Goal: Task Accomplishment & Management: Manage account settings

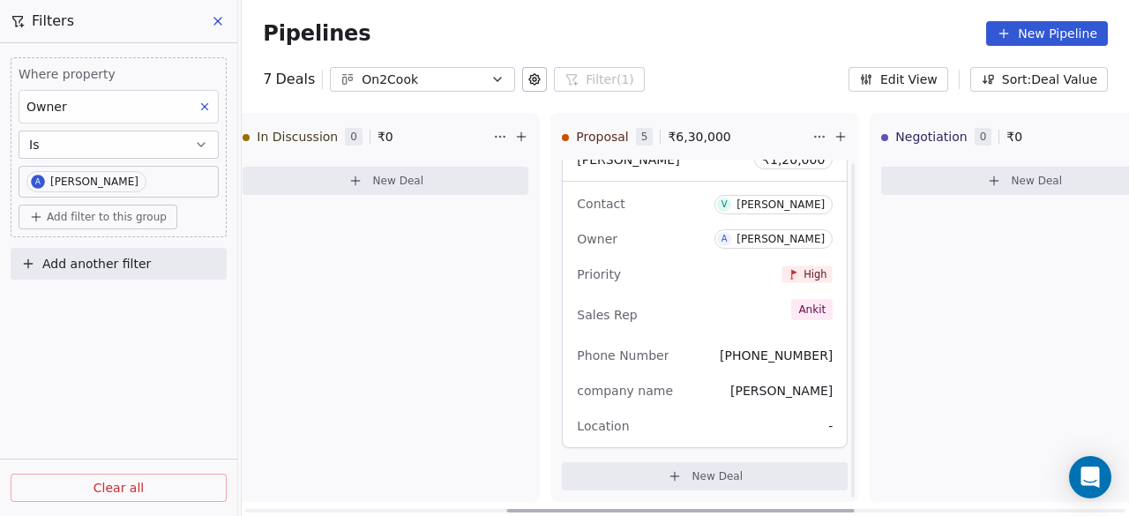
scroll to position [1193, 0]
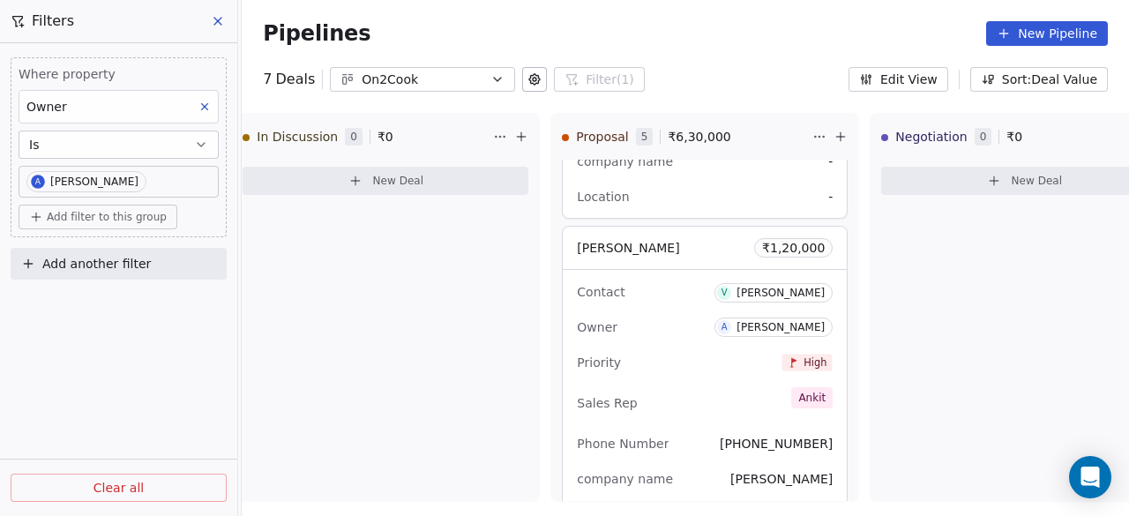
click at [1060, 33] on button "New Pipeline" at bounding box center [1047, 33] width 122 height 25
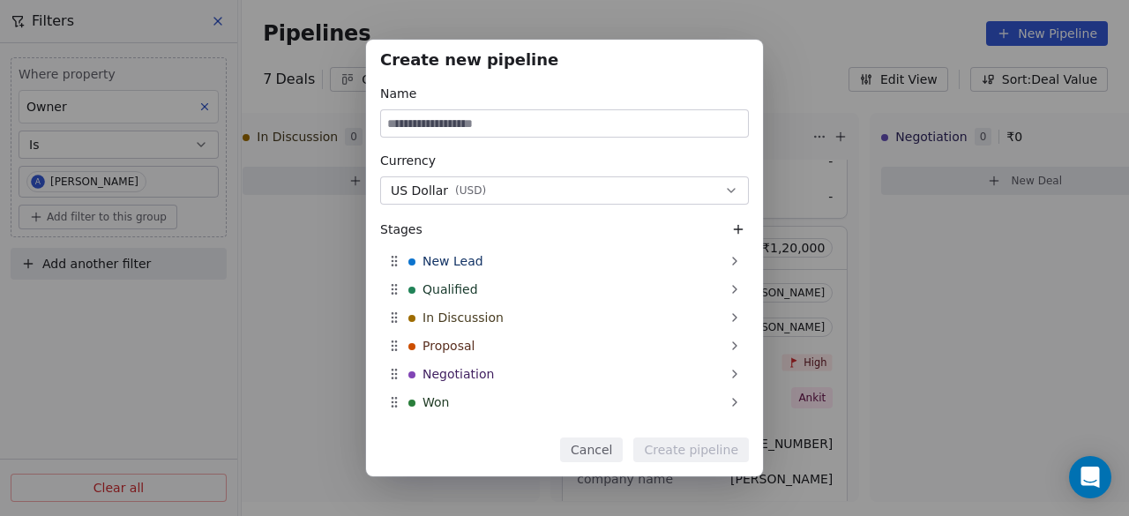
click at [816, 33] on div "Create new pipeline Name Currency US Dollar ( USD ) Stages New Lead Qualified I…" at bounding box center [564, 258] width 1129 height 516
click at [603, 445] on button "Cancel" at bounding box center [591, 449] width 63 height 25
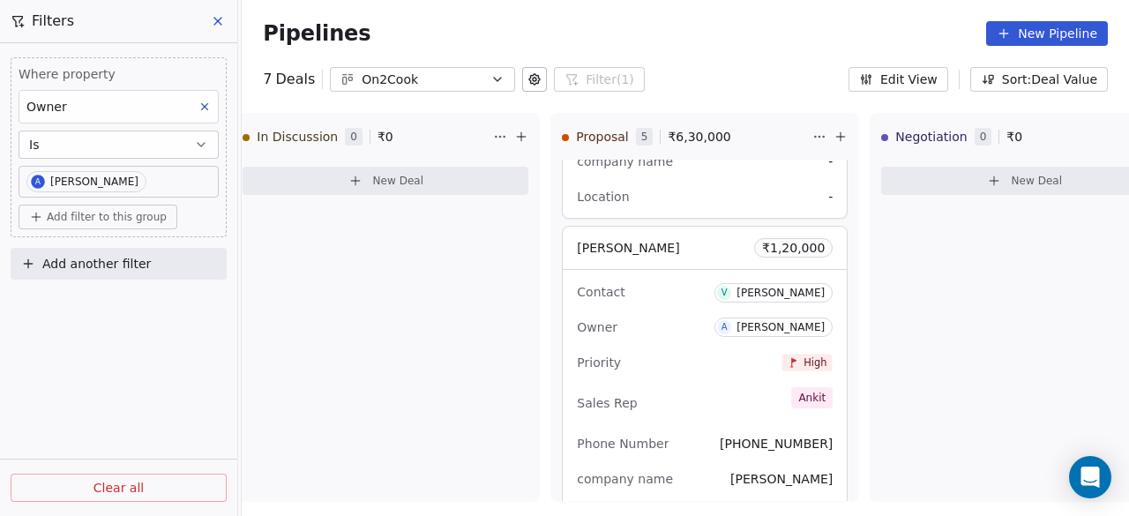
click at [215, 20] on icon at bounding box center [218, 21] width 14 height 14
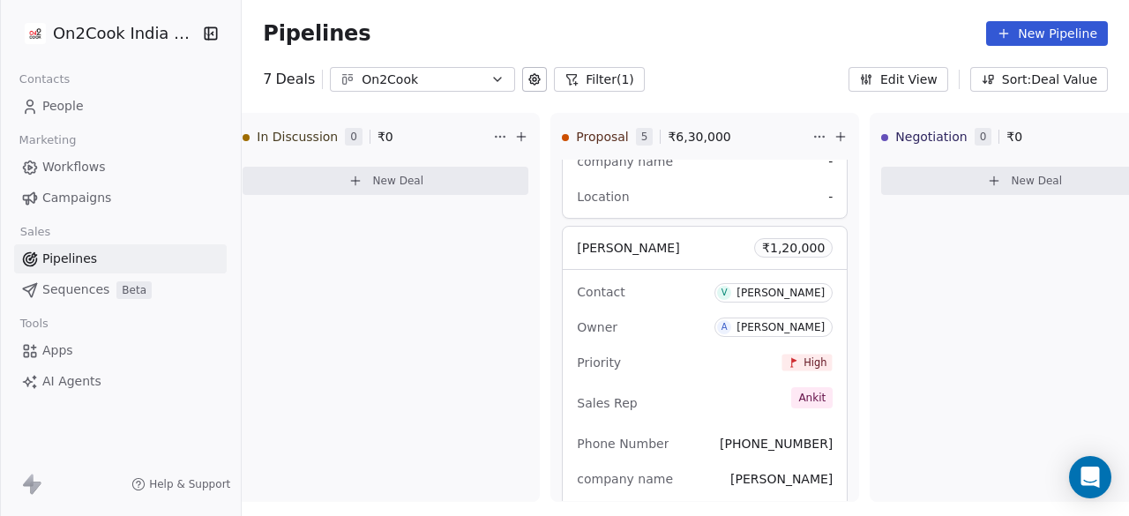
click at [125, 105] on link "People" at bounding box center [120, 106] width 213 height 29
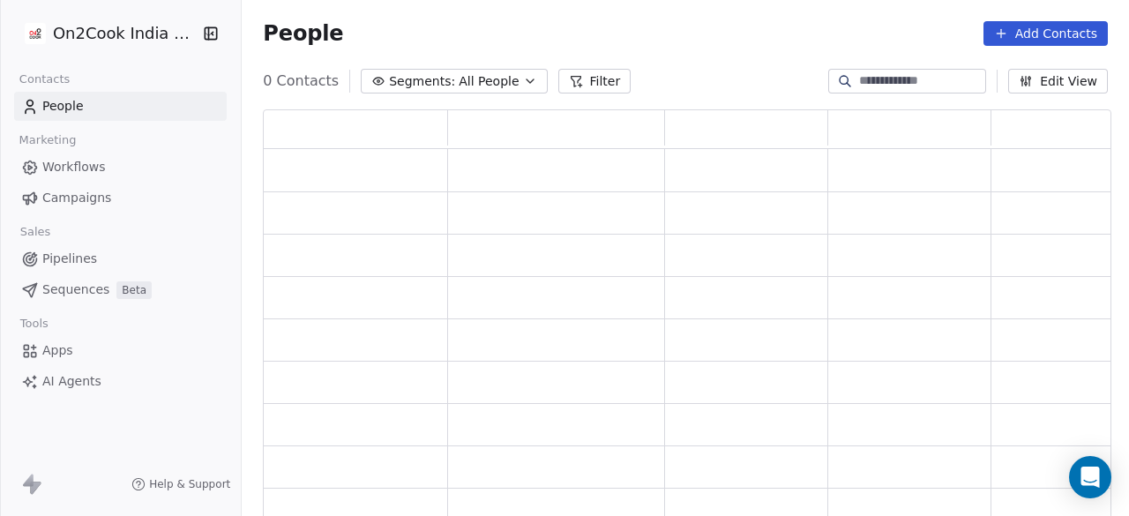
scroll to position [398, 834]
click at [891, 93] on div at bounding box center [907, 81] width 158 height 25
click at [888, 80] on input at bounding box center [920, 81] width 123 height 18
paste input "**********"
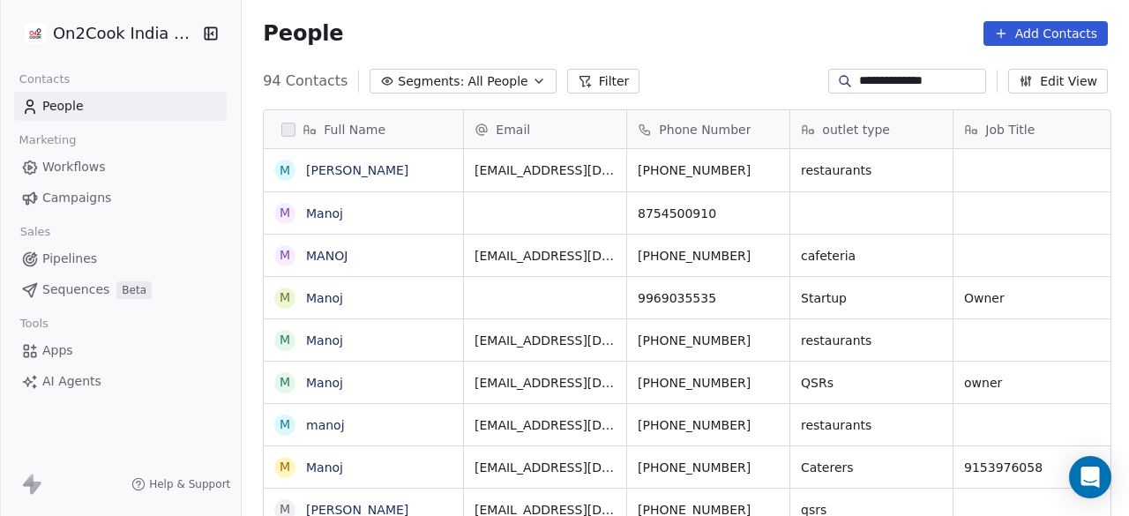
scroll to position [440, 877]
type input "**********"
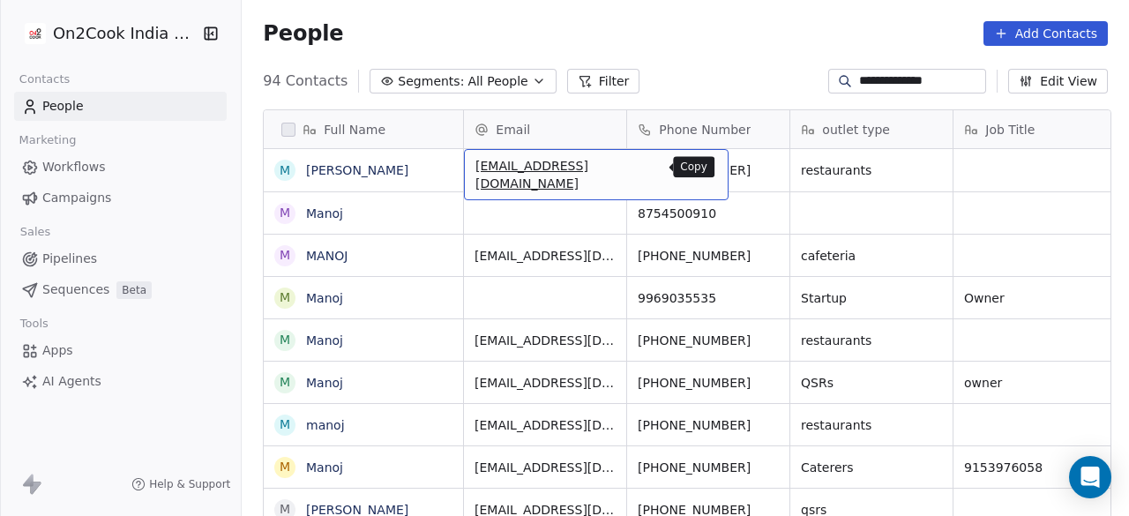
click at [704, 170] on icon "grid" at bounding box center [708, 169] width 8 height 8
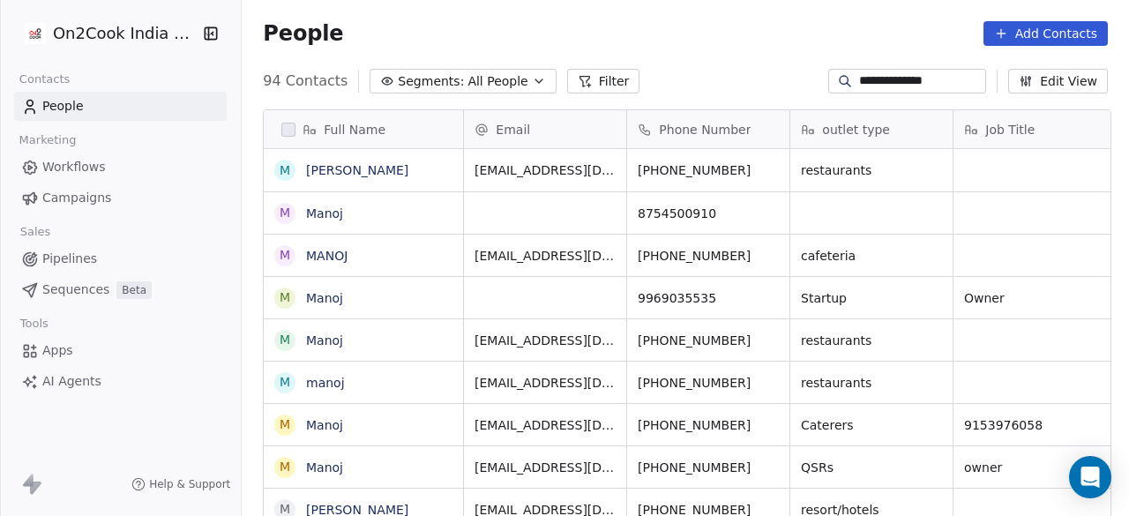
click at [900, 77] on input "**********" at bounding box center [920, 81] width 123 height 18
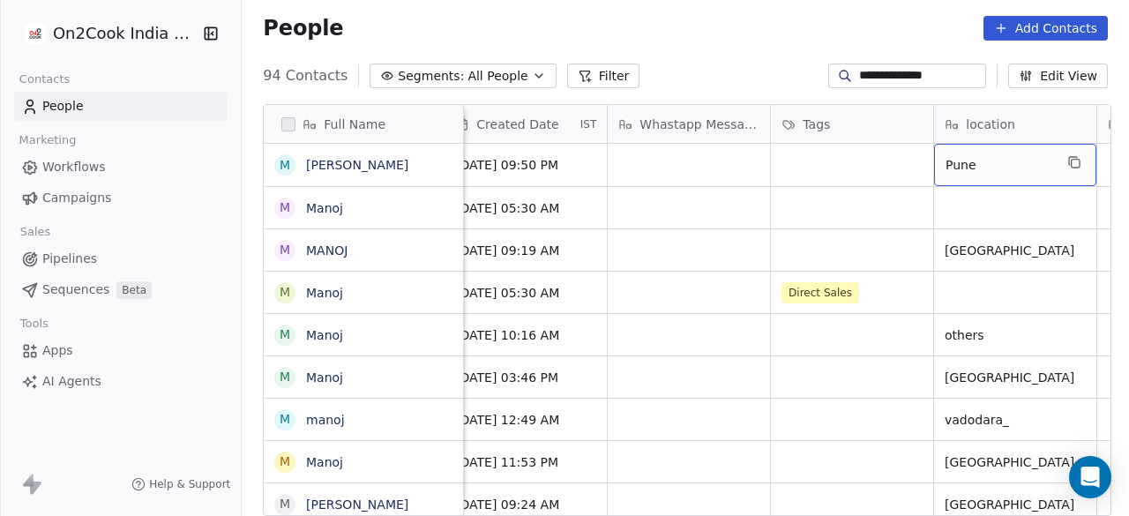
scroll to position [0, 1162]
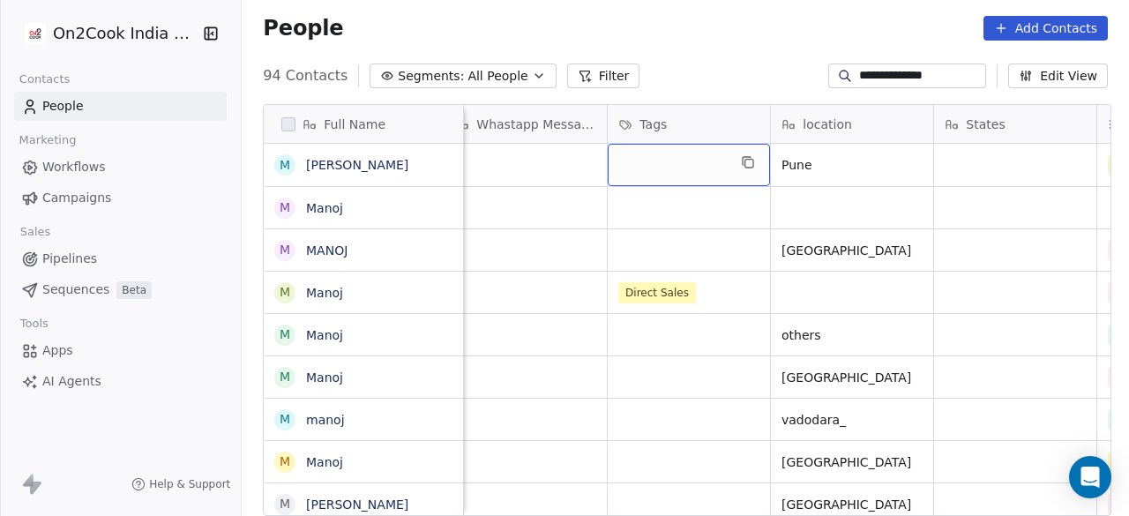
click at [669, 165] on div "grid" at bounding box center [689, 165] width 162 height 42
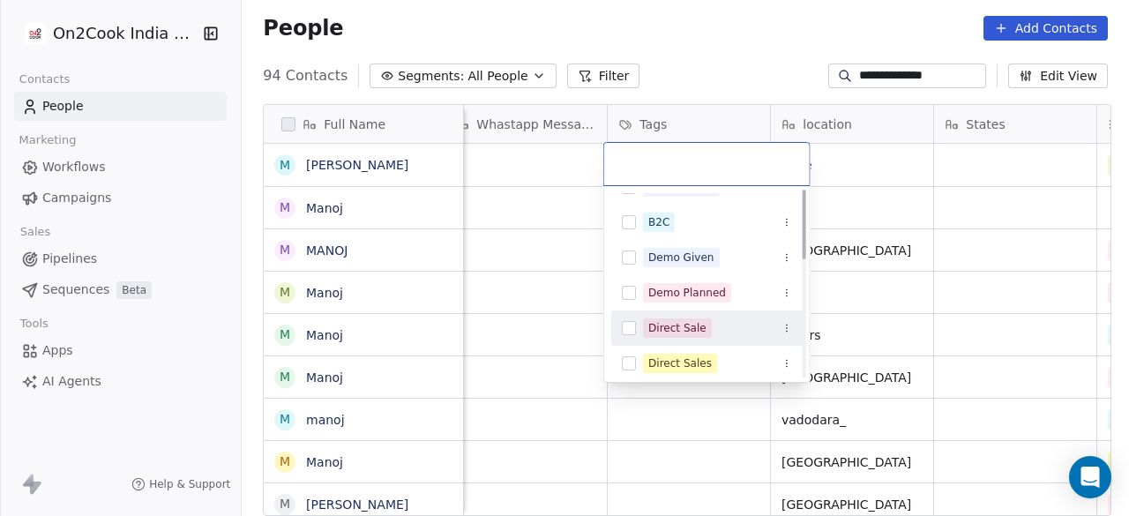
scroll to position [0, 0]
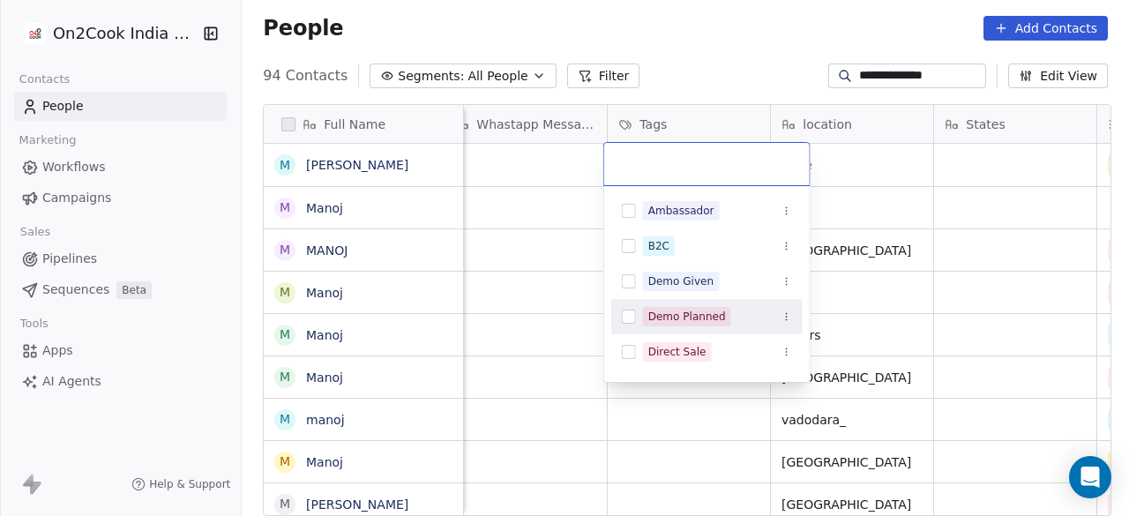
click at [691, 312] on div "Demo Planned" at bounding box center [687, 317] width 78 height 16
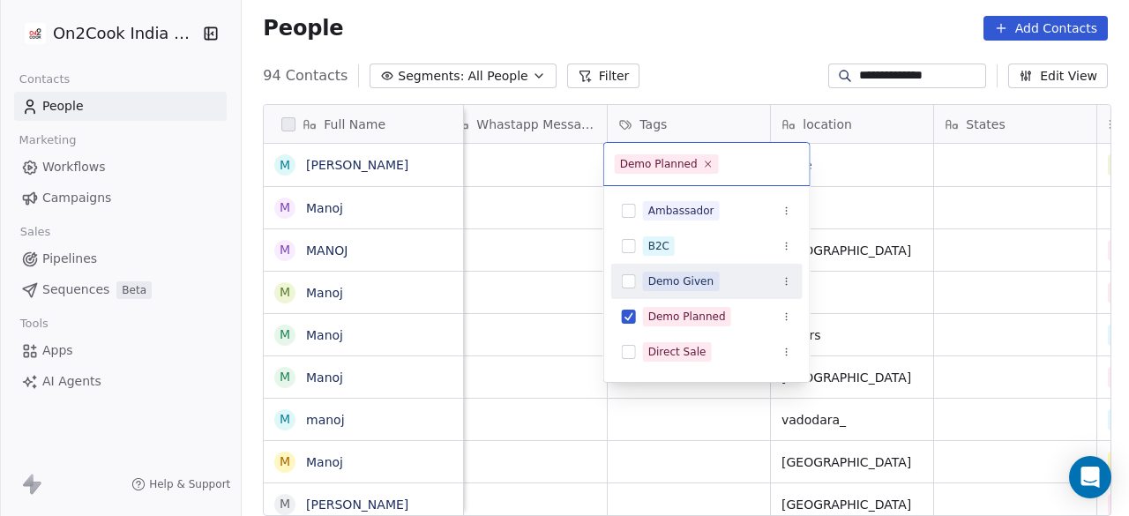
click at [691, 282] on div "Demo Given" at bounding box center [681, 281] width 66 height 16
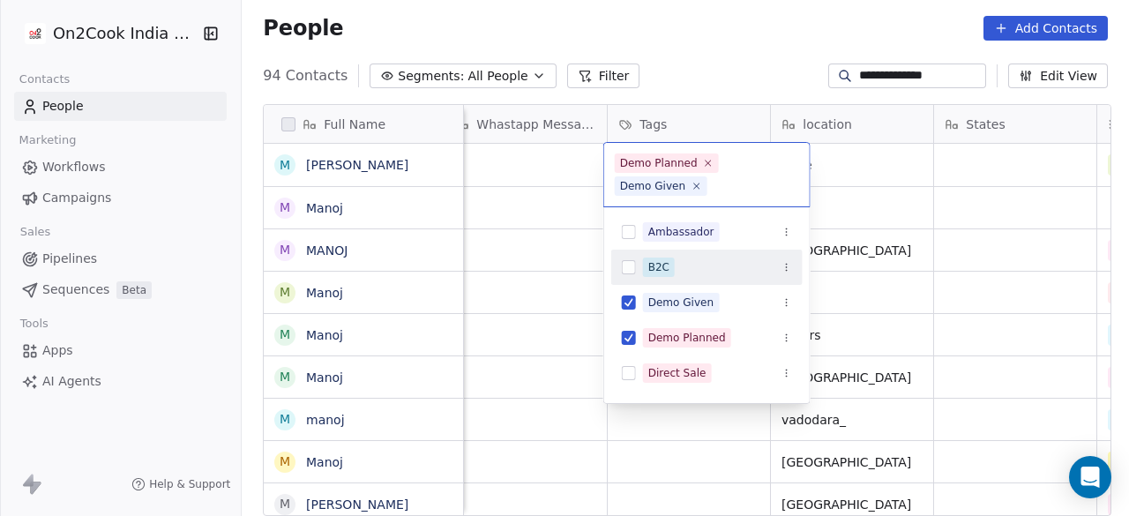
click at [875, 165] on html "**********" at bounding box center [564, 258] width 1129 height 516
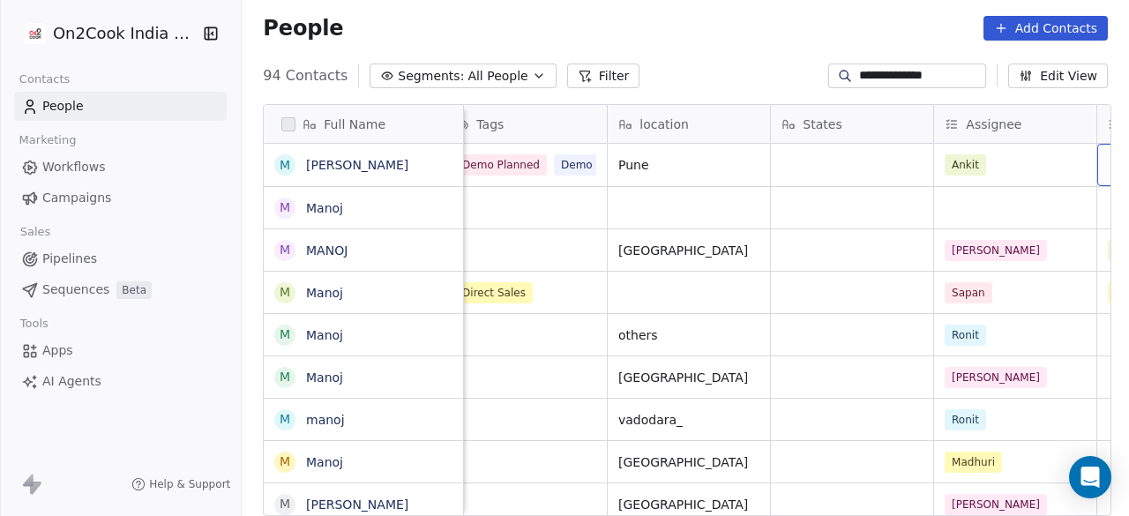
scroll to position [0, 1488]
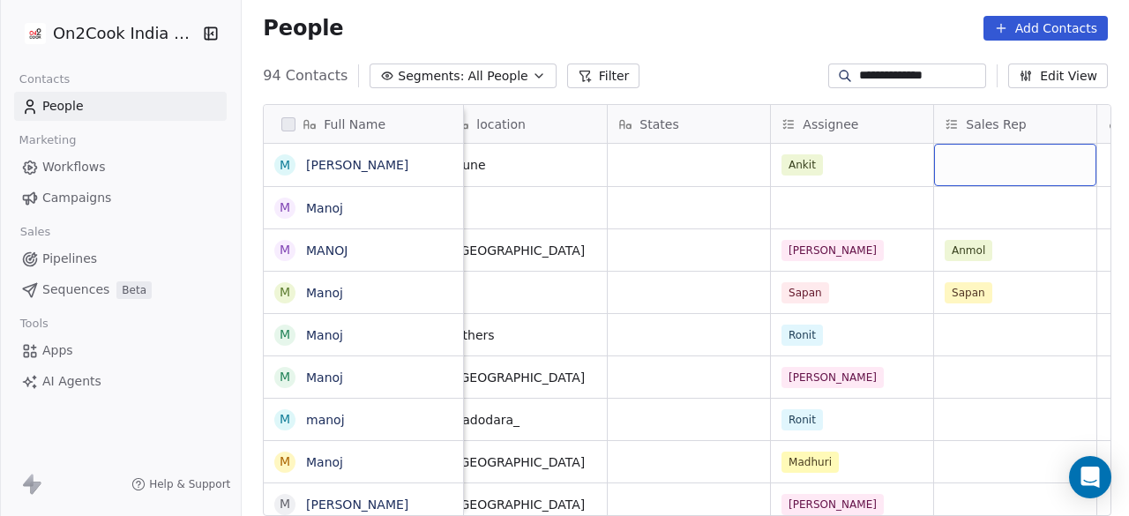
click at [952, 162] on div "grid" at bounding box center [1015, 165] width 162 height 42
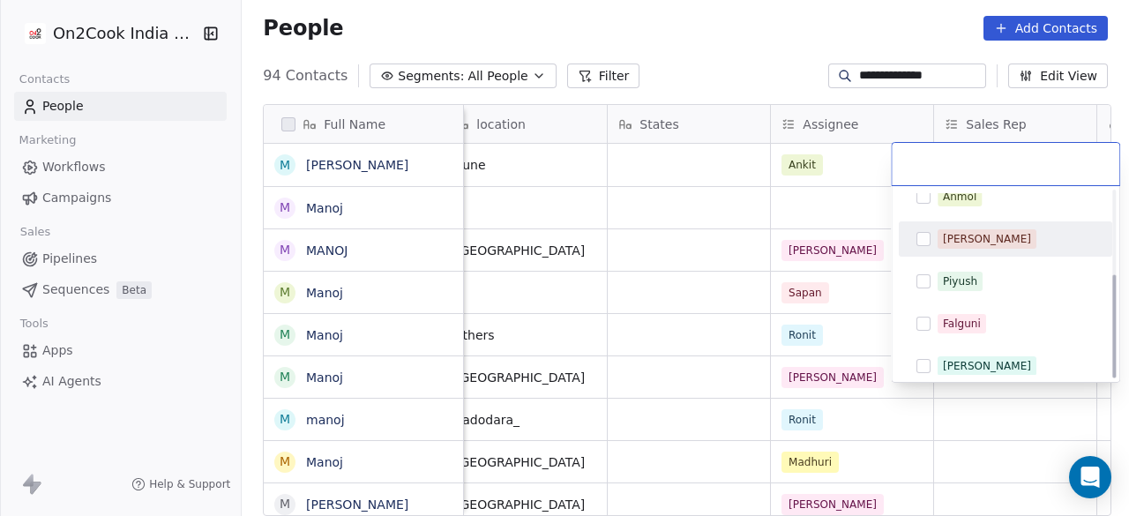
scroll to position [149, 0]
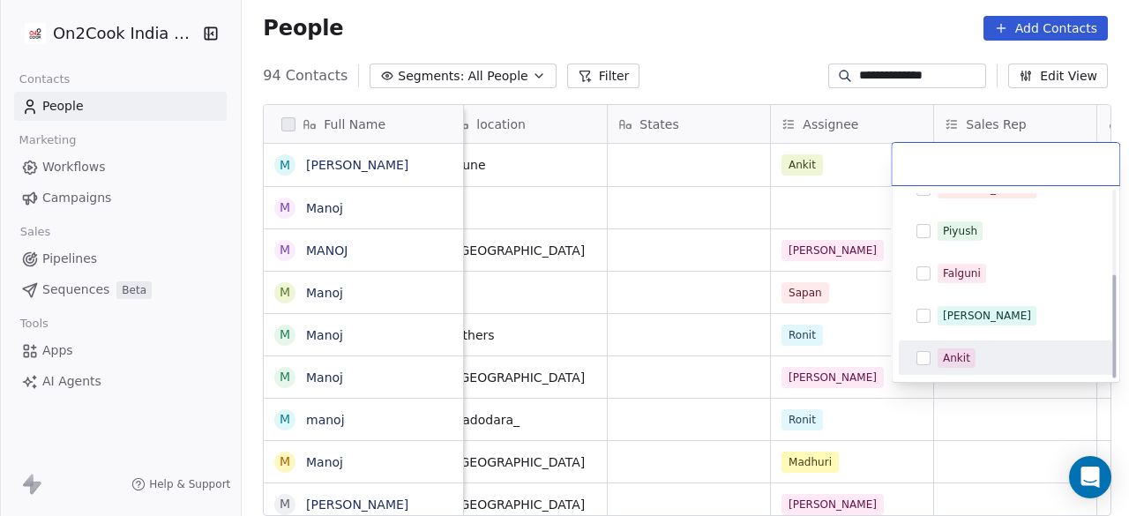
click at [975, 363] on div "Ankit" at bounding box center [1016, 357] width 157 height 19
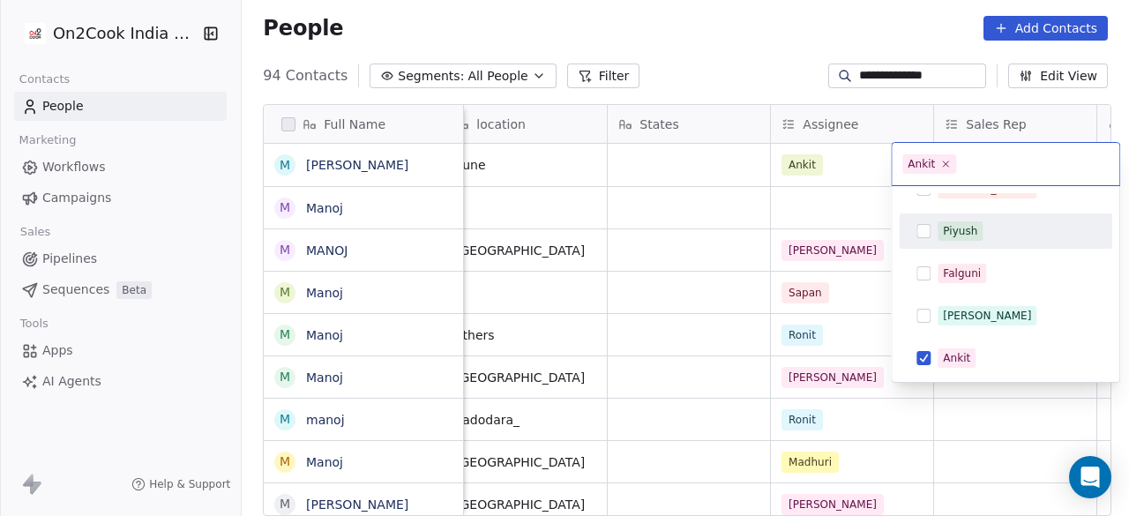
click at [854, 174] on html "**********" at bounding box center [564, 258] width 1129 height 516
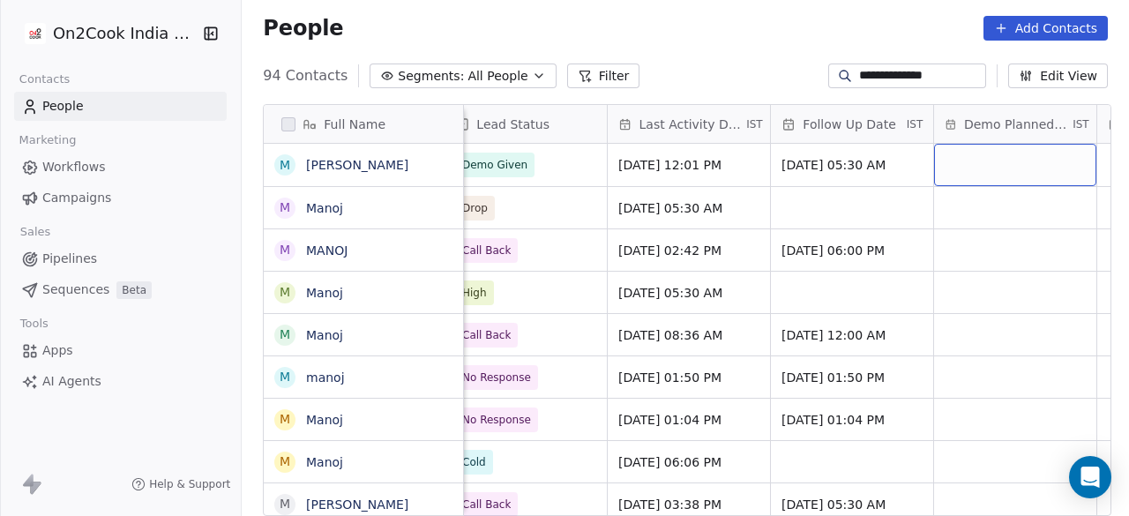
scroll to position [0, 2630]
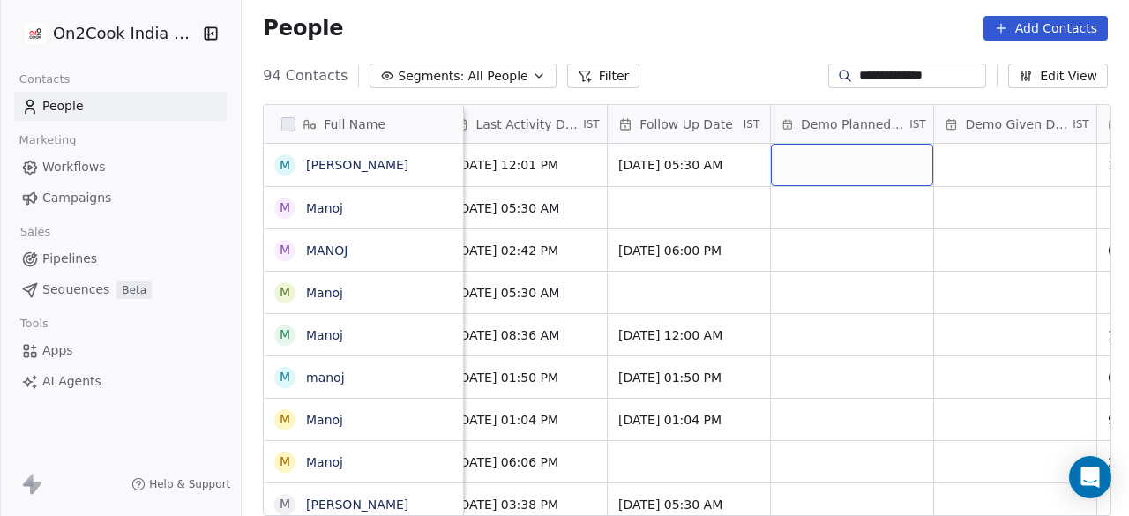
click at [812, 172] on div "grid" at bounding box center [852, 165] width 162 height 42
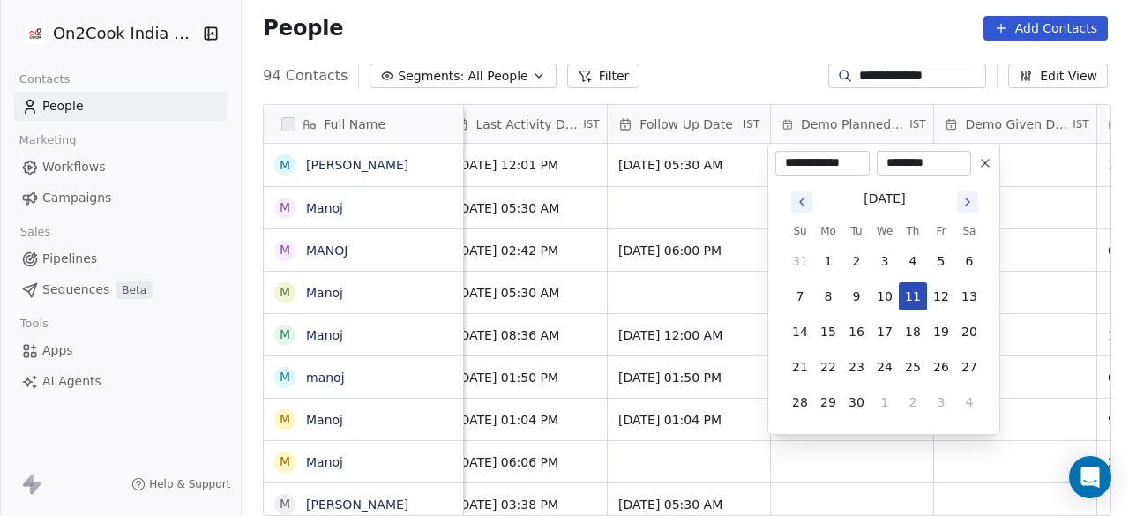
click at [916, 288] on button "11" at bounding box center [913, 296] width 28 height 28
click at [1058, 161] on html "**********" at bounding box center [564, 258] width 1129 height 516
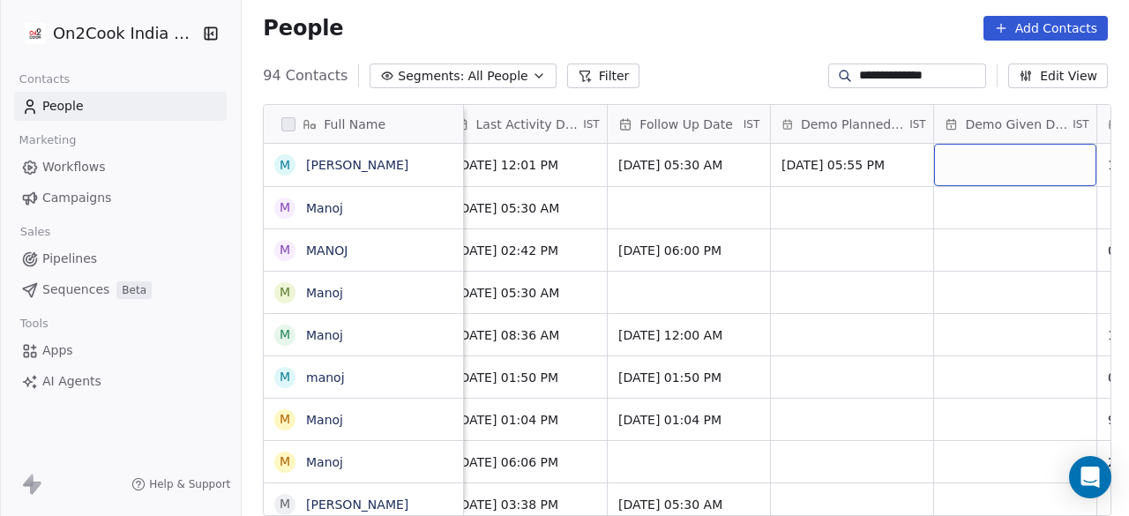
click at [1005, 165] on div "grid" at bounding box center [1015, 165] width 162 height 42
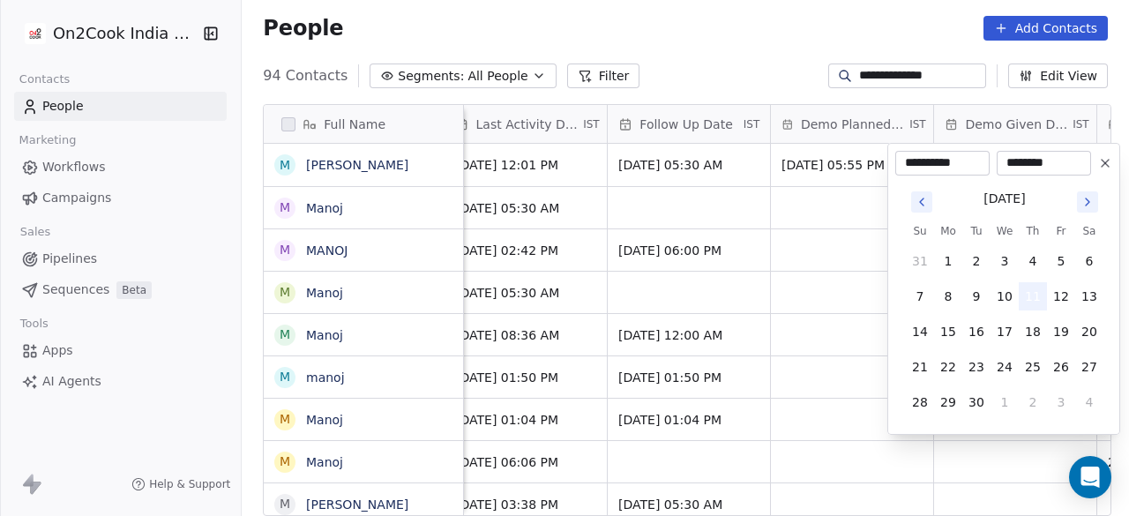
click at [1032, 291] on button "11" at bounding box center [1033, 296] width 28 height 28
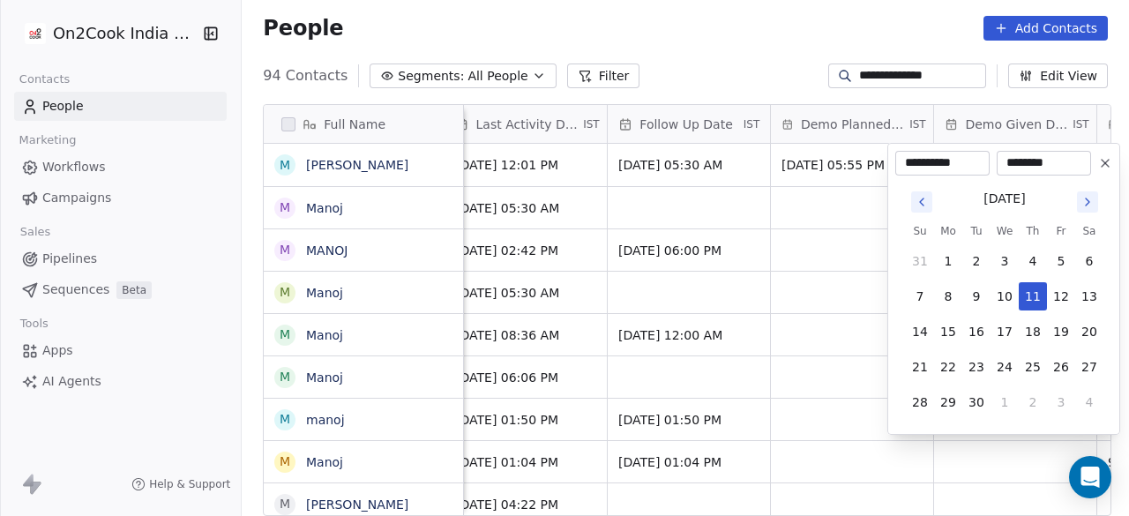
click at [852, 198] on html "**********" at bounding box center [564, 258] width 1129 height 516
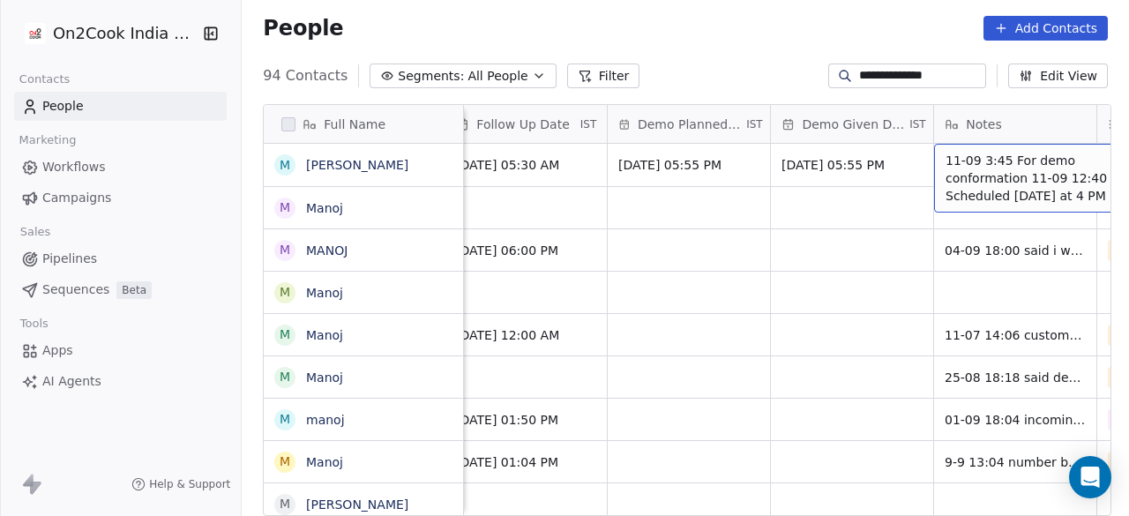
scroll to position [0, 2956]
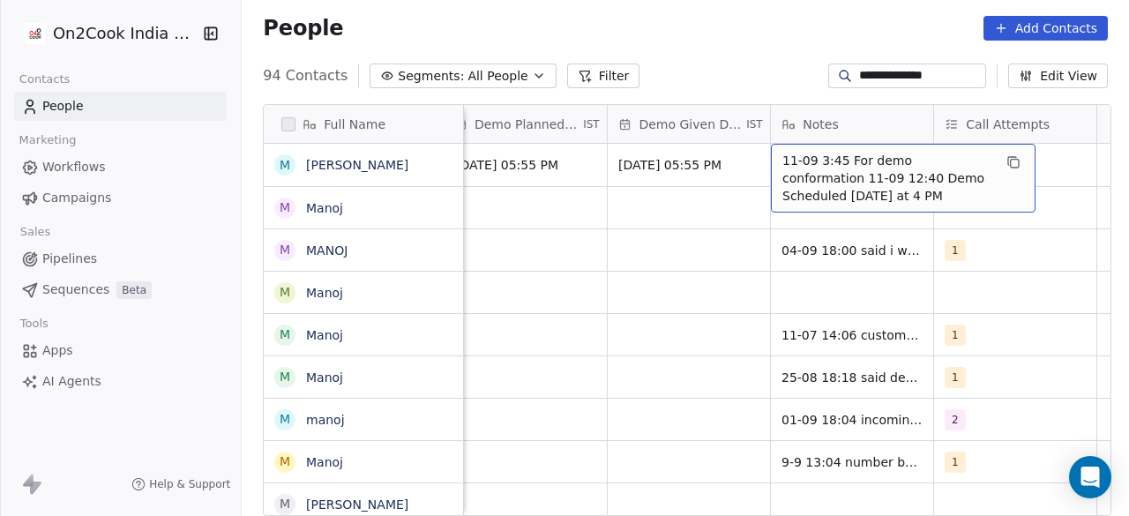
click at [782, 153] on span "11-09 3:45 For demo conformation 11-09 12:40 Demo Scheduled today at 4 PM" at bounding box center [887, 178] width 210 height 53
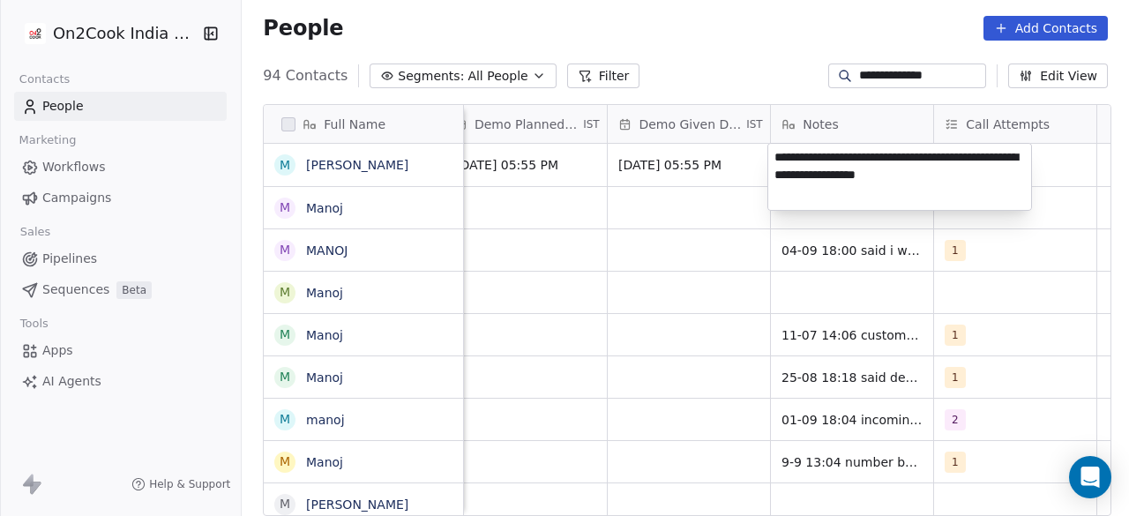
click at [777, 154] on textarea "**********" at bounding box center [899, 177] width 263 height 66
type textarea "**********"
click at [1049, 171] on html "**********" at bounding box center [564, 258] width 1129 height 516
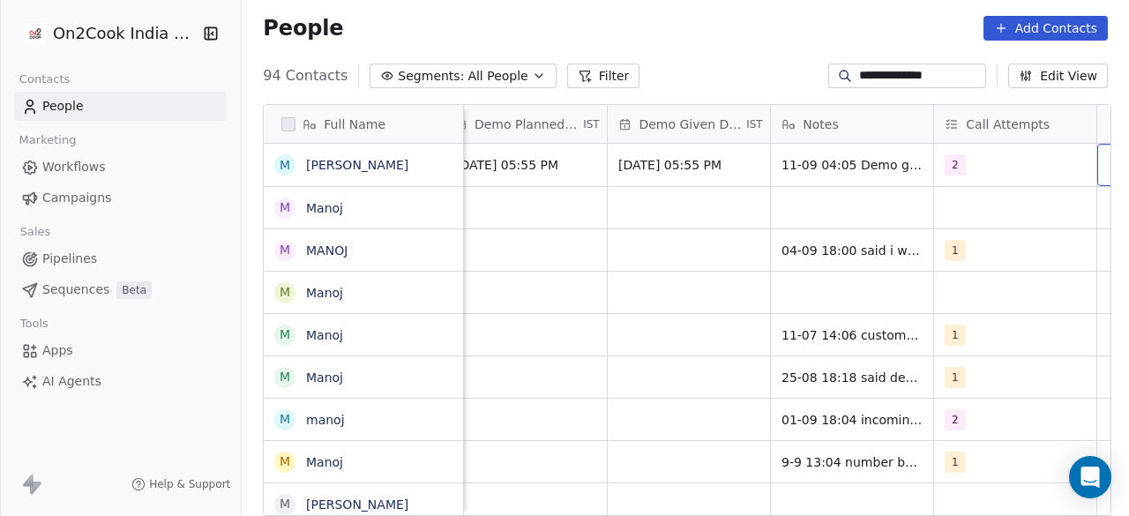
scroll to position [0, 2998]
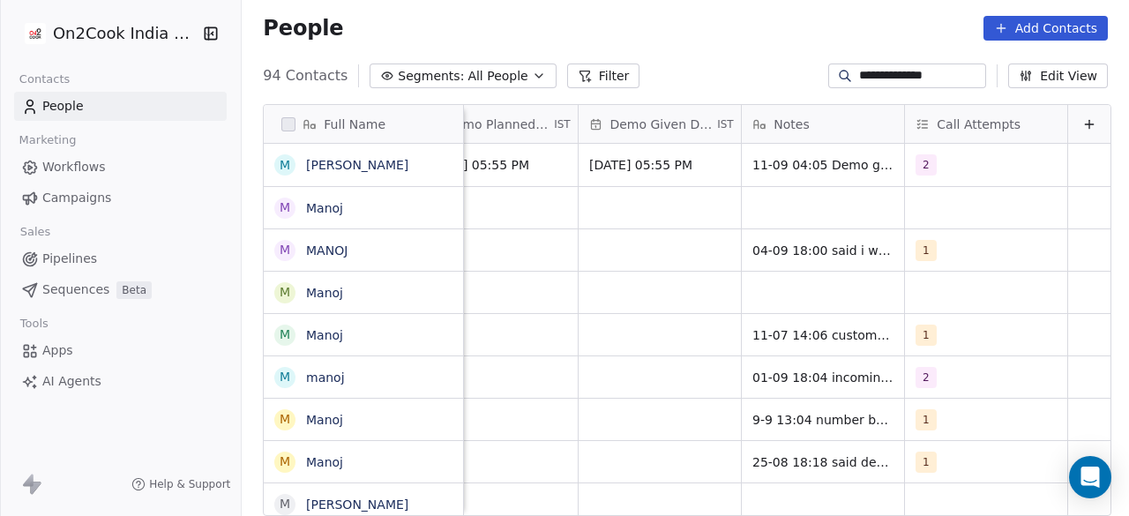
click at [887, 75] on input "**********" at bounding box center [920, 76] width 123 height 18
paste input
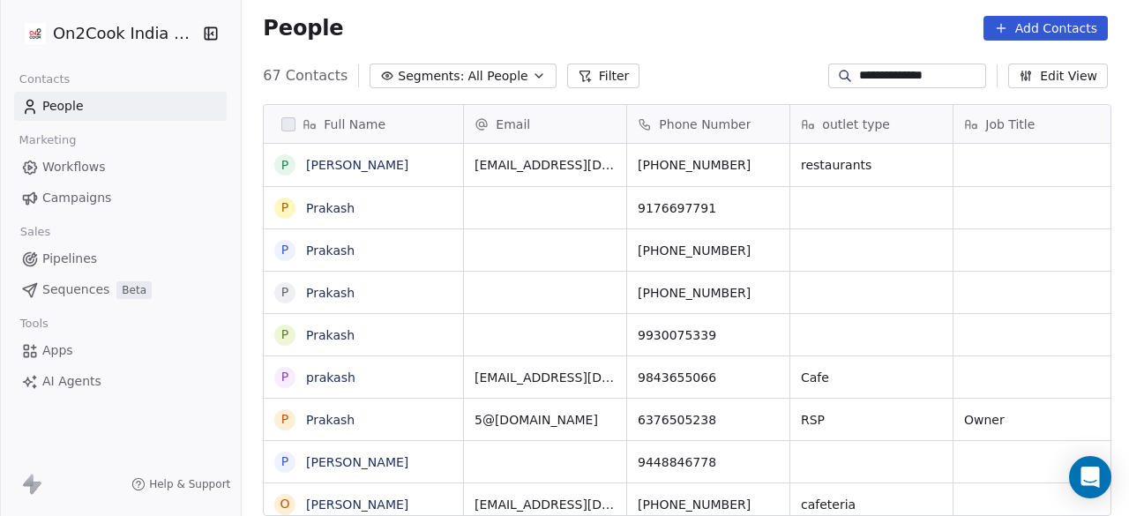
scroll to position [440, 877]
type input "**********"
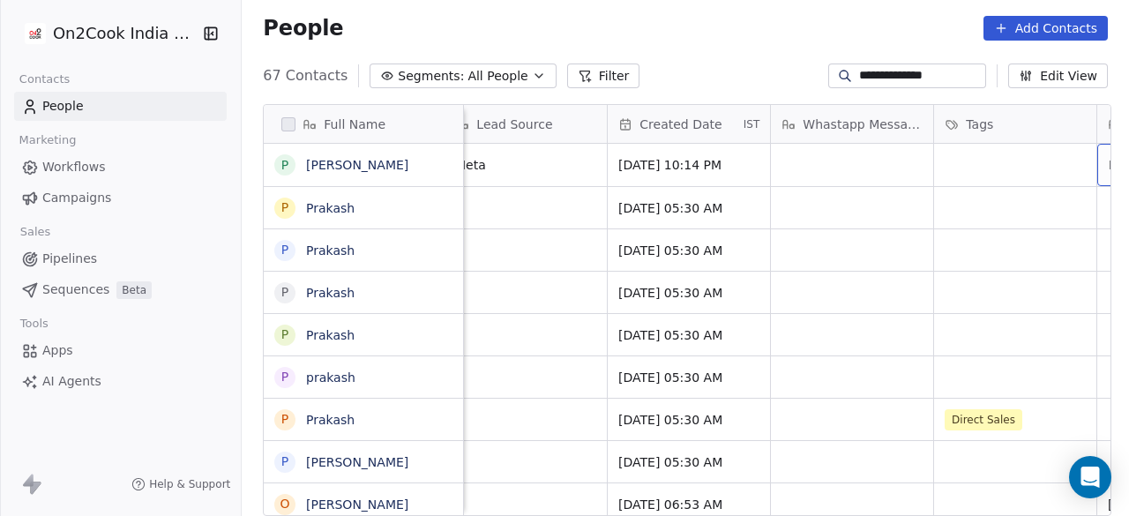
scroll to position [0, 998]
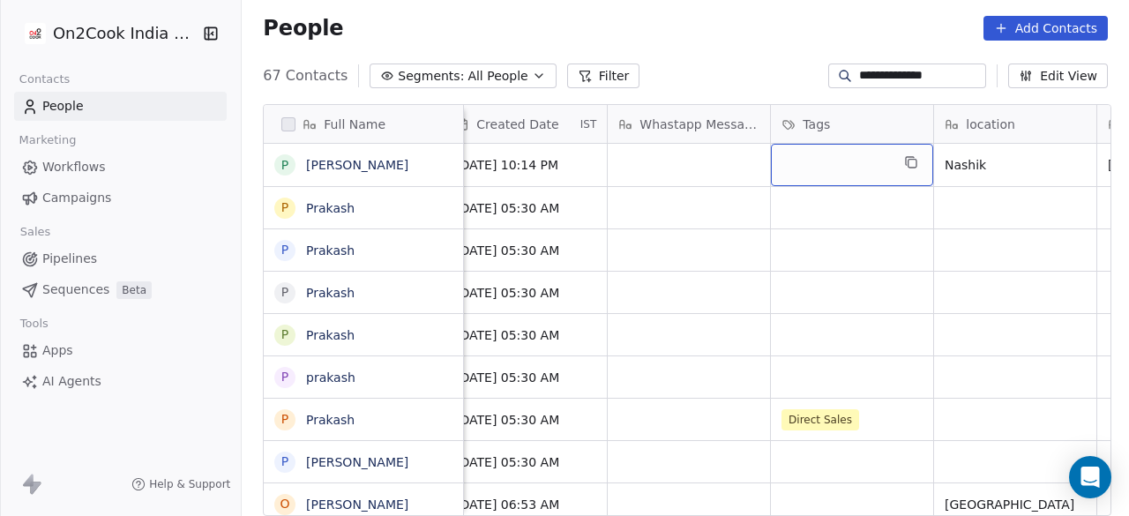
click at [843, 165] on div "grid" at bounding box center [852, 165] width 162 height 42
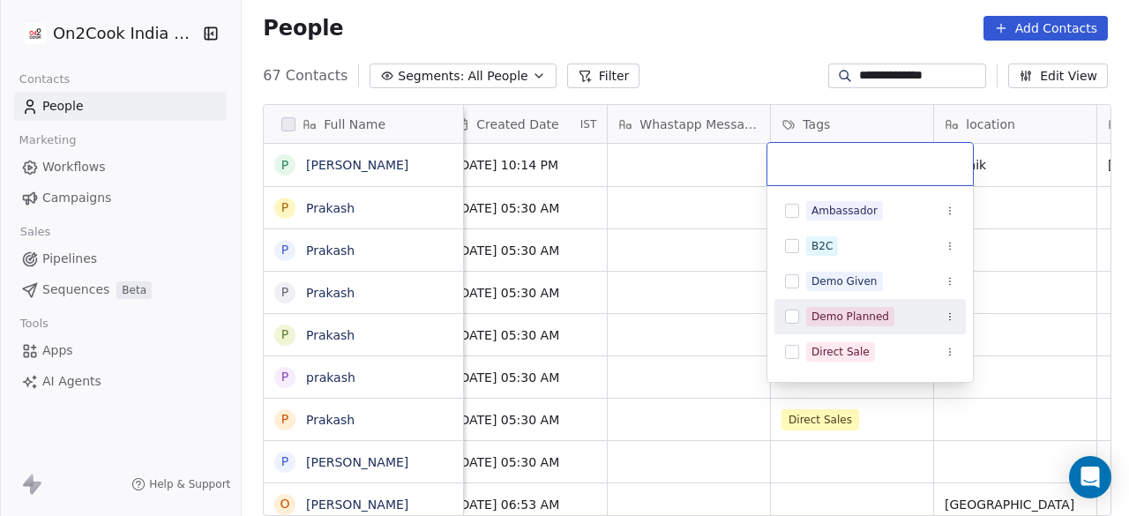
click at [837, 313] on div "Demo Planned" at bounding box center [850, 317] width 78 height 16
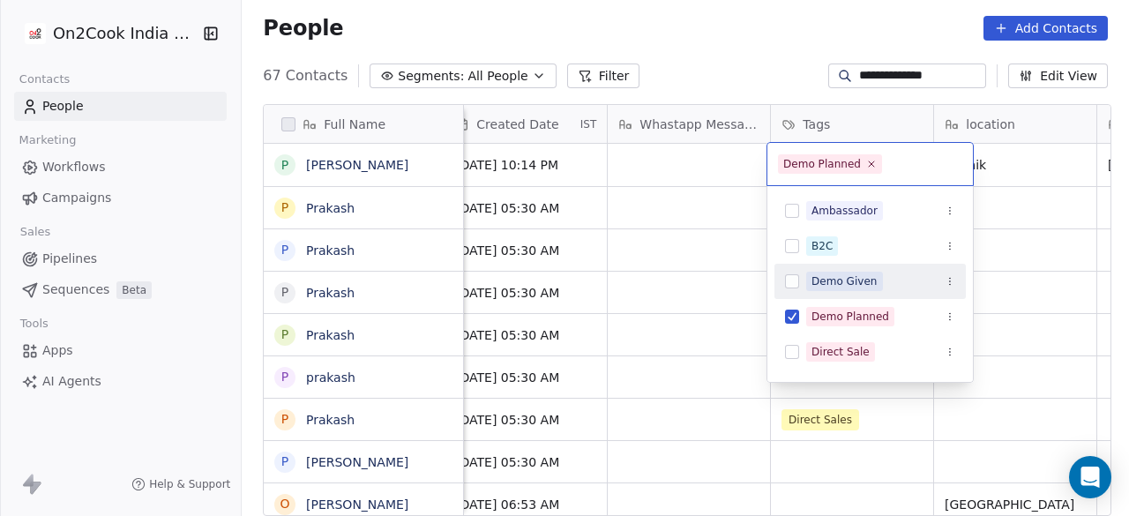
click at [837, 283] on div "Demo Given" at bounding box center [844, 281] width 66 height 16
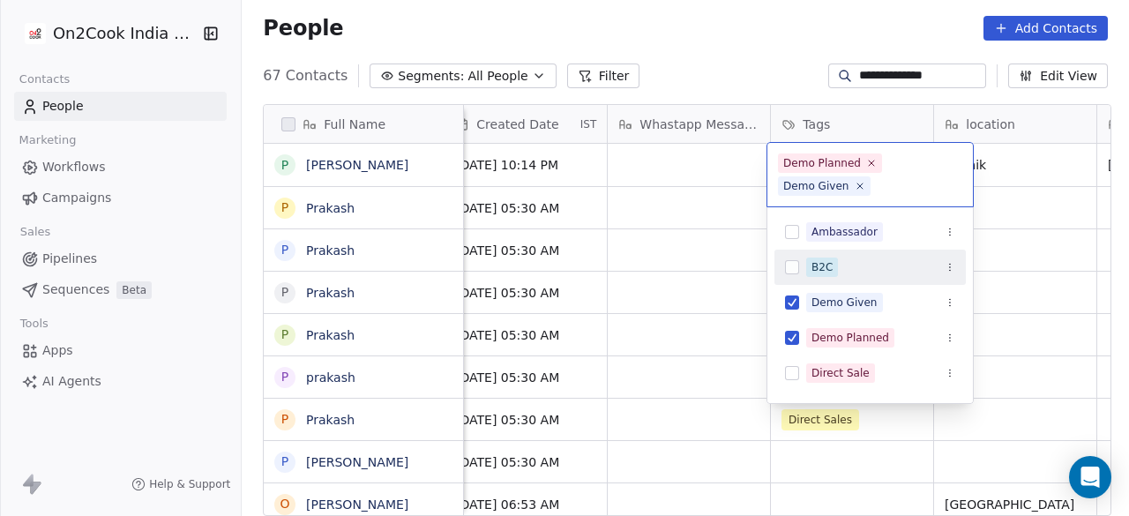
click at [1022, 178] on html "**********" at bounding box center [564, 258] width 1129 height 516
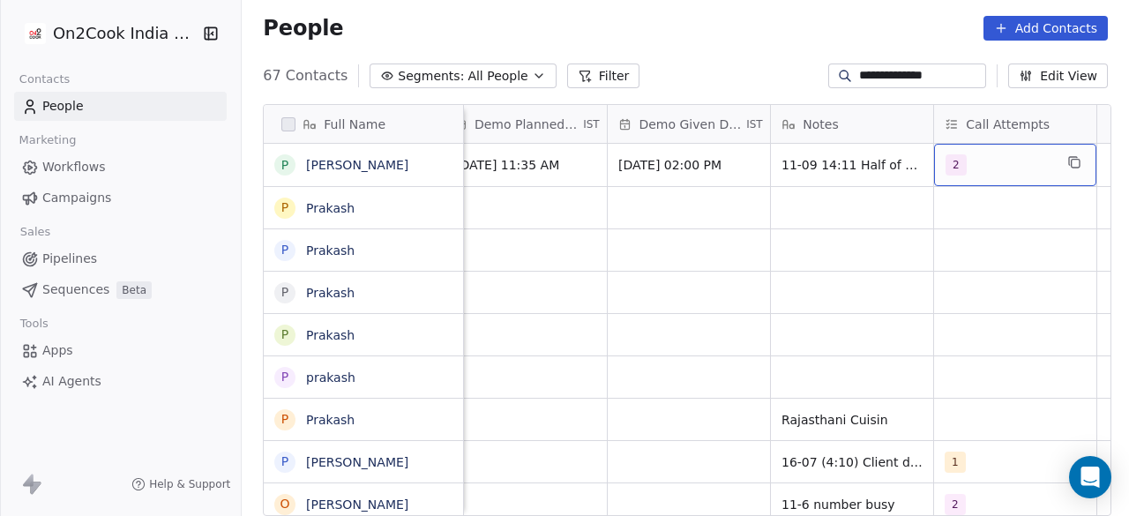
scroll to position [0, 2998]
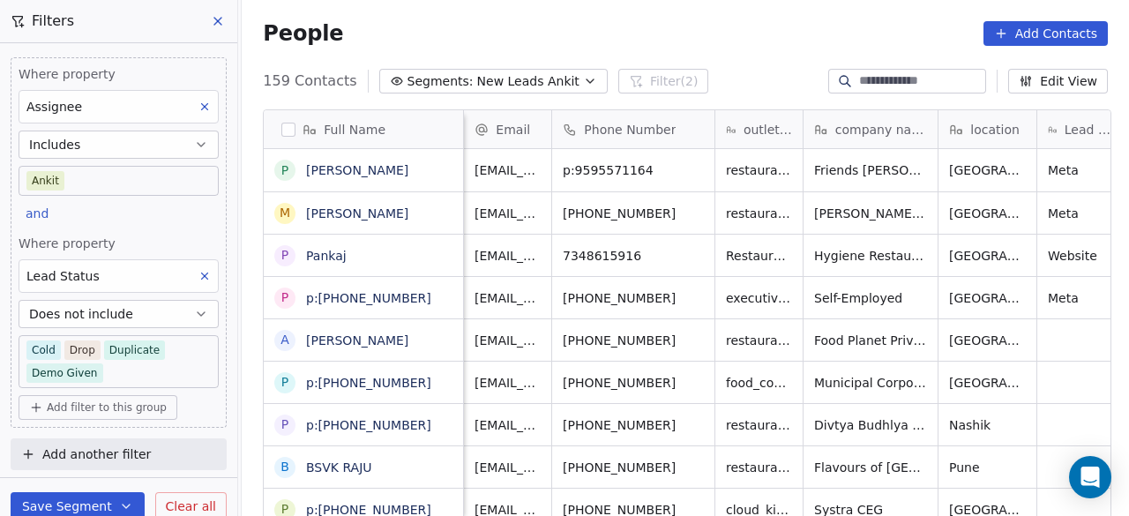
scroll to position [440, 877]
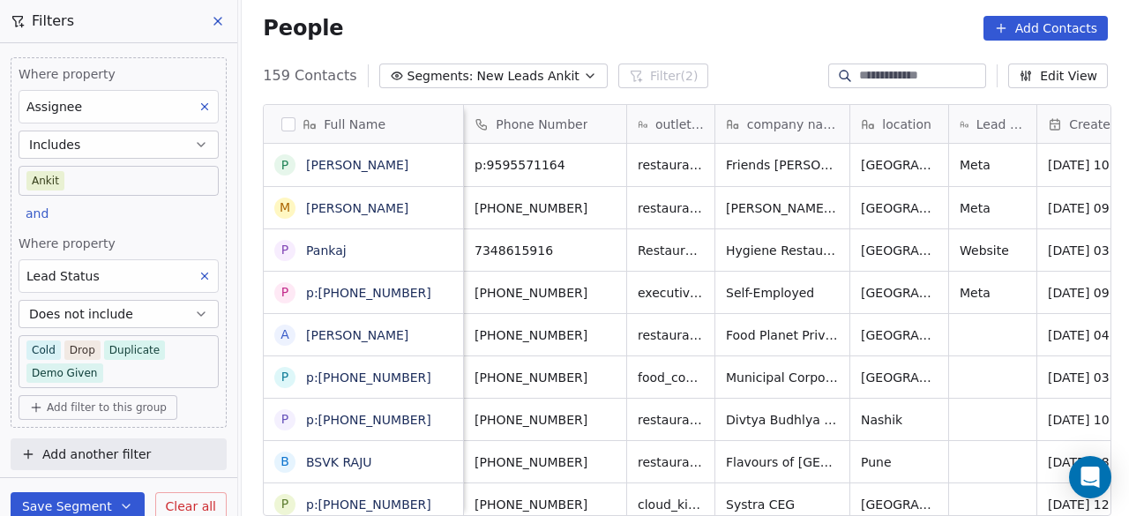
click at [559, 22] on div "People Add Contacts" at bounding box center [685, 28] width 845 height 25
click at [482, 162] on span "p:9595571164" at bounding box center [529, 165] width 108 height 18
click at [482, 162] on input "**********" at bounding box center [541, 164] width 155 height 35
type input "**********"
click at [584, 204] on html "On2Cook India Pvt. Ltd. Contacts People Marketing Workflows Campaigns Sales Pip…" at bounding box center [564, 258] width 1129 height 516
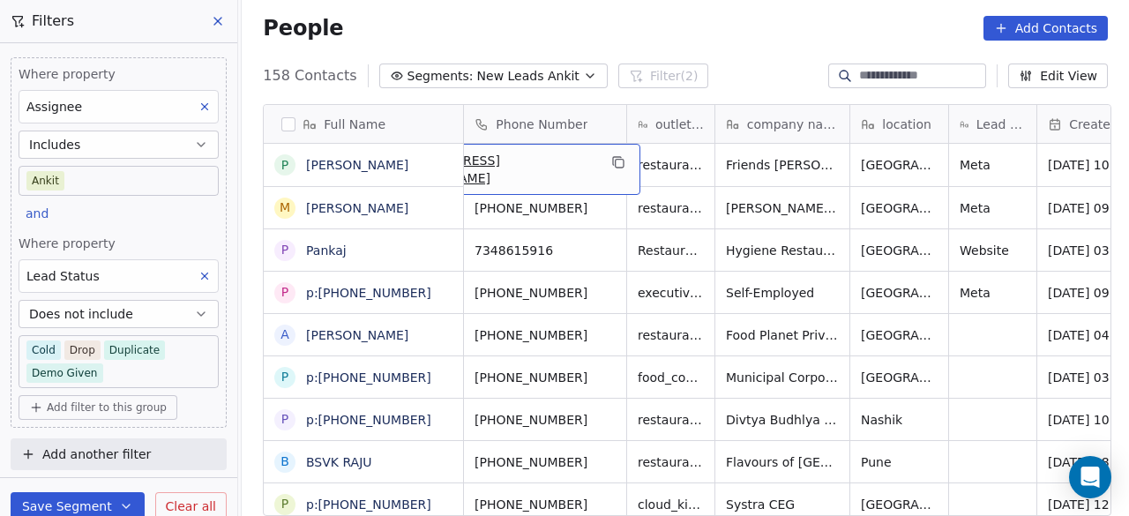
scroll to position [0, 0]
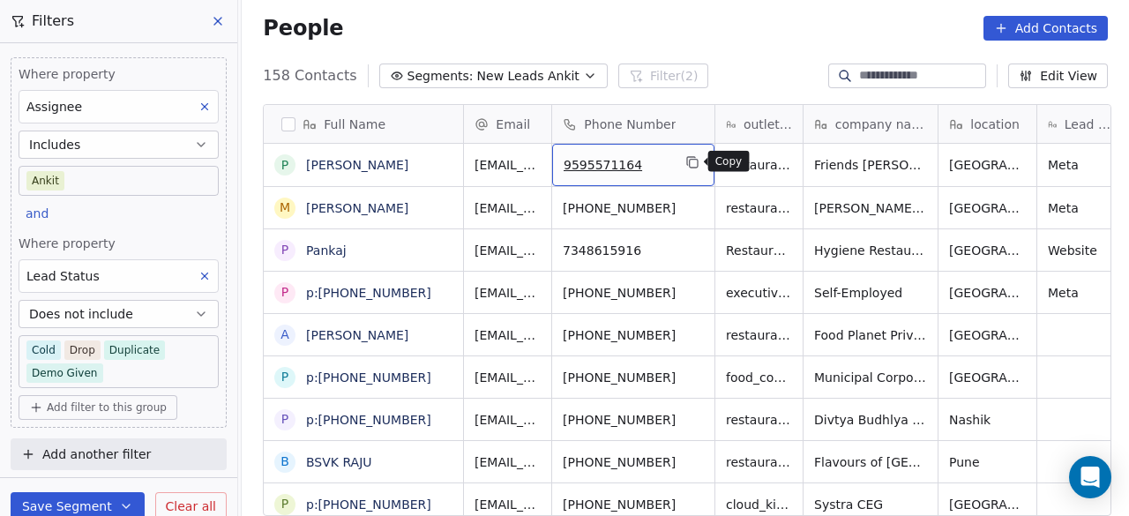
click at [687, 161] on icon "grid" at bounding box center [691, 161] width 8 height 8
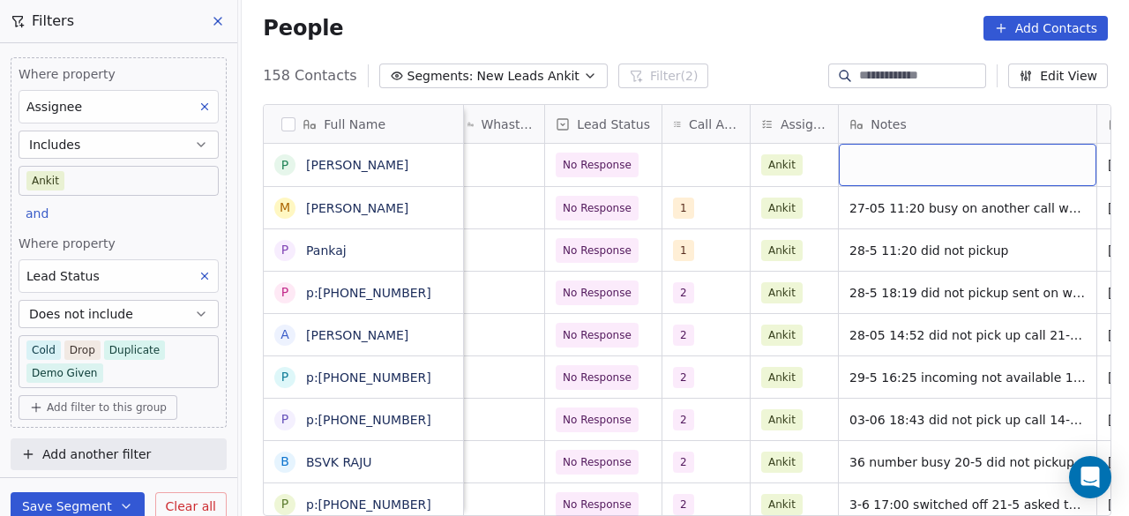
scroll to position [0, 995]
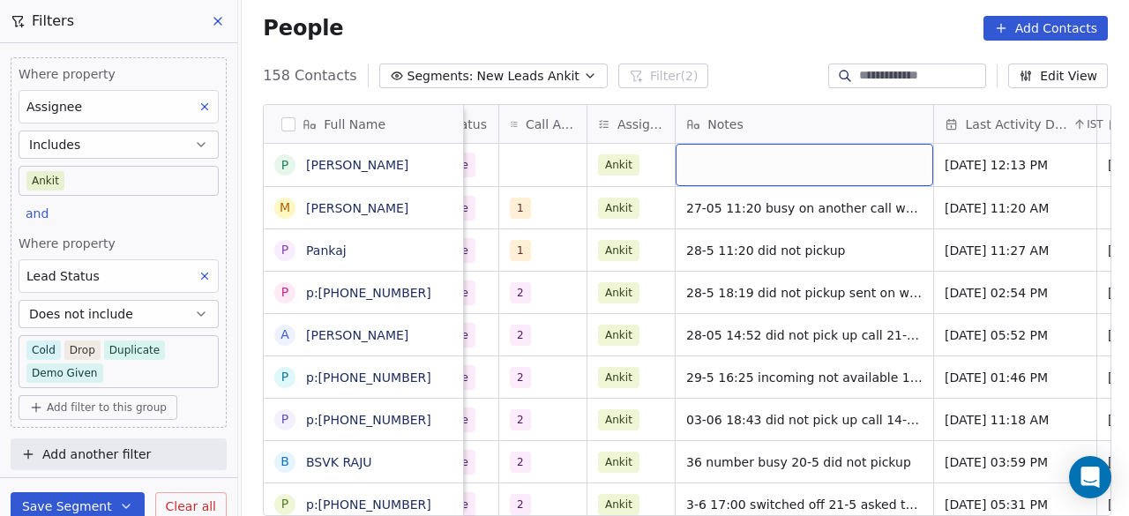
click at [744, 169] on div "grid" at bounding box center [805, 165] width 258 height 42
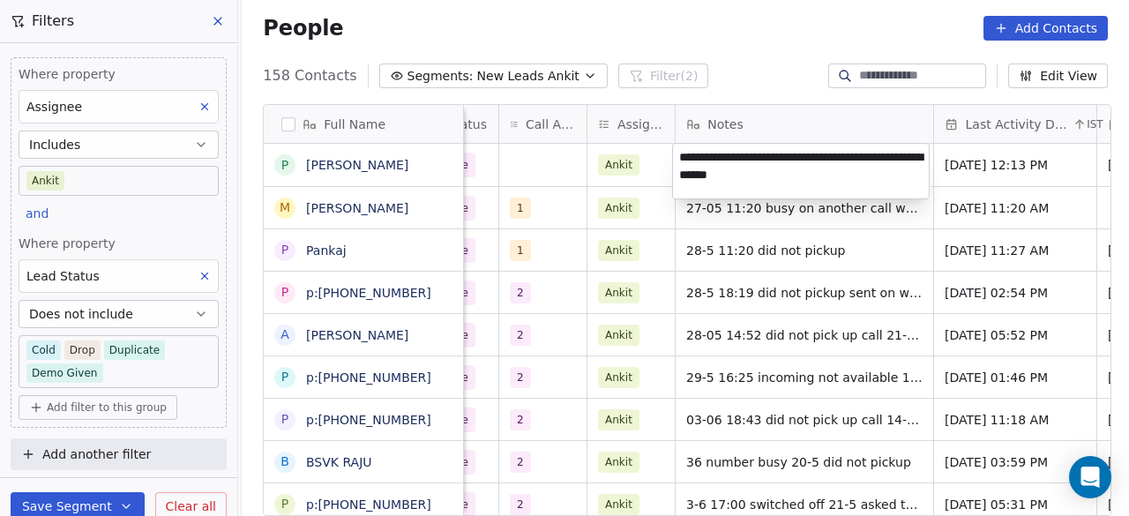
type textarea "**********"
click at [997, 172] on html "On2Cook India Pvt. Ltd. Contacts People Marketing Workflows Campaigns Sales Pip…" at bounding box center [564, 258] width 1129 height 516
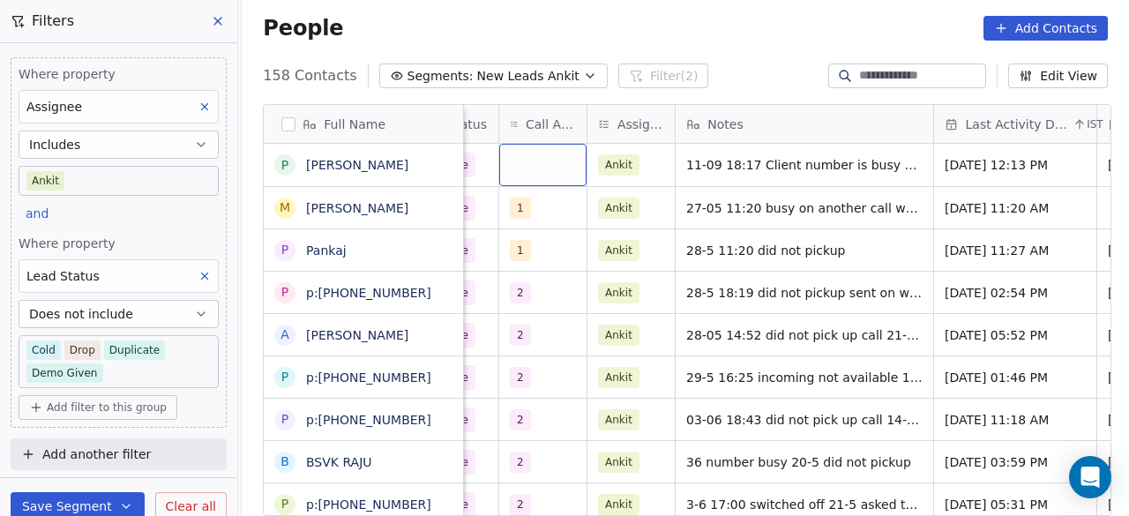
click at [529, 160] on div "grid" at bounding box center [542, 165] width 87 height 42
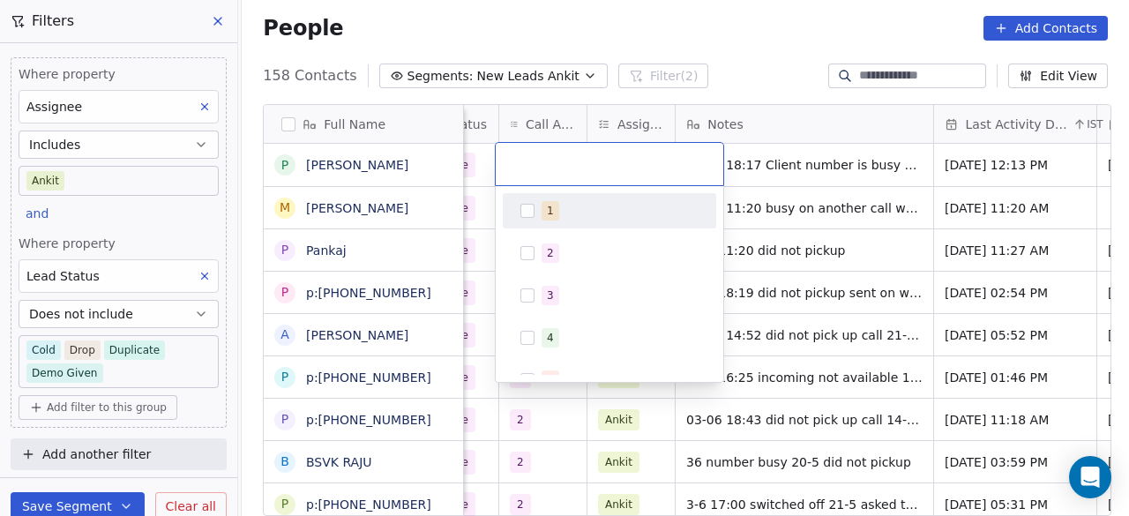
click at [529, 213] on button "Suggestions" at bounding box center [527, 211] width 14 height 14
click at [727, 71] on html "On2Cook India Pvt. Ltd. Contacts People Marketing Workflows Campaigns Sales Pip…" at bounding box center [564, 258] width 1129 height 516
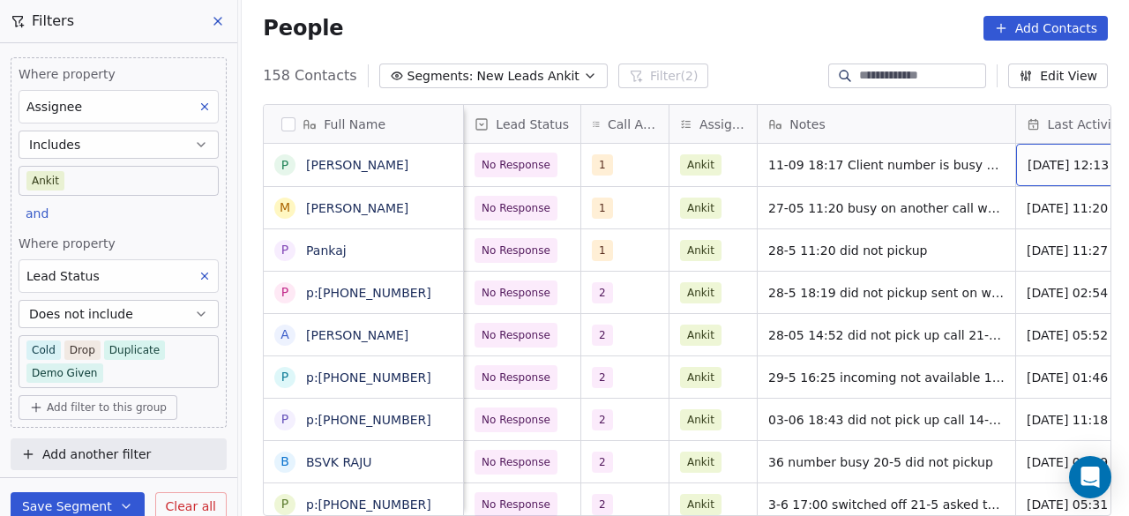
scroll to position [0, 1158]
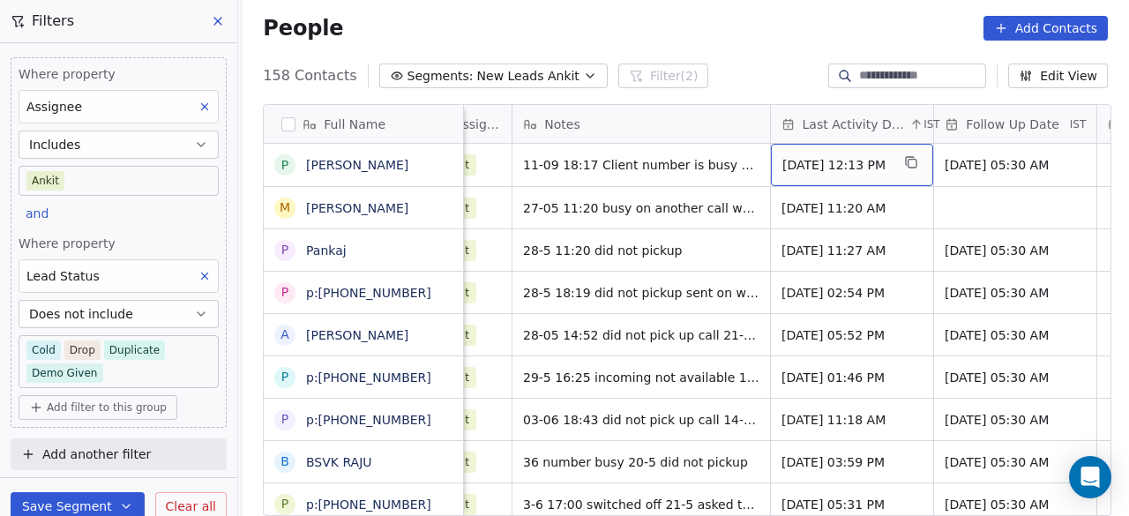
click at [869, 167] on span "May 23, 2025 12:13 PM" at bounding box center [836, 165] width 108 height 18
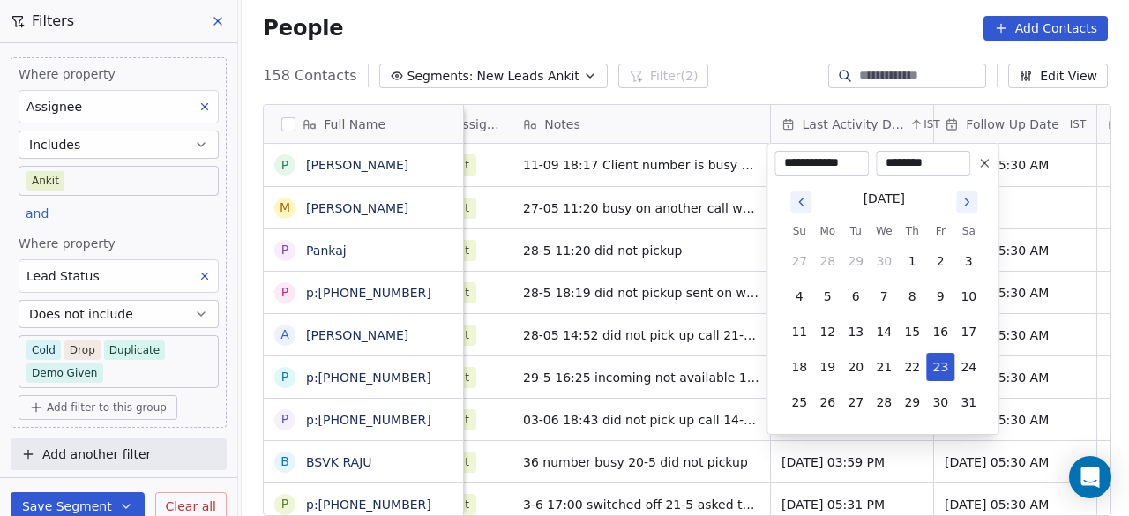
click at [968, 200] on icon "Go to next month" at bounding box center [967, 202] width 14 height 14
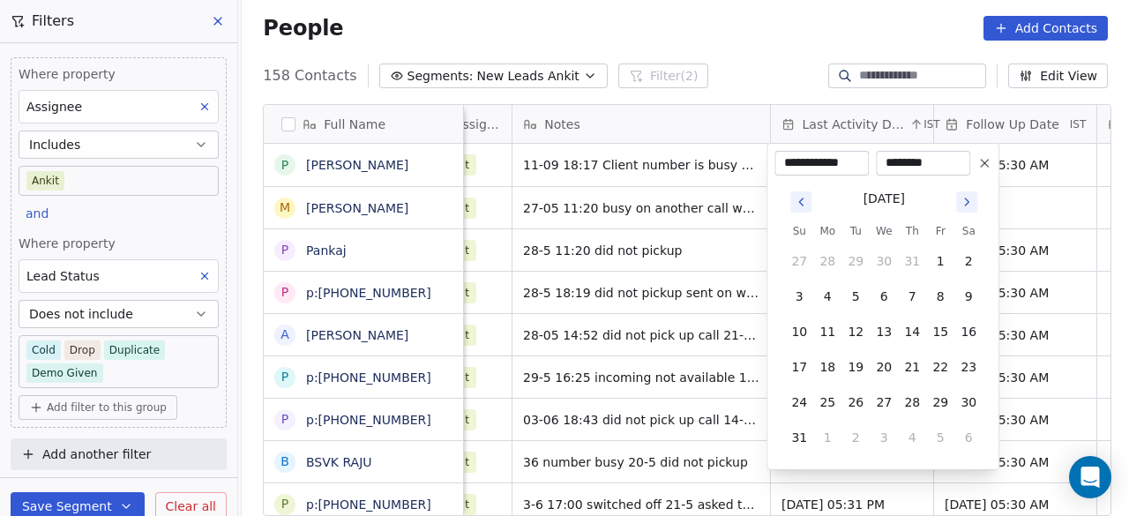
click at [968, 200] on icon "Go to next month" at bounding box center [967, 202] width 14 height 14
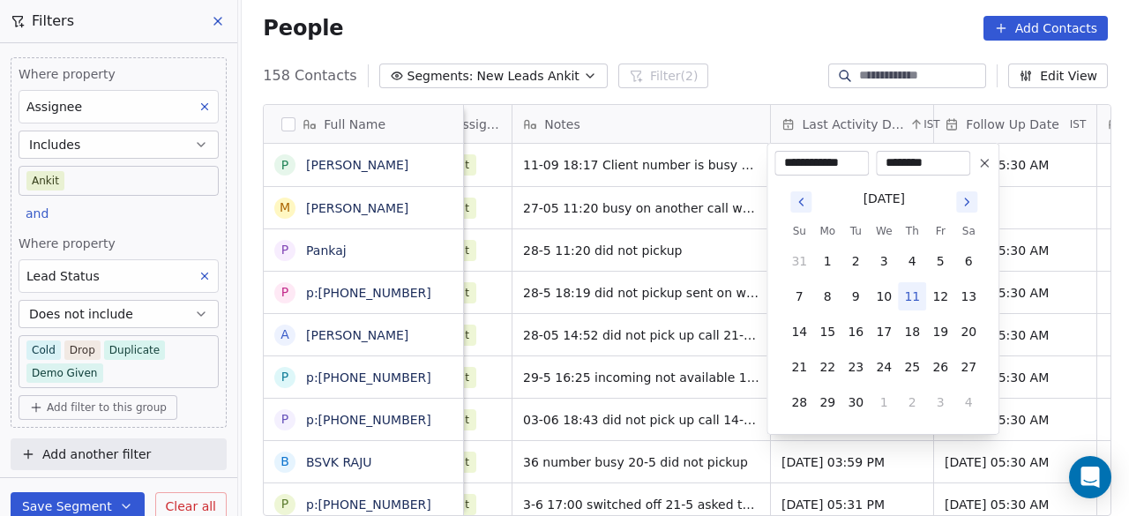
click at [968, 200] on icon "Go to next month" at bounding box center [967, 202] width 14 height 14
click at [803, 203] on icon "Go to previous month" at bounding box center [801, 202] width 14 height 14
click at [912, 295] on button "11" at bounding box center [912, 296] width 28 height 28
type input "**********"
click at [701, 221] on html "On2Cook India Pvt. Ltd. Contacts People Marketing Workflows Campaigns Sales Pip…" at bounding box center [564, 258] width 1129 height 516
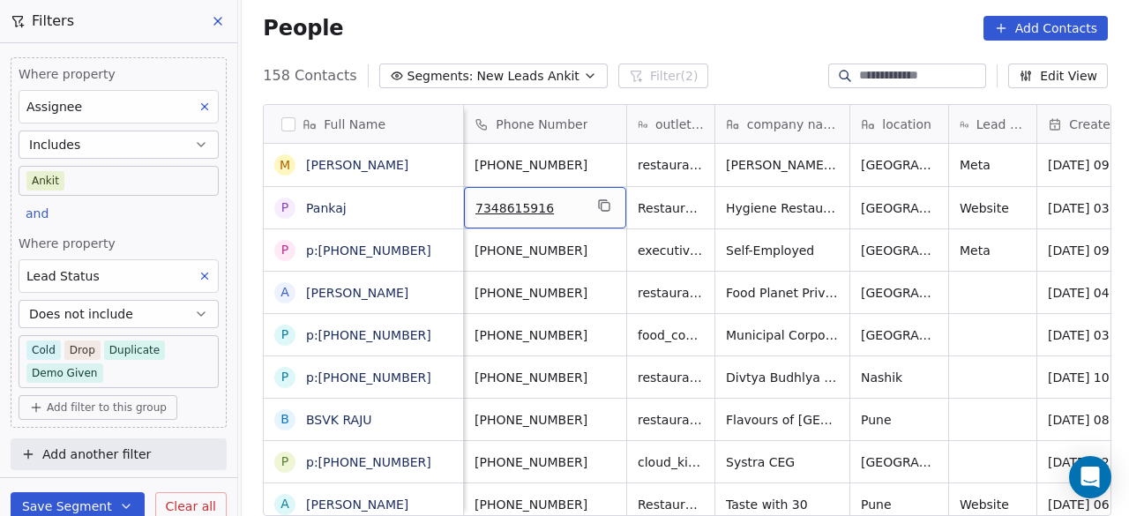
scroll to position [0, 0]
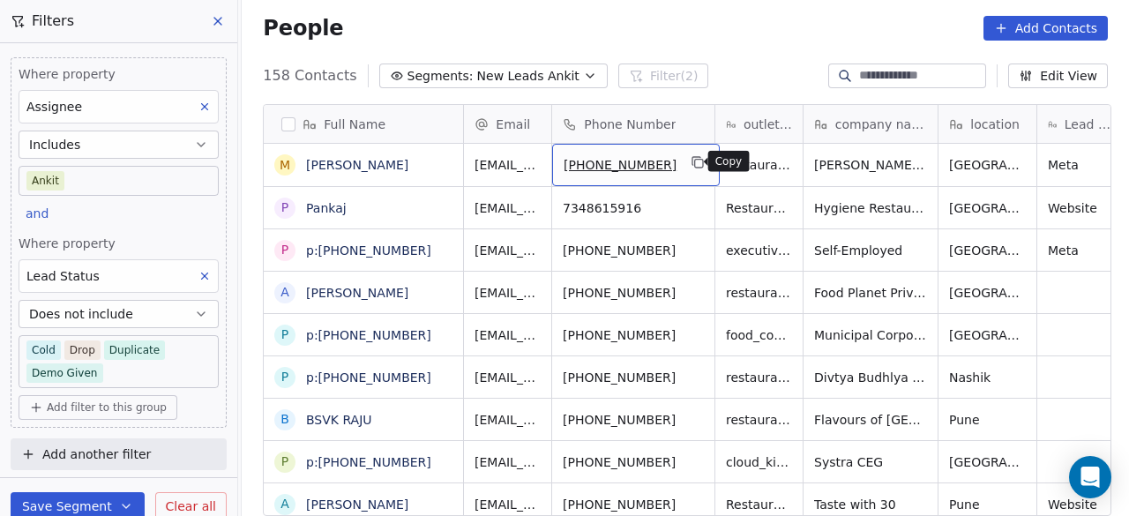
click at [695, 160] on icon "grid" at bounding box center [699, 164] width 8 height 8
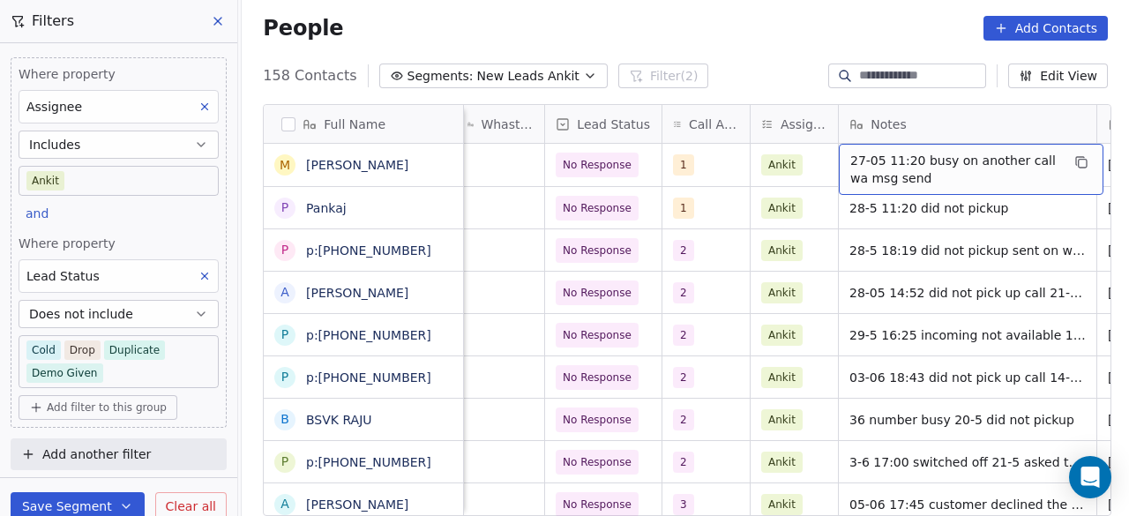
scroll to position [0, 995]
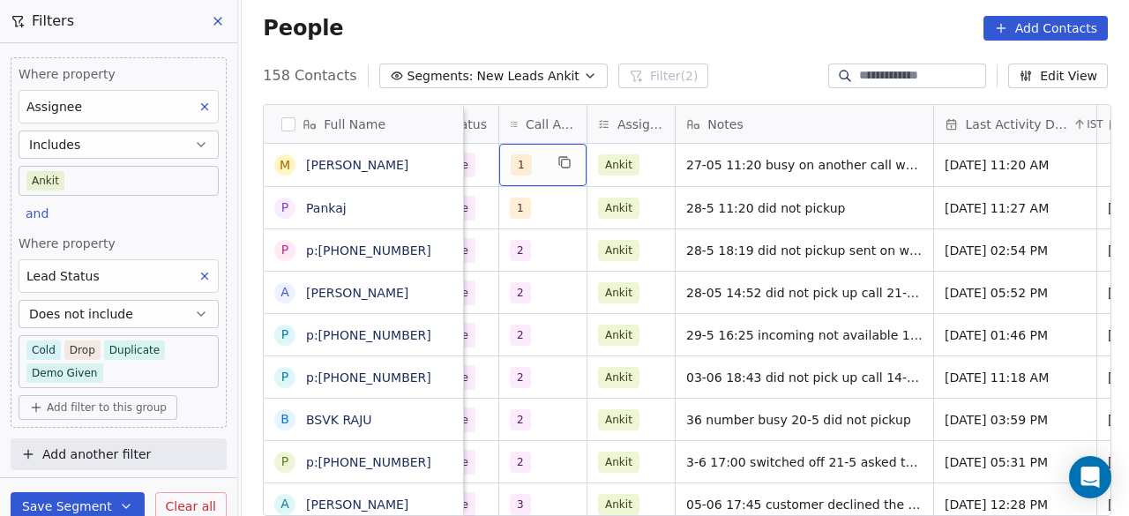
click at [534, 161] on div "1" at bounding box center [527, 164] width 33 height 21
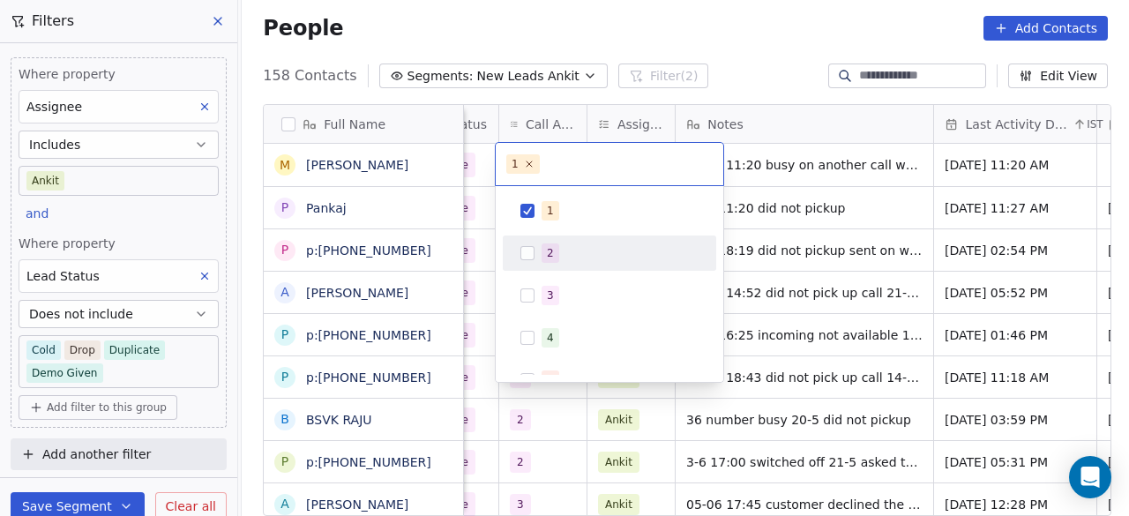
click at [559, 248] on div "2" at bounding box center [620, 252] width 157 height 19
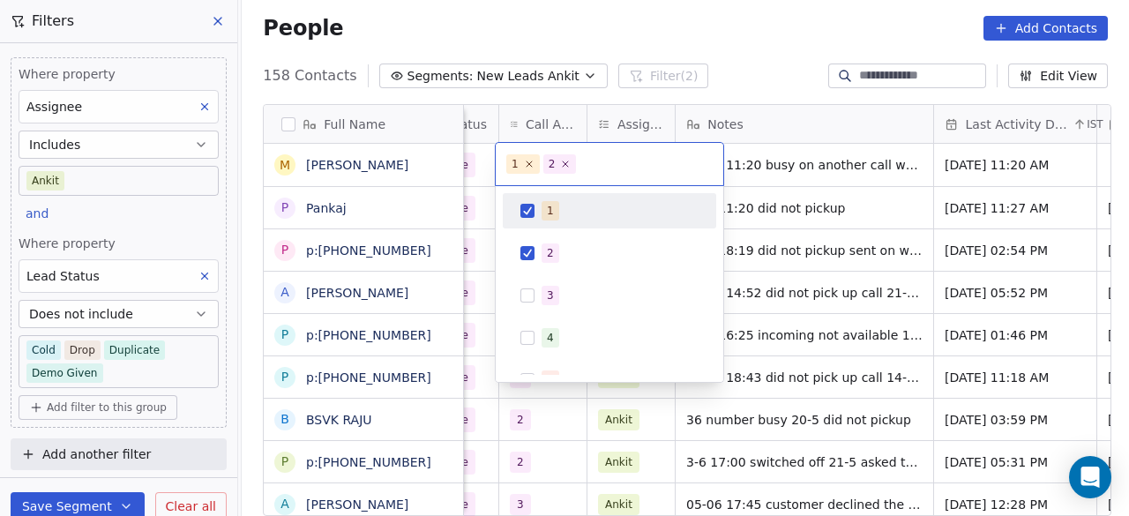
click at [559, 214] on div "1" at bounding box center [620, 210] width 157 height 19
click at [807, 199] on html "On2Cook India Pvt. Ltd. Contacts People Marketing Workflows Campaigns Sales Pip…" at bounding box center [564, 258] width 1129 height 516
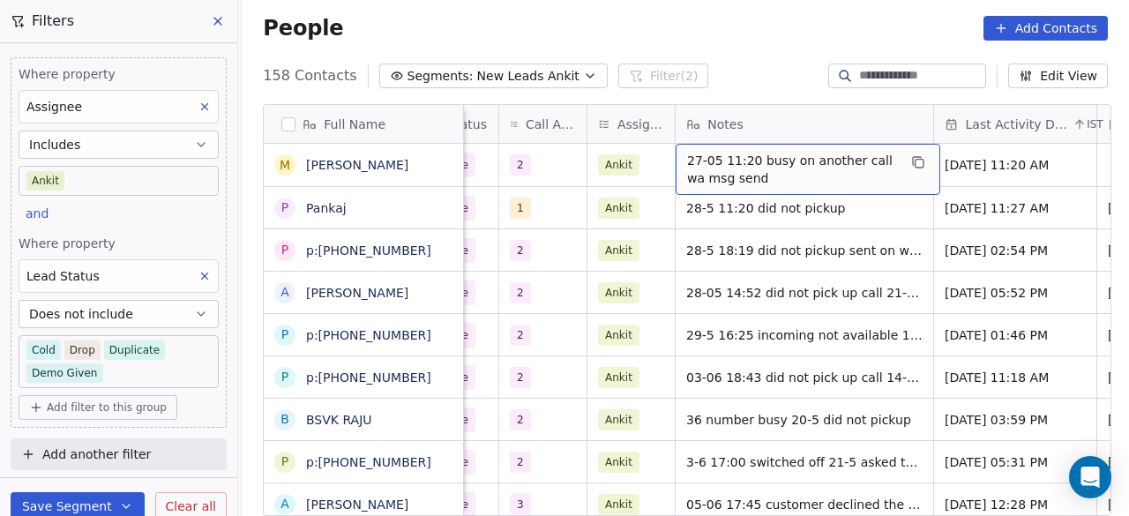
click at [707, 170] on span "27-05 11:20 busy on another call wa msg send" at bounding box center [792, 169] width 210 height 35
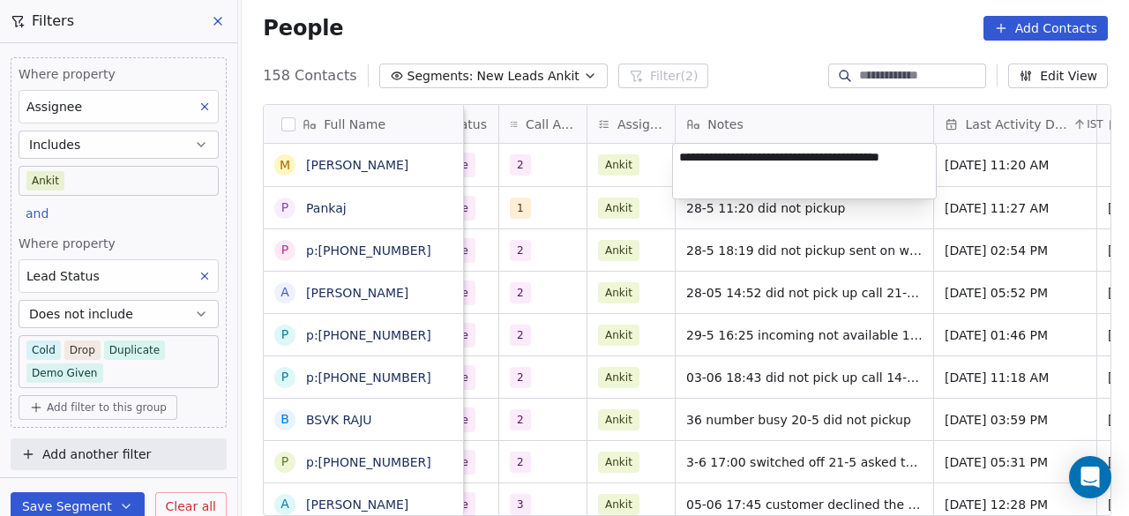
click at [682, 153] on textarea "**********" at bounding box center [804, 171] width 263 height 55
type textarea "**********"
click at [542, 175] on html "On2Cook India Pvt. Ltd. Contacts People Marketing Workflows Campaigns Sales Pip…" at bounding box center [564, 258] width 1129 height 516
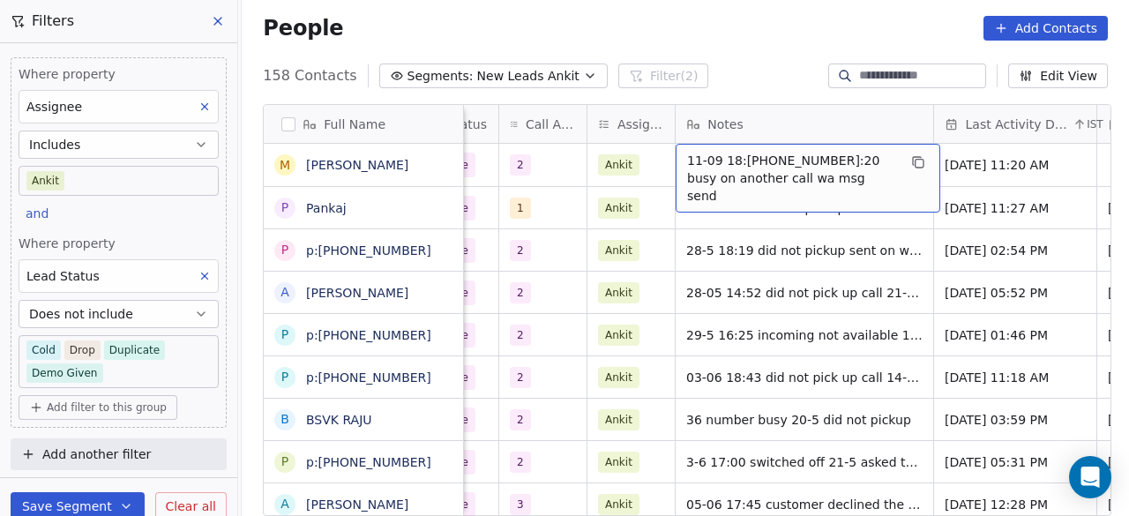
click at [752, 158] on span "11-09 18:18 27-05 11:20 busy on another call wa msg send" at bounding box center [792, 178] width 210 height 53
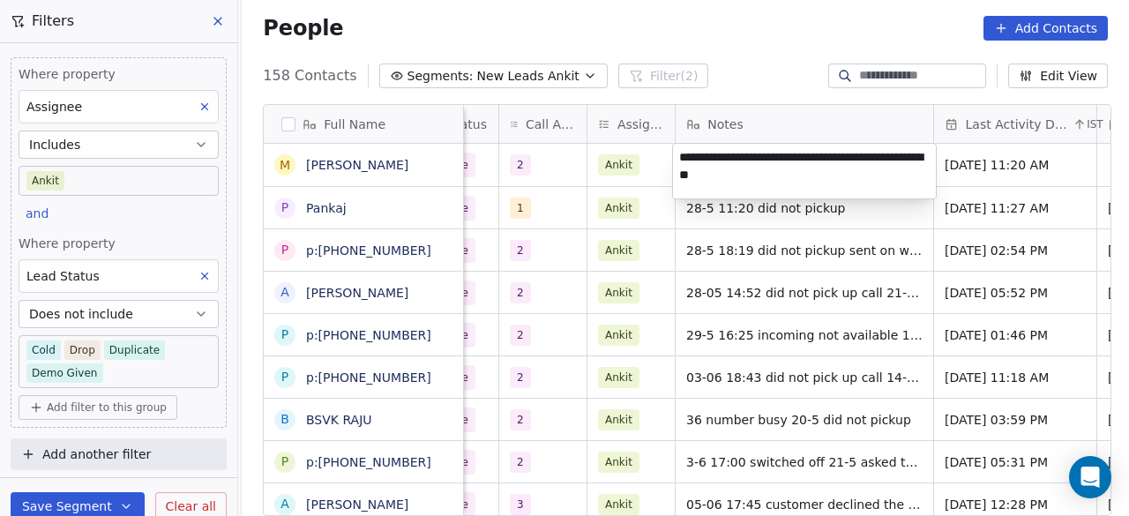
click at [748, 153] on textarea "**********" at bounding box center [804, 171] width 263 height 55
type textarea "**********"
click at [960, 168] on html "On2Cook India Pvt. Ltd. Contacts People Marketing Workflows Campaigns Sales Pip…" at bounding box center [564, 258] width 1129 height 516
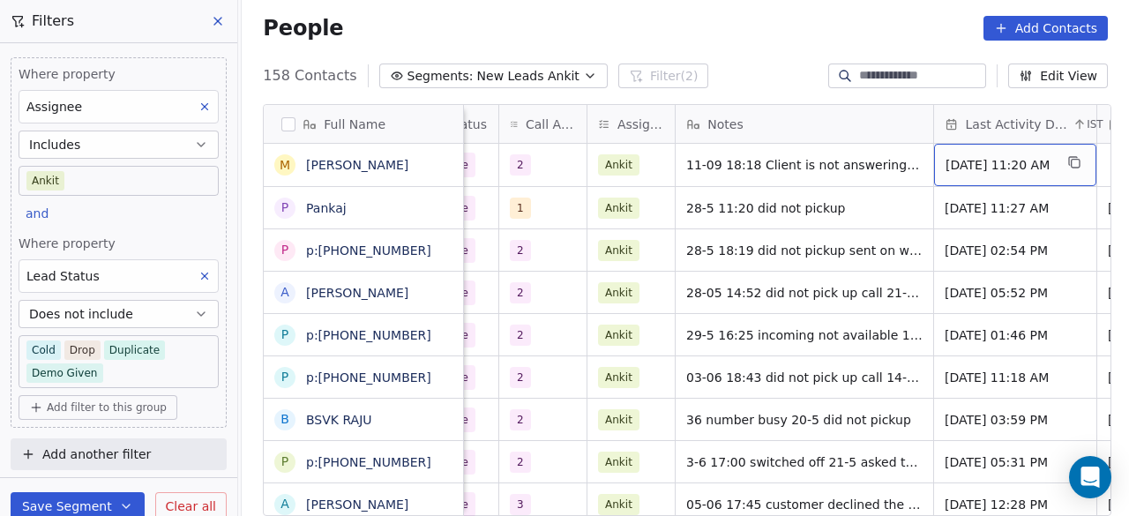
click at [960, 168] on span "May 27, 2025 11:20 AM" at bounding box center [1000, 165] width 108 height 18
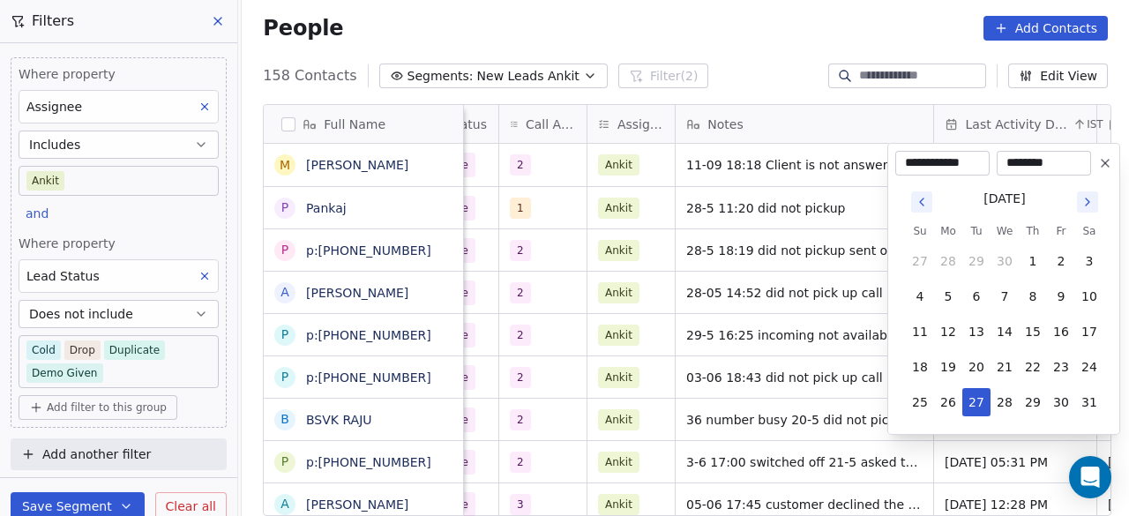
click at [1087, 204] on icon "Go to next month" at bounding box center [1087, 202] width 14 height 14
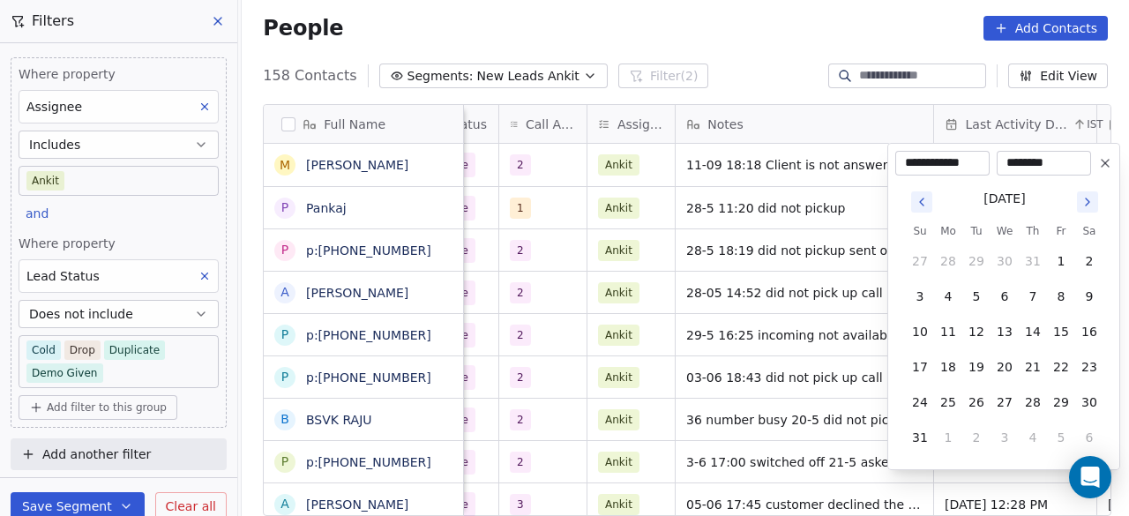
click at [1087, 204] on icon "Go to next month" at bounding box center [1087, 202] width 14 height 14
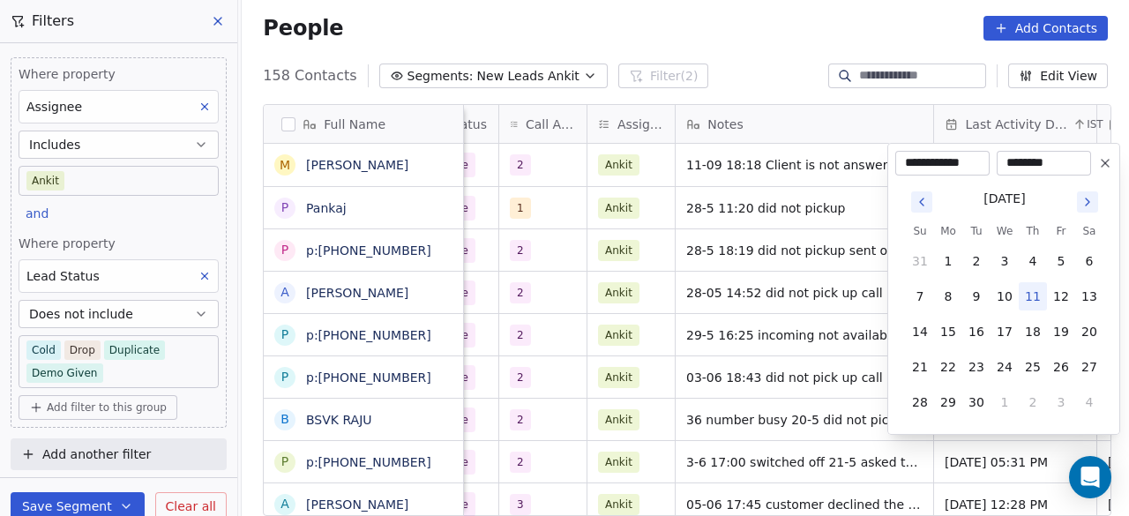
click at [1028, 300] on button "11" at bounding box center [1033, 296] width 28 height 28
type input "**********"
click at [848, 243] on html "On2Cook India Pvt. Ltd. Contacts People Marketing Workflows Campaigns Sales Pip…" at bounding box center [564, 258] width 1129 height 516
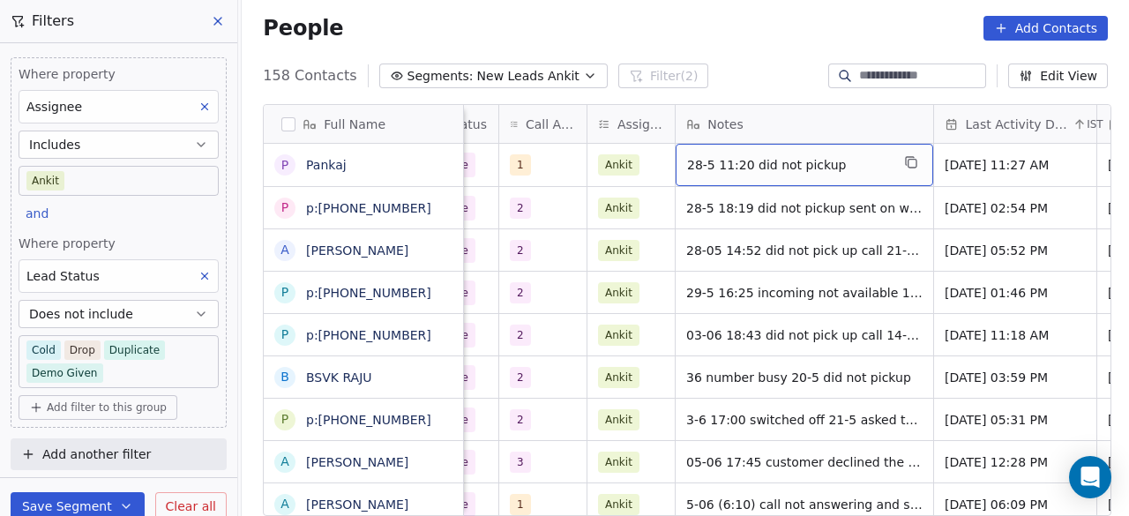
click at [687, 161] on span "28-5 11:20 did not pickup" at bounding box center [788, 165] width 203 height 18
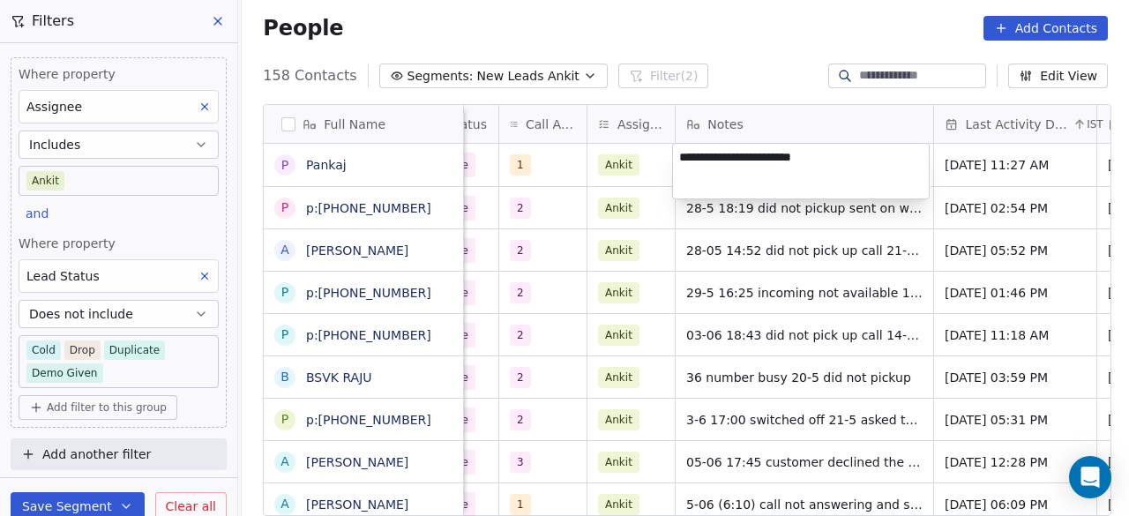
click at [679, 160] on textarea "**********" at bounding box center [801, 171] width 256 height 55
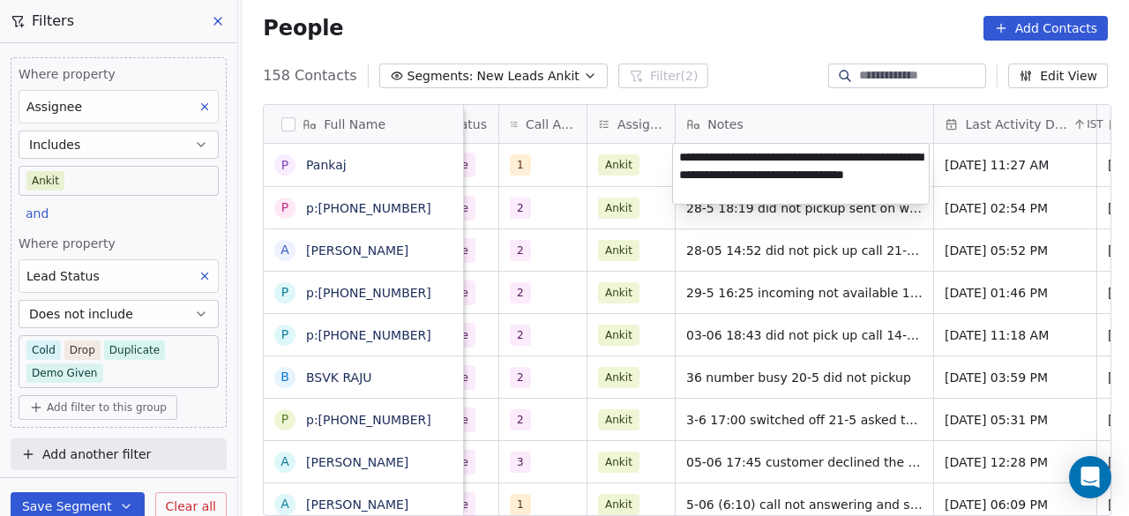
click at [698, 177] on textarea "**********" at bounding box center [801, 174] width 256 height 60
type textarea "**********"
click at [652, 158] on html "On2Cook India Pvt. Ltd. Contacts People Marketing Workflows Campaigns Sales Pip…" at bounding box center [564, 258] width 1129 height 516
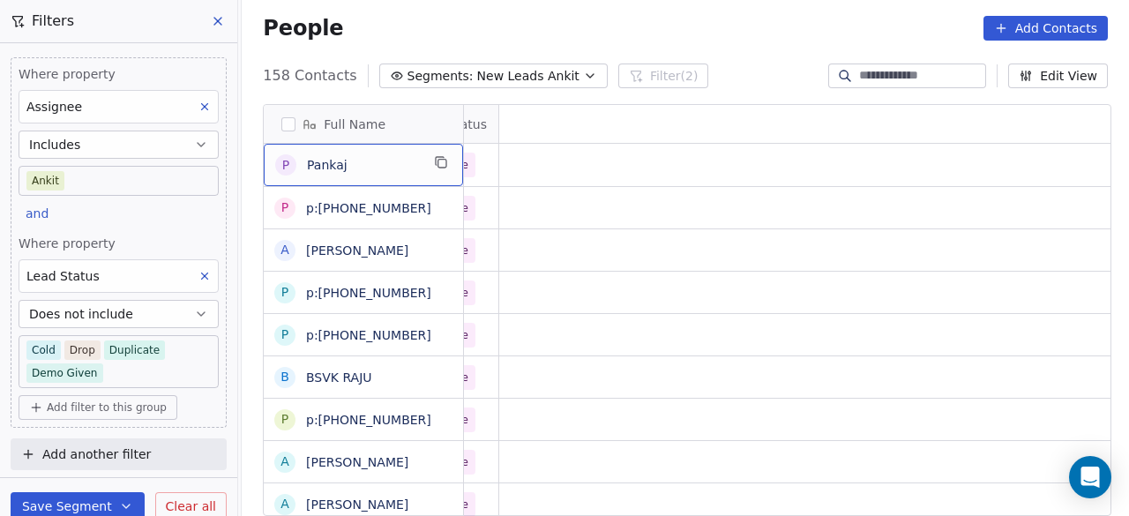
scroll to position [0, 0]
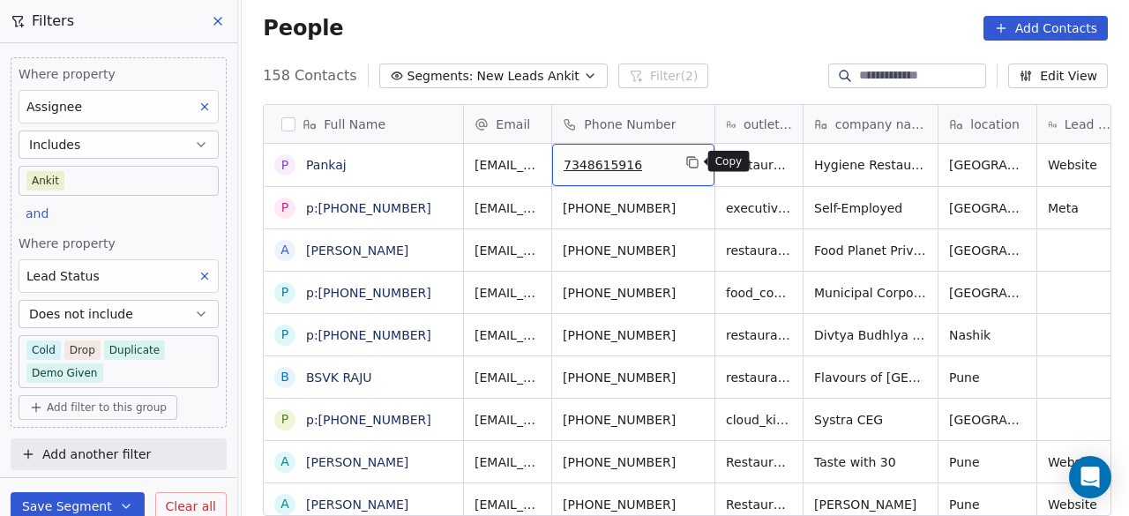
click at [687, 161] on icon "grid" at bounding box center [691, 161] width 8 height 8
click at [691, 161] on icon "grid" at bounding box center [692, 162] width 14 height 14
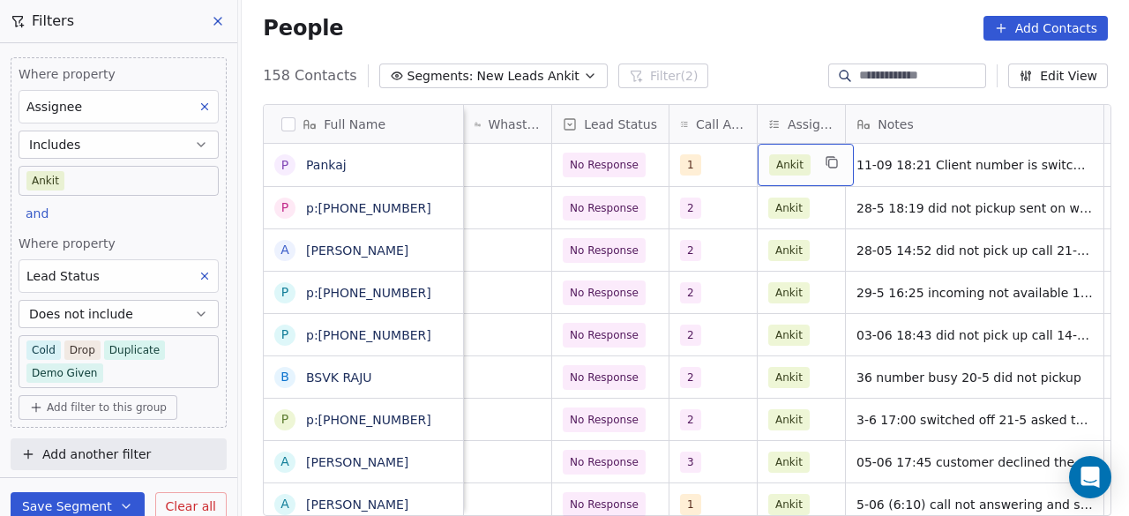
scroll to position [0, 832]
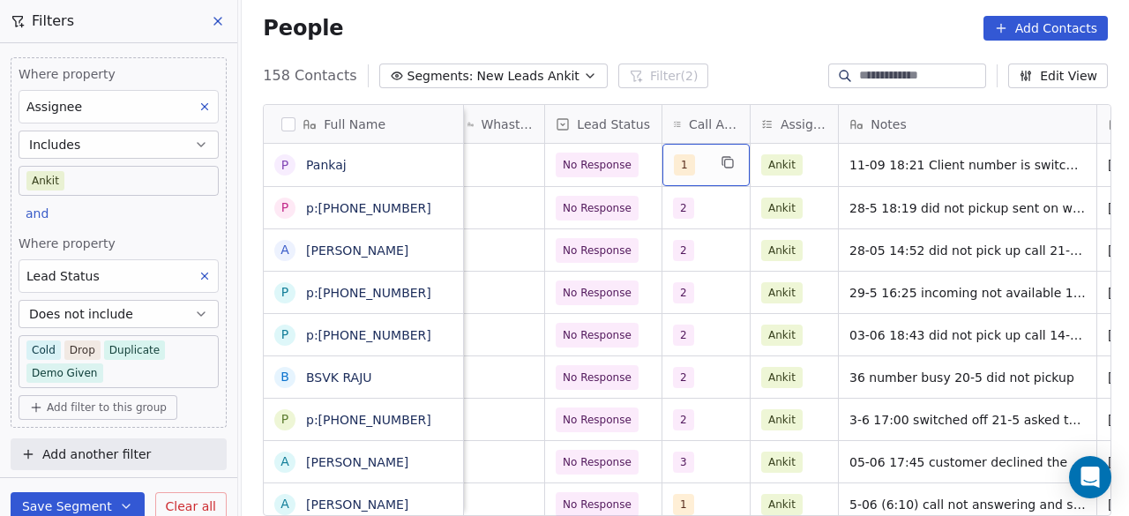
click at [704, 158] on div "1" at bounding box center [705, 165] width 87 height 42
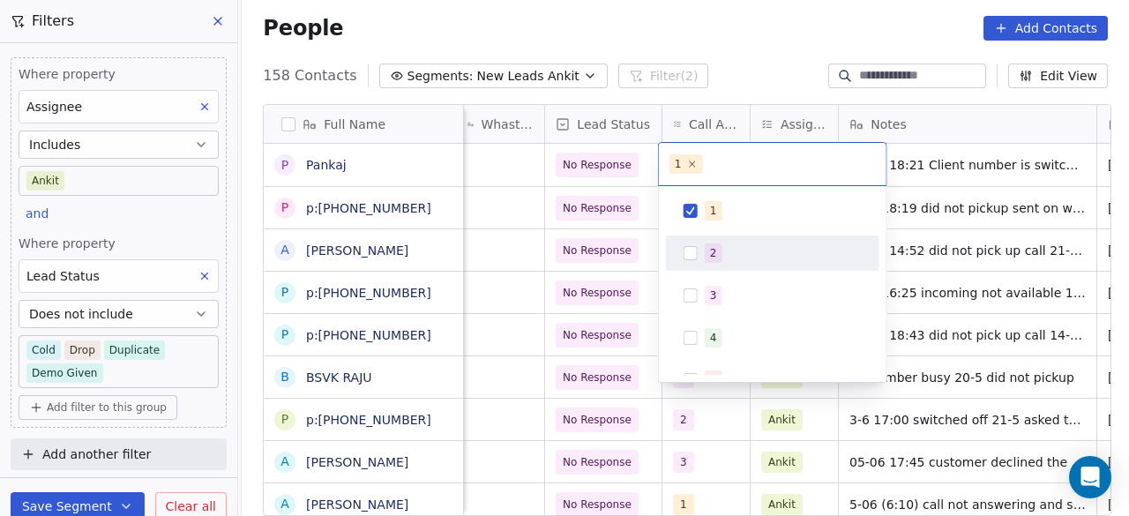
click at [707, 239] on div "2" at bounding box center [772, 253] width 199 height 28
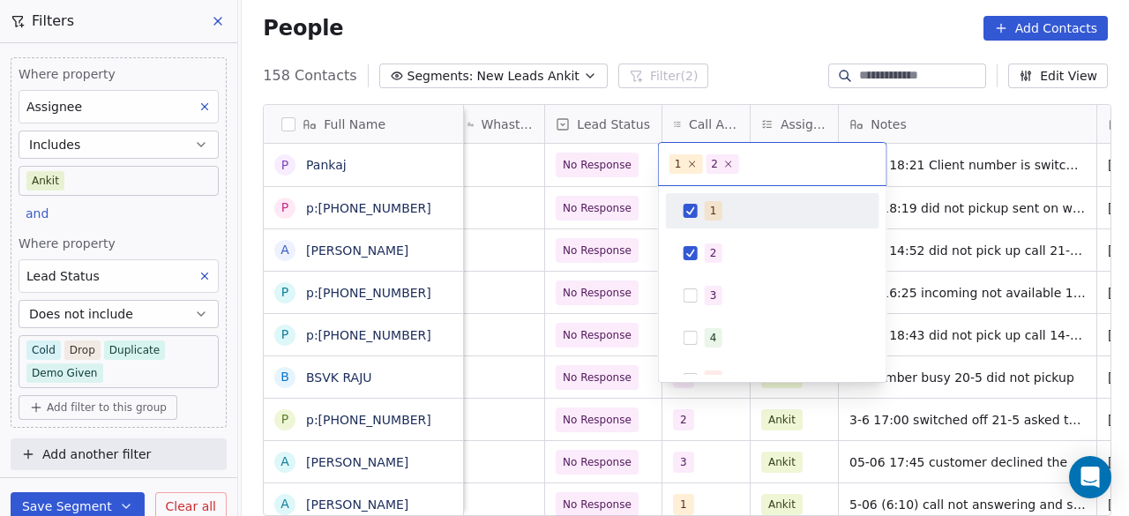
click at [640, 165] on html "On2Cook India Pvt. Ltd. Contacts People Marketing Workflows Campaigns Sales Pip…" at bounding box center [564, 258] width 1129 height 516
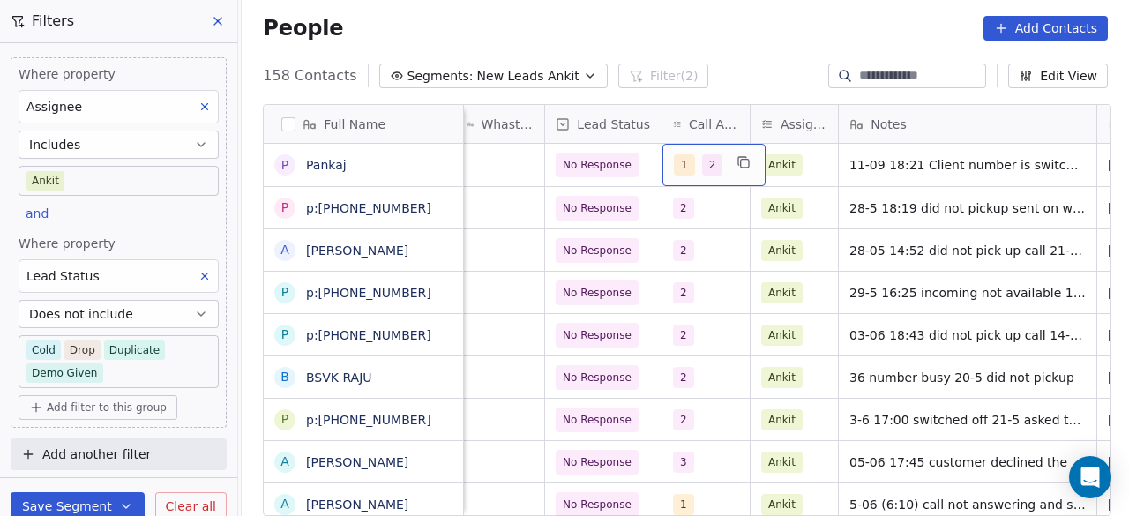
click at [693, 170] on div "1 2" at bounding box center [698, 164] width 49 height 21
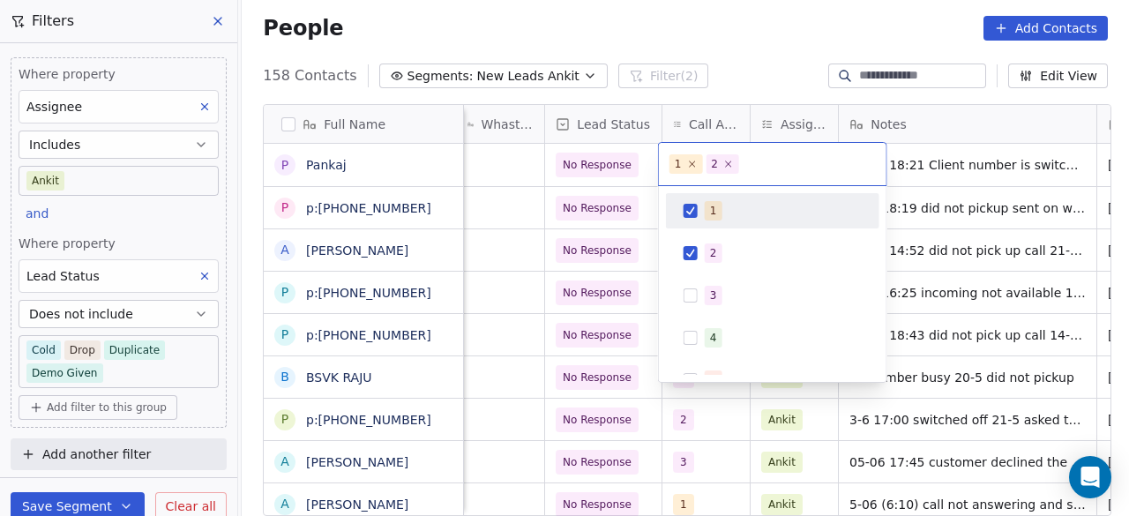
click at [690, 204] on button "Suggestions" at bounding box center [691, 211] width 14 height 14
click at [766, 152] on div "2" at bounding box center [773, 164] width 228 height 42
click at [983, 164] on html "On2Cook India Pvt. Ltd. Contacts People Marketing Workflows Campaigns Sales Pip…" at bounding box center [564, 258] width 1129 height 516
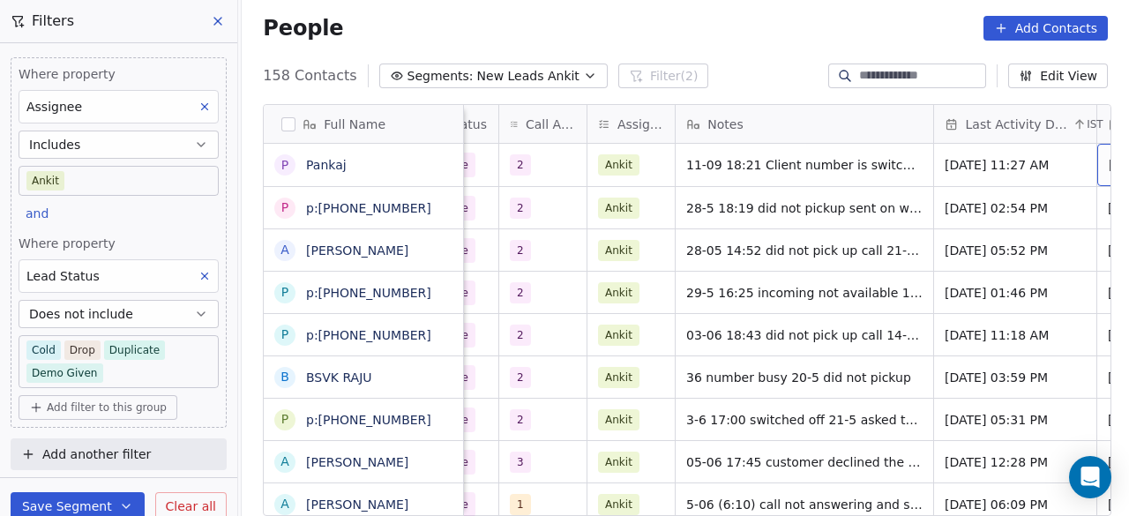
scroll to position [0, 1158]
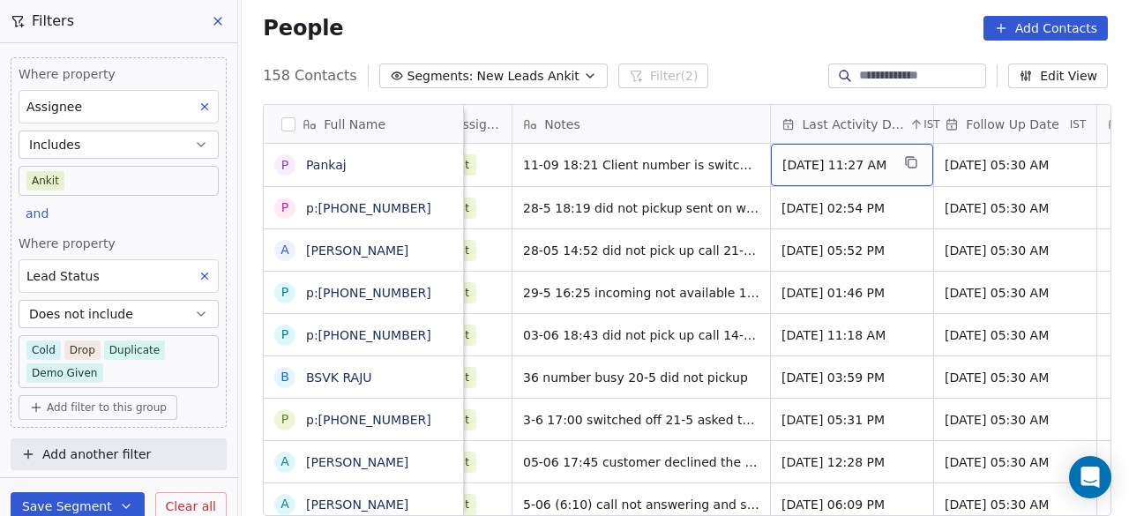
click at [856, 165] on span "May 28, 2025 11:27 AM" at bounding box center [836, 165] width 108 height 18
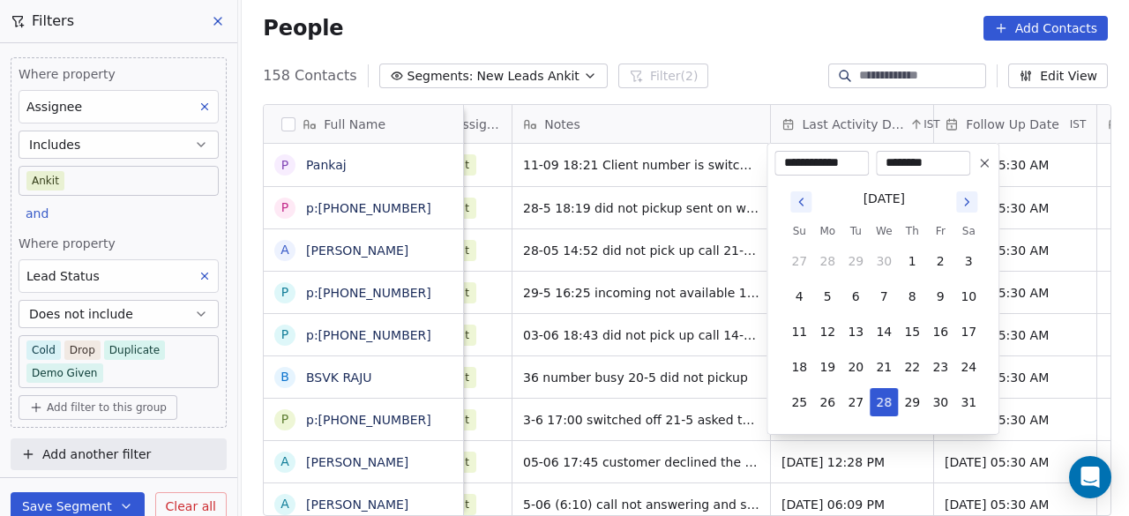
click at [970, 195] on icon "Go to next month" at bounding box center [967, 202] width 14 height 14
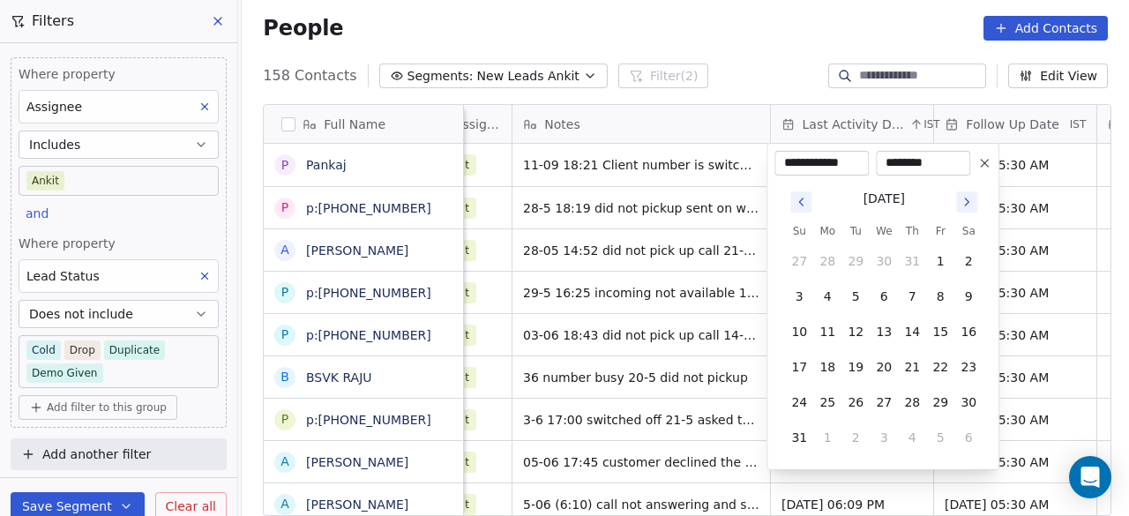
click at [970, 195] on icon "Go to next month" at bounding box center [967, 202] width 14 height 14
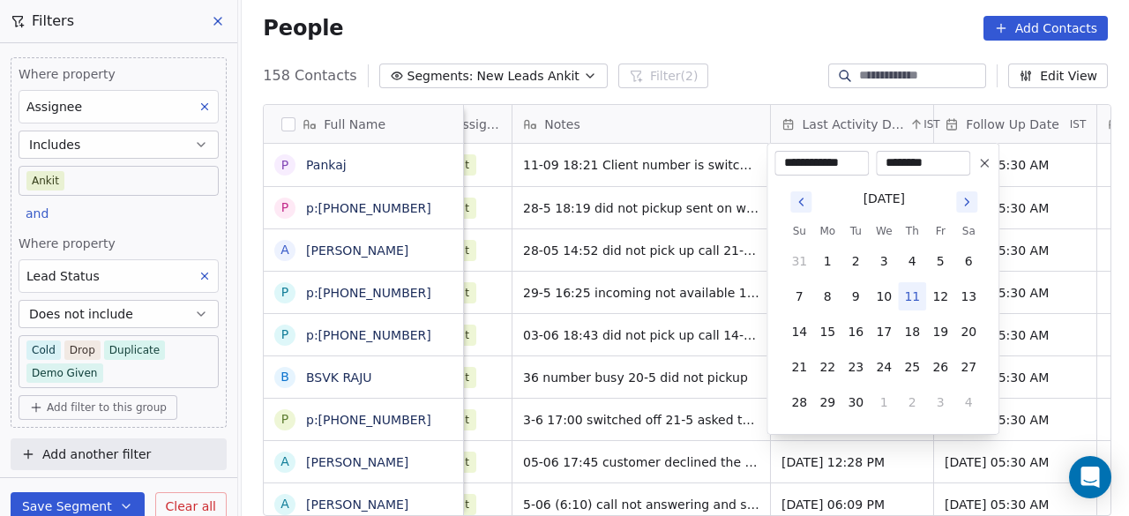
click at [910, 292] on button "11" at bounding box center [912, 296] width 28 height 28
type input "**********"
click at [684, 198] on html "On2Cook India Pvt. Ltd. Contacts People Marketing Workflows Campaigns Sales Pip…" at bounding box center [564, 258] width 1129 height 516
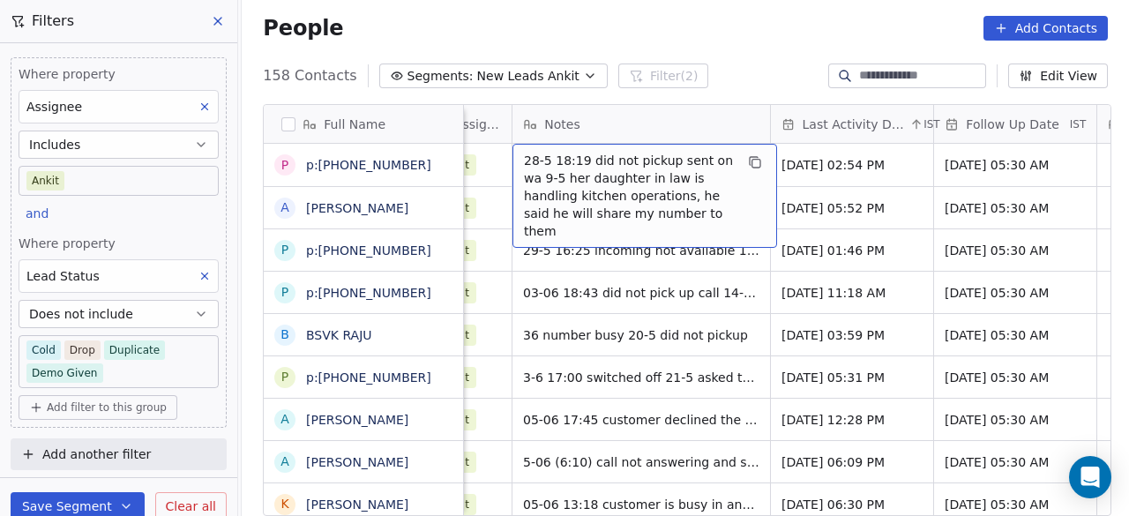
click at [581, 183] on span "28-5 18:19 did not pickup sent on wa 9-5 her daughter in law is handling kitche…" at bounding box center [629, 196] width 210 height 88
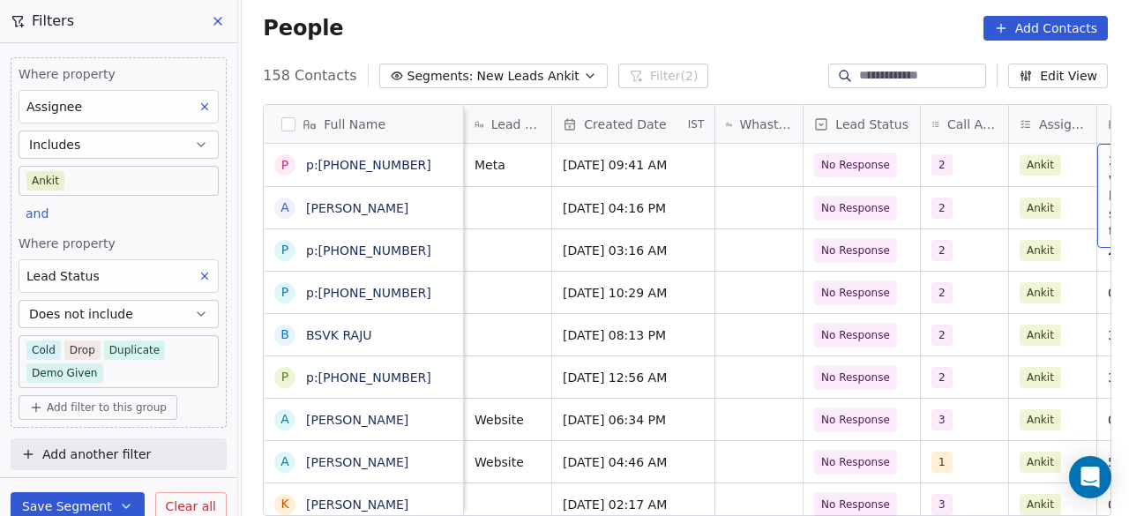
scroll to position [0, 832]
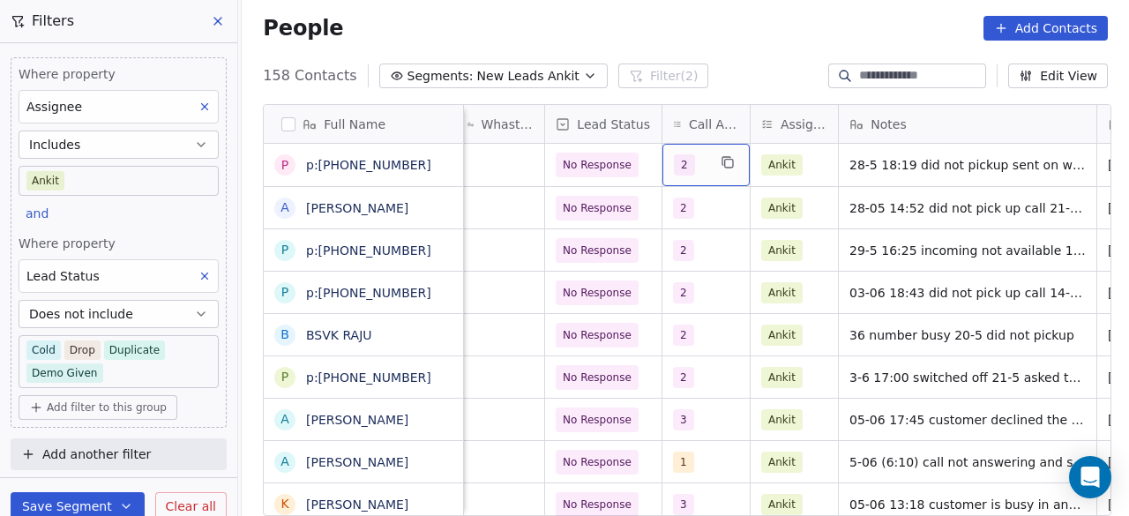
click at [696, 162] on div "2" at bounding box center [690, 164] width 33 height 21
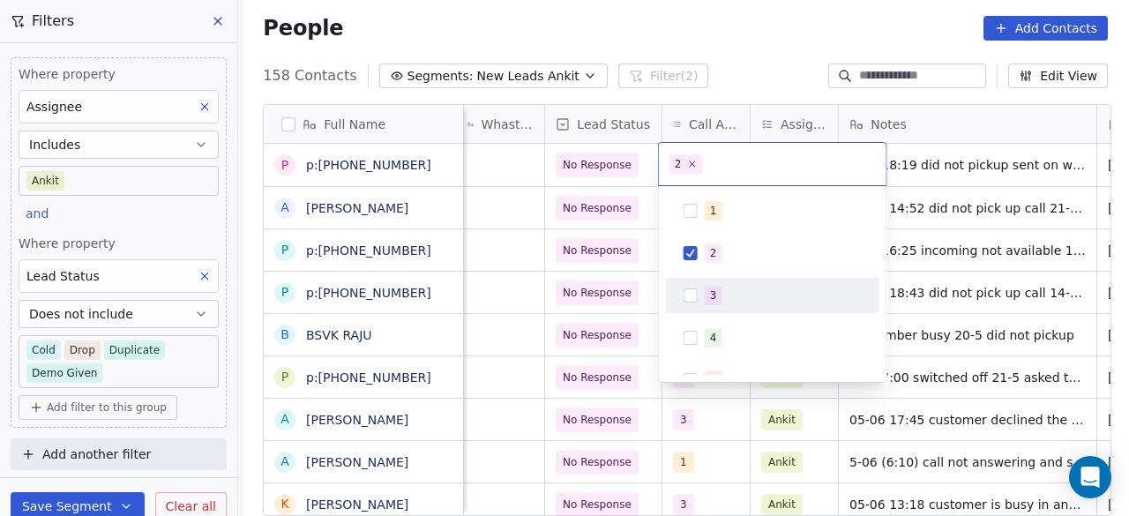
click at [702, 296] on div "3" at bounding box center [772, 295] width 199 height 28
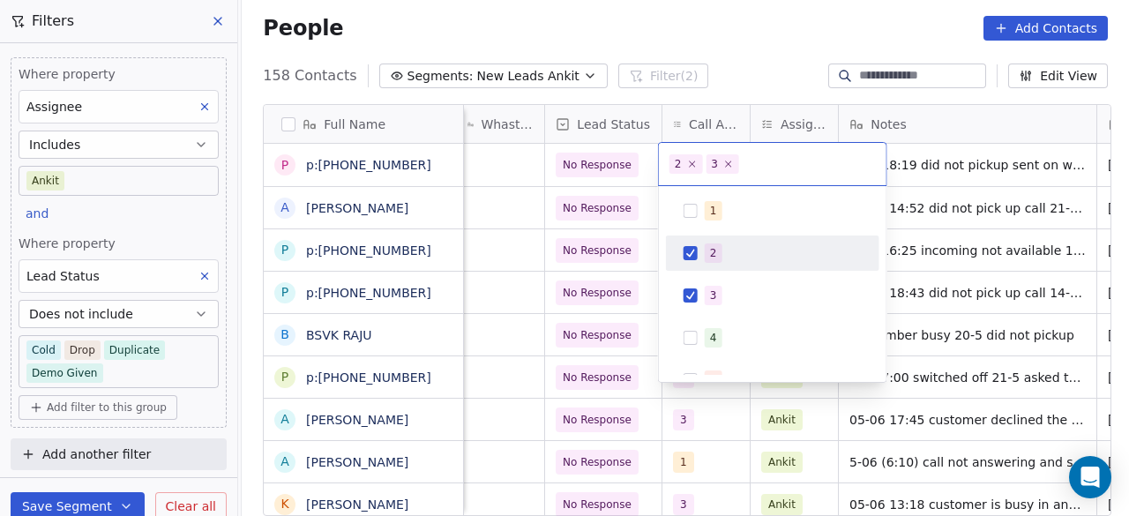
click at [710, 253] on div "2" at bounding box center [713, 253] width 7 height 16
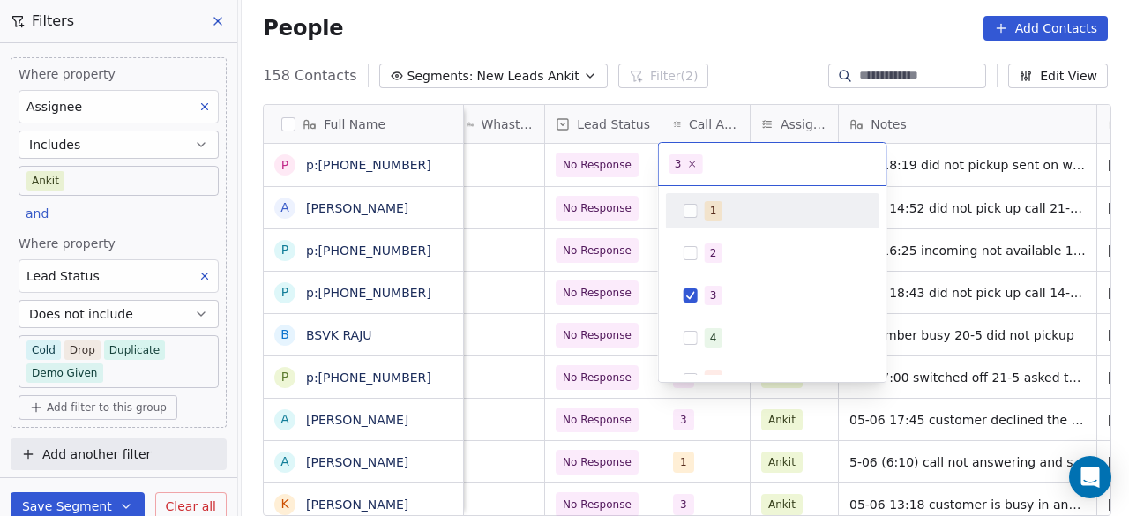
click at [632, 176] on html "On2Cook India Pvt. Ltd. Contacts People Marketing Workflows Campaigns Sales Pip…" at bounding box center [564, 258] width 1129 height 516
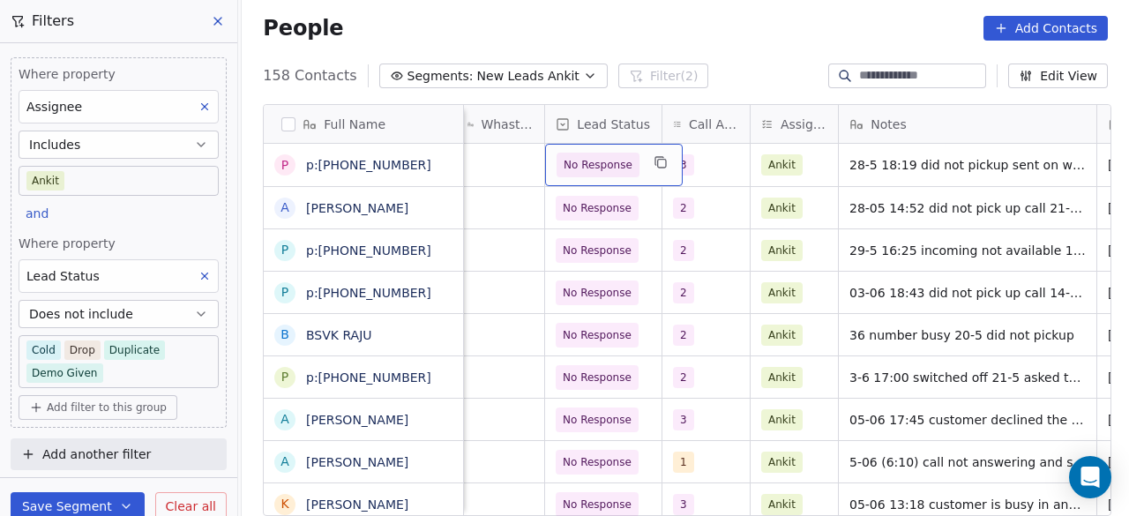
click at [633, 170] on div "No Response" at bounding box center [614, 165] width 138 height 42
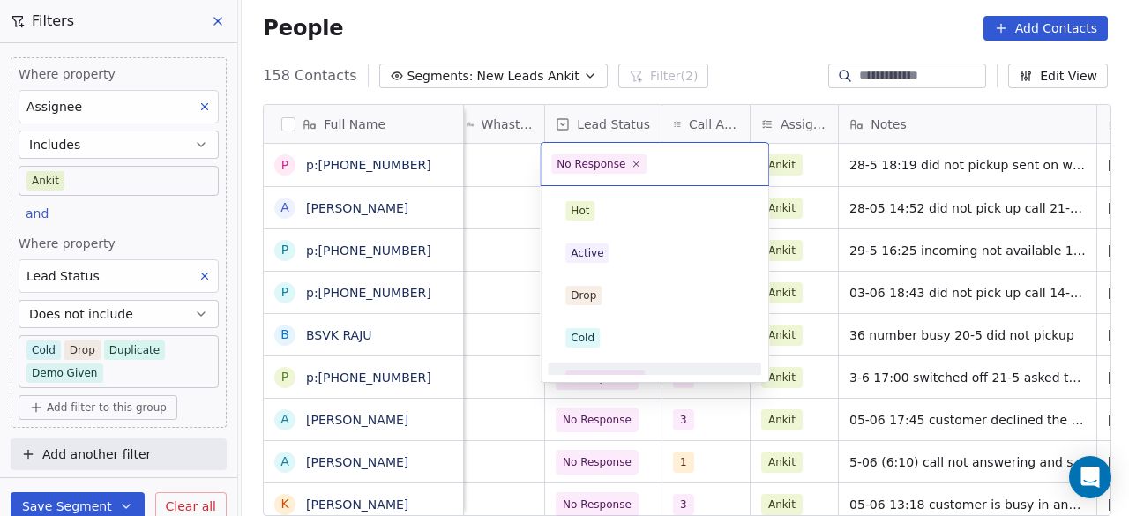
scroll to position [22, 0]
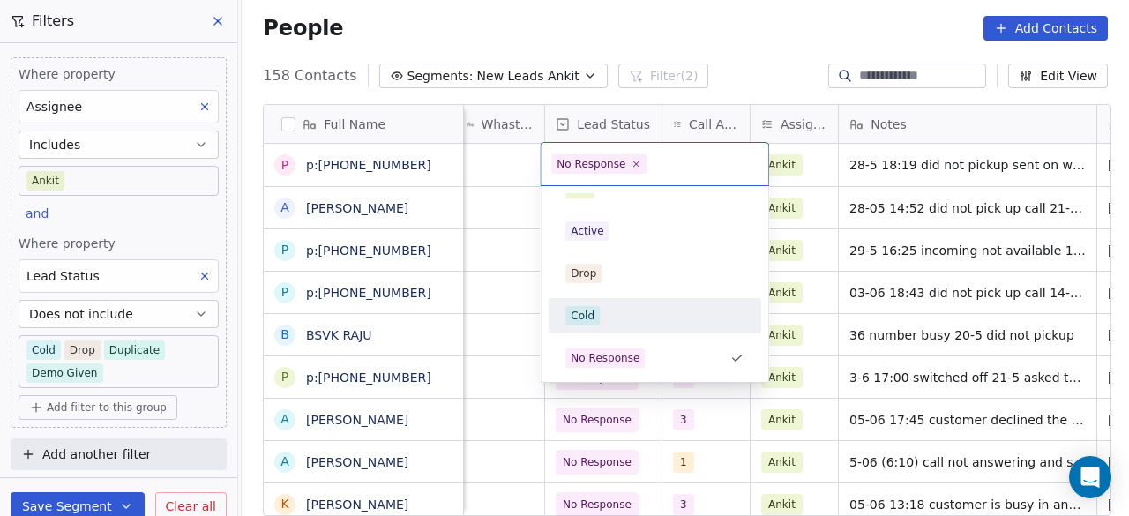
click at [881, 191] on html "On2Cook India Pvt. Ltd. Contacts People Marketing Workflows Campaigns Sales Pip…" at bounding box center [564, 258] width 1129 height 516
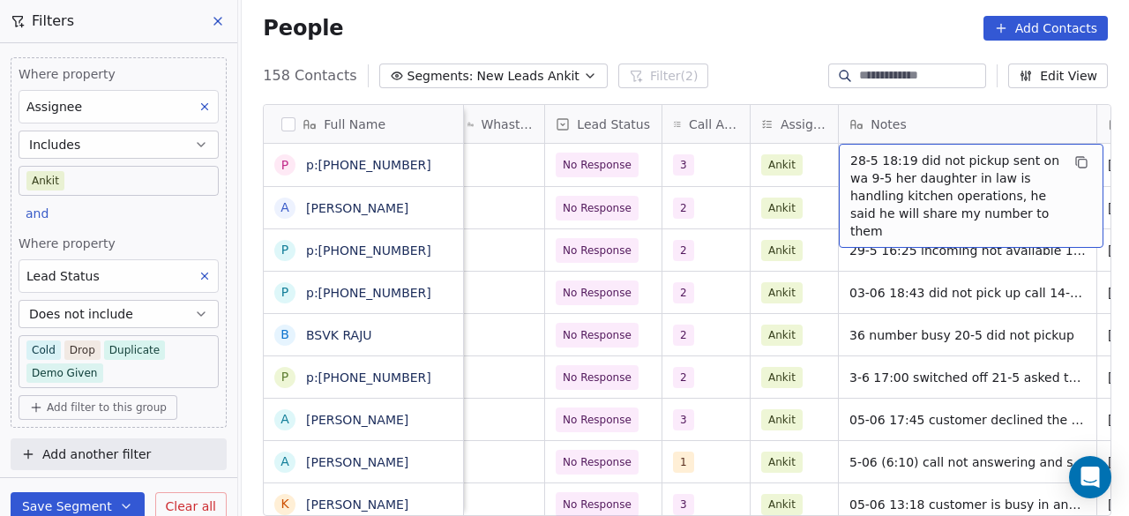
click at [882, 165] on span "28-5 18:19 did not pickup sent on wa 9-5 her daughter in law is handling kitche…" at bounding box center [955, 196] width 210 height 88
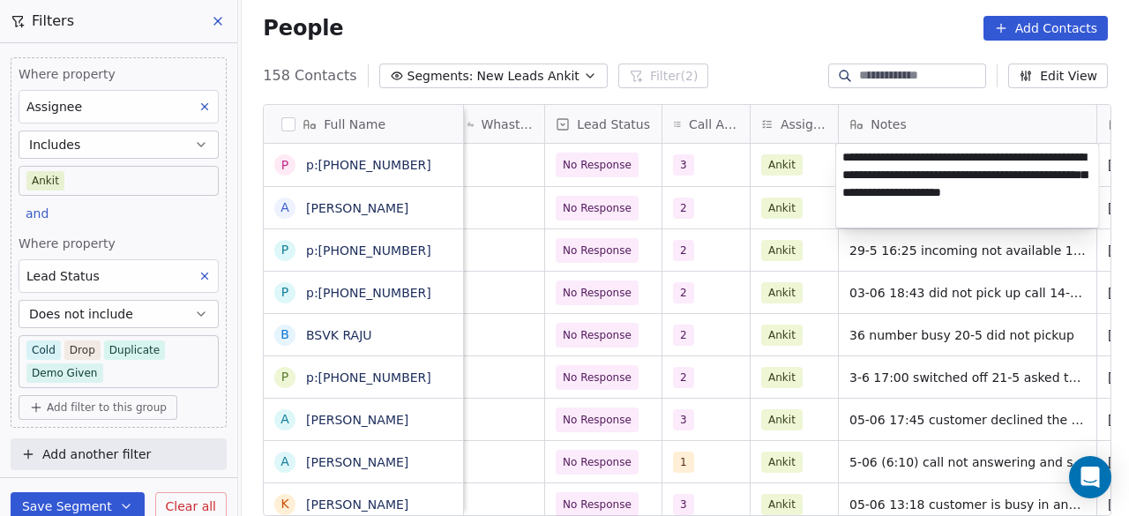
click at [838, 154] on textarea "**********" at bounding box center [967, 186] width 263 height 84
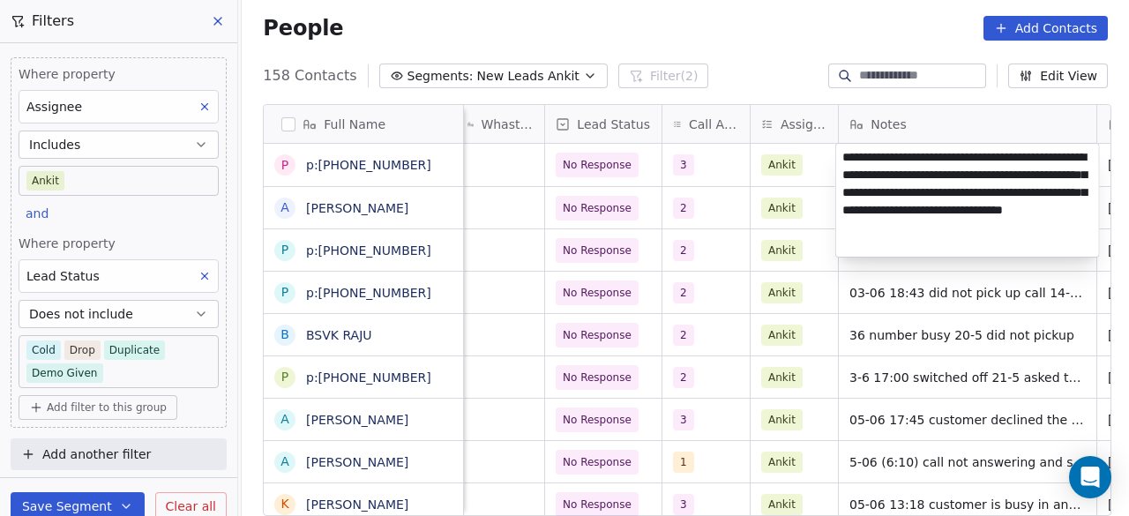
type textarea "**********"
click at [824, 167] on html "On2Cook India Pvt. Ltd. Contacts People Marketing Workflows Campaigns Sales Pip…" at bounding box center [564, 258] width 1129 height 516
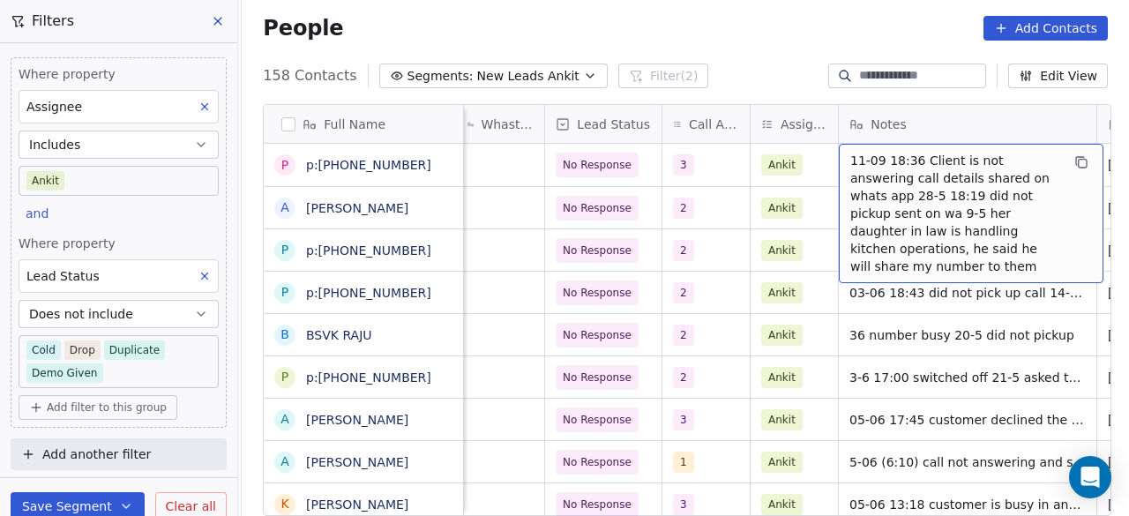
click at [891, 167] on span "11-09 18:36 Client is not answering call details shared on whats app 28-5 18:19…" at bounding box center [955, 213] width 210 height 123
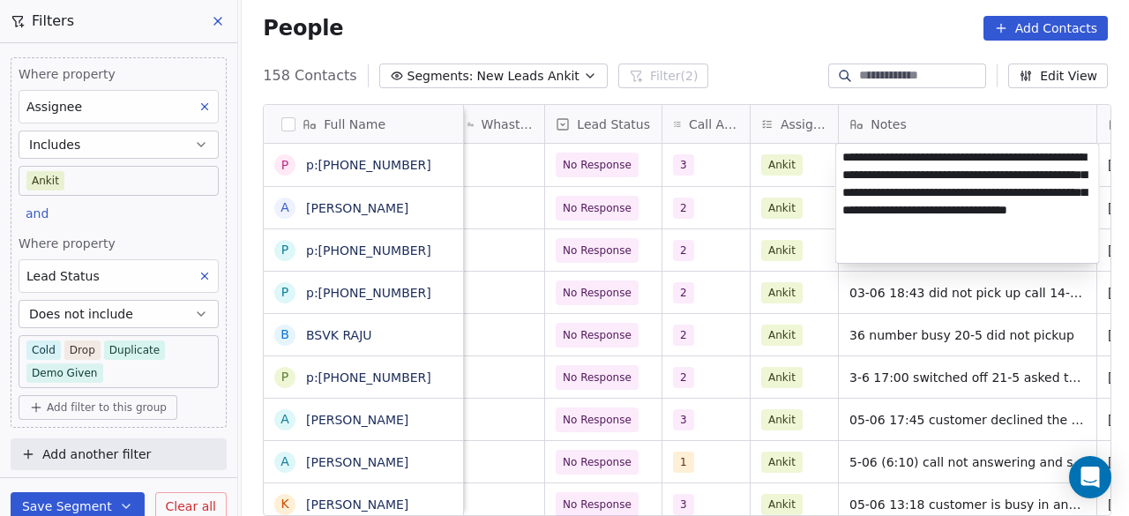
click at [714, 163] on html "On2Cook India Pvt. Ltd. Contacts People Marketing Workflows Campaigns Sales Pip…" at bounding box center [564, 258] width 1129 height 516
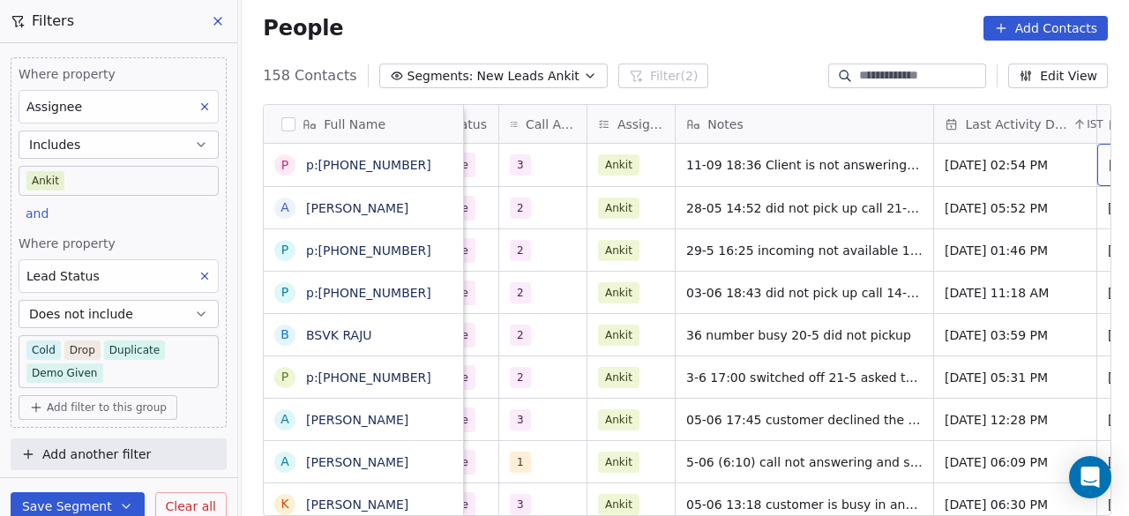
scroll to position [0, 1158]
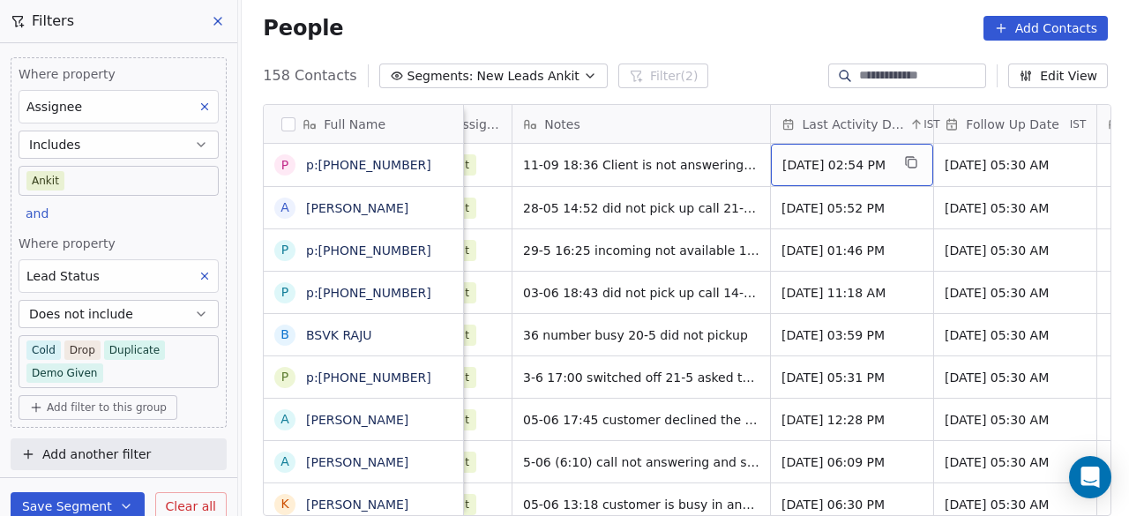
click at [855, 169] on span "May 28, 2025 02:54 PM" at bounding box center [836, 165] width 108 height 18
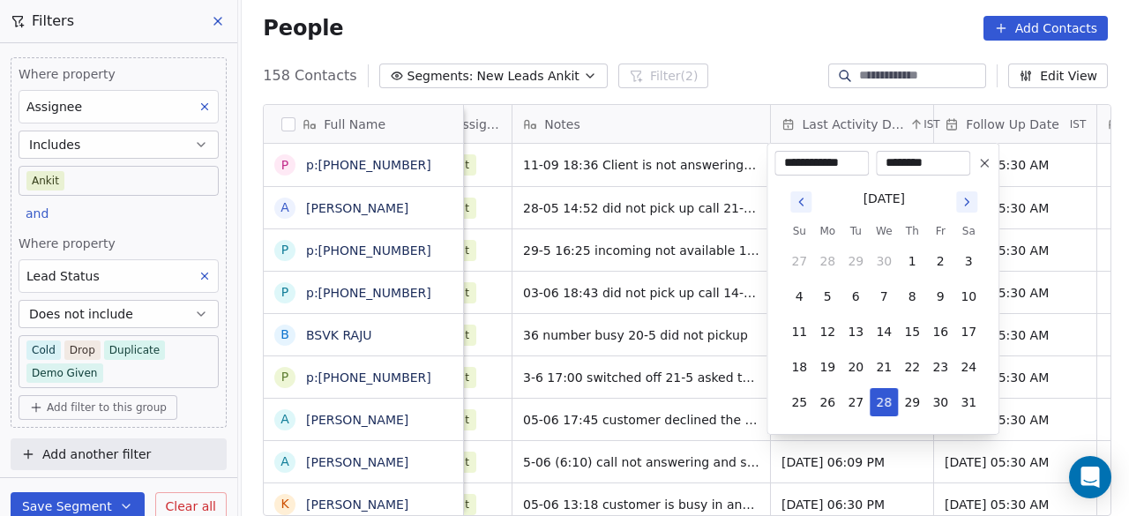
click at [415, 162] on html "On2Cook India Pvt. Ltd. Contacts People Marketing Workflows Campaigns Sales Pip…" at bounding box center [564, 258] width 1129 height 516
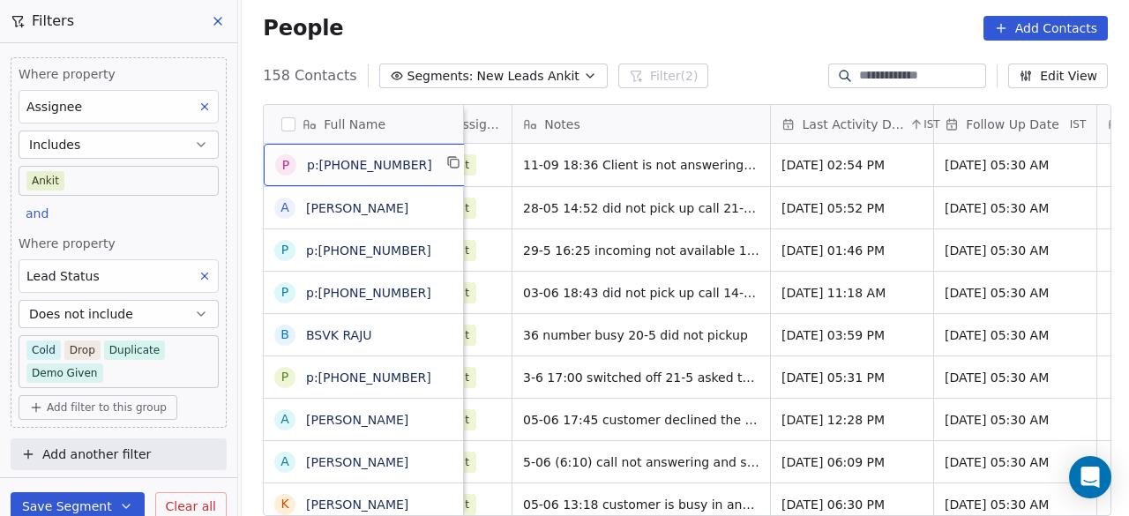
click at [426, 163] on div "p p:+919404293147" at bounding box center [370, 165] width 212 height 42
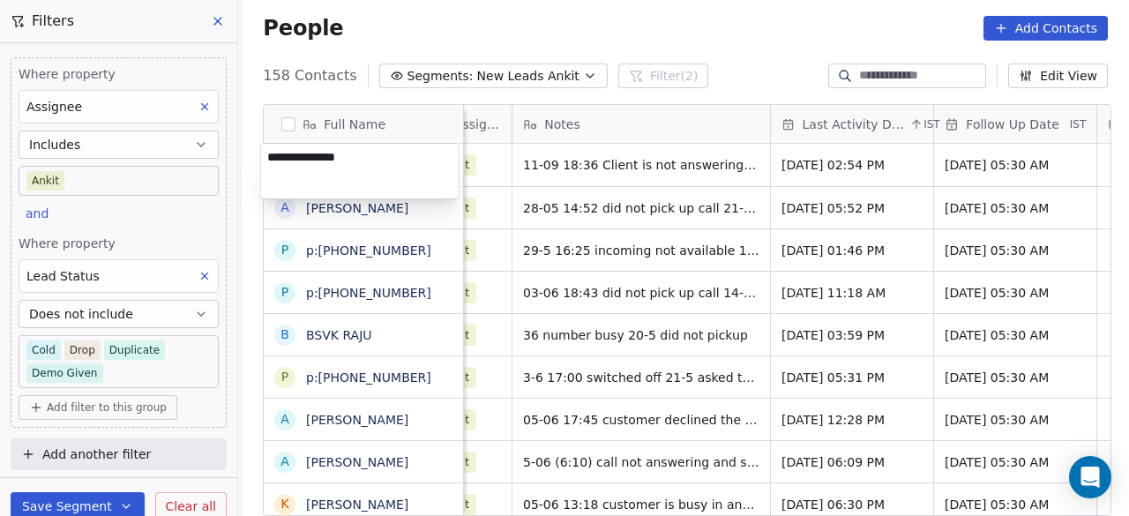
click at [439, 165] on textarea "**********" at bounding box center [360, 171] width 198 height 55
click at [867, 168] on html "On2Cook India Pvt. Ltd. Contacts People Marketing Workflows Campaigns Sales Pip…" at bounding box center [564, 258] width 1129 height 516
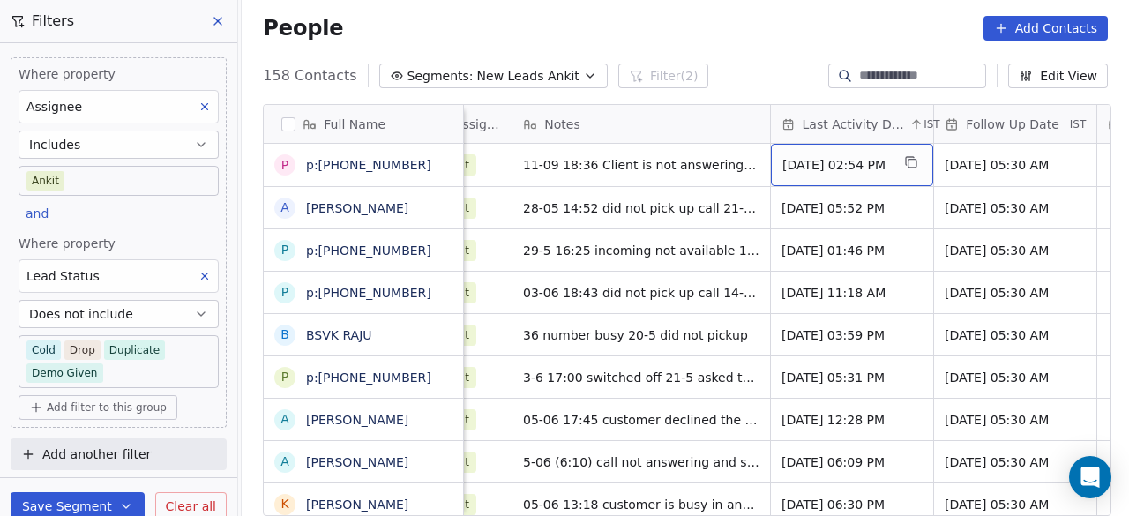
click at [867, 168] on span "May 28, 2025 02:54 PM" at bounding box center [836, 165] width 108 height 18
click at [802, 168] on span "May 28, 2025 02:54 PM" at bounding box center [836, 165] width 108 height 18
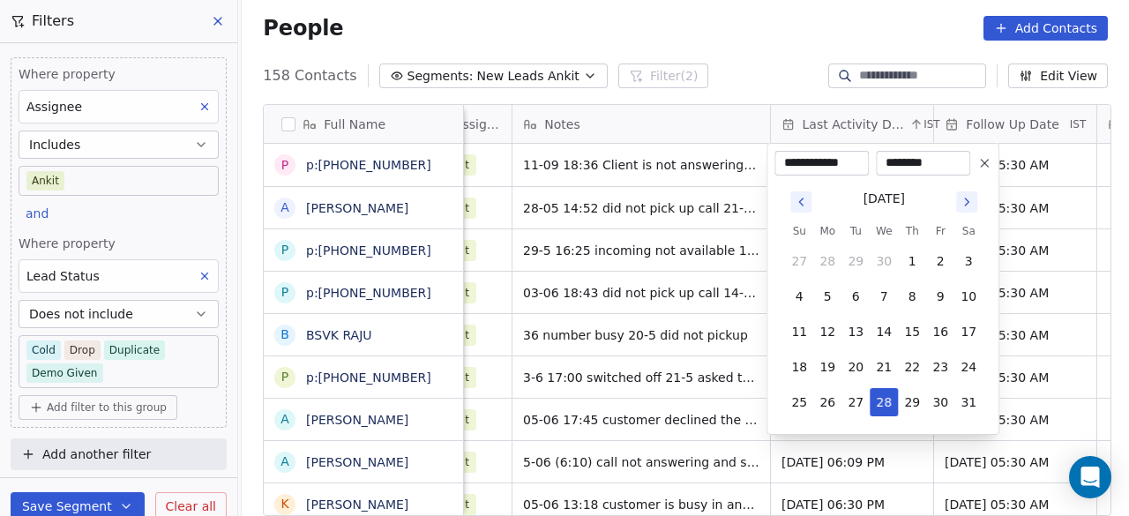
click at [964, 200] on icon "Go to next month" at bounding box center [967, 202] width 14 height 14
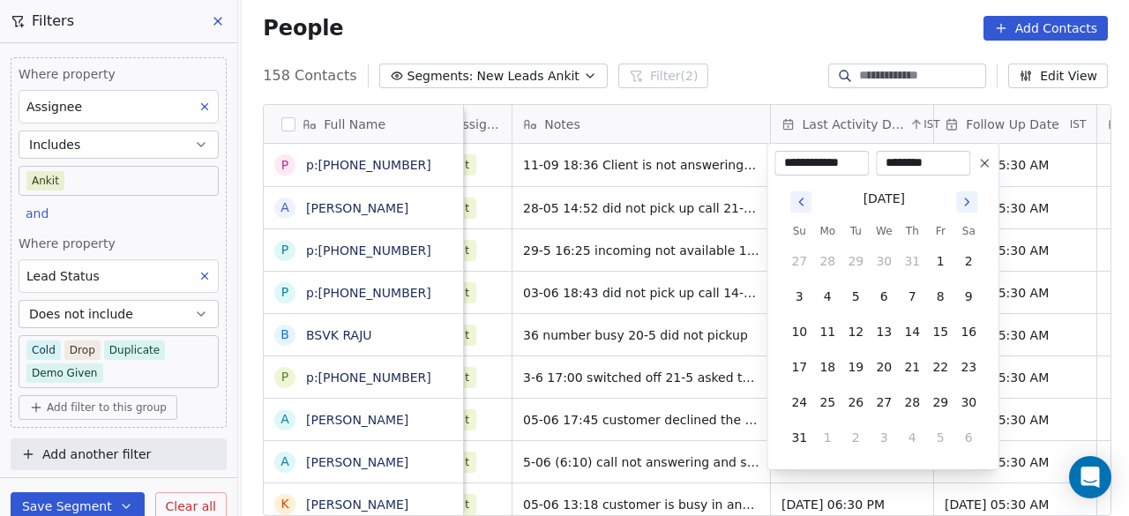
click at [968, 202] on icon "Go to next month" at bounding box center [967, 201] width 4 height 7
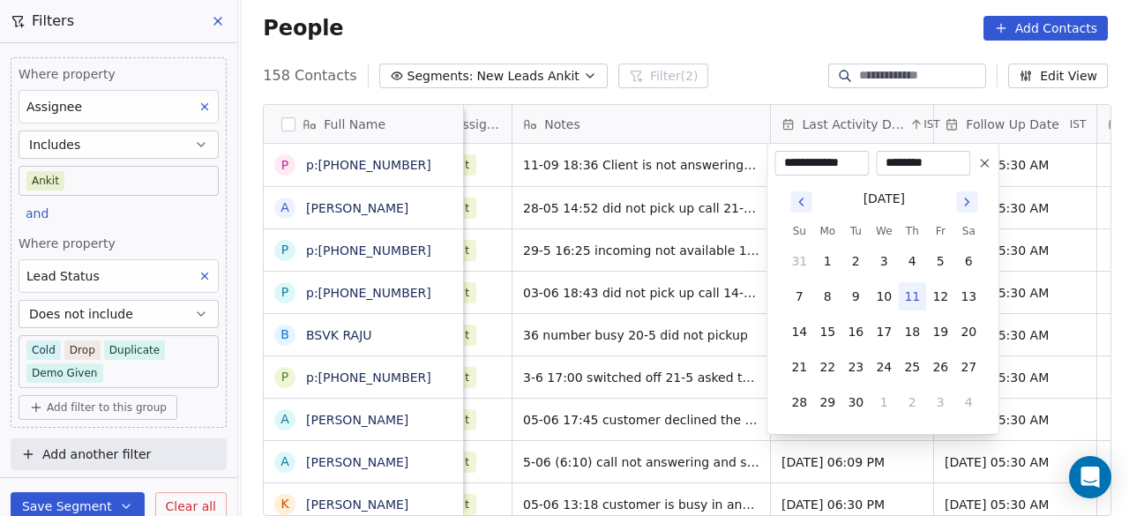
click at [911, 290] on button "11" at bounding box center [912, 296] width 28 height 28
type input "**********"
click at [616, 186] on html "On2Cook India Pvt. Ltd. Contacts People Marketing Workflows Campaigns Sales Pip…" at bounding box center [564, 258] width 1129 height 516
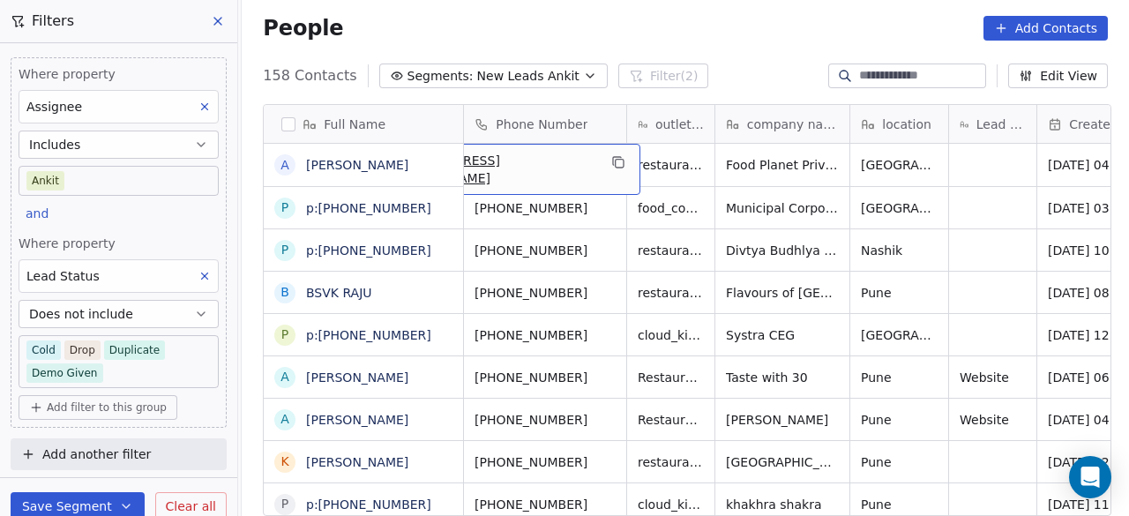
scroll to position [0, 0]
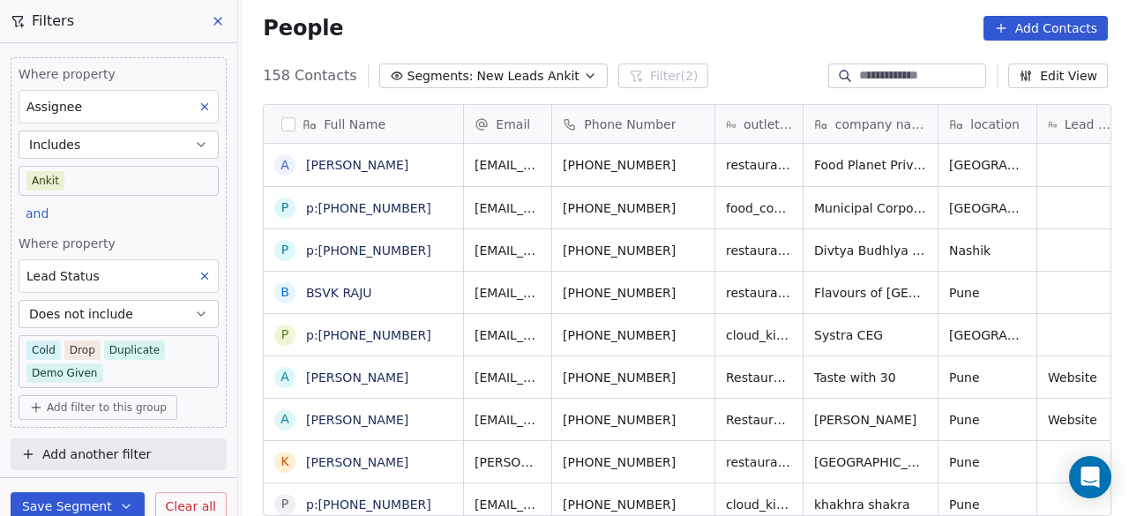
click at [552, 72] on span "New Leads Ankit" at bounding box center [528, 76] width 102 height 19
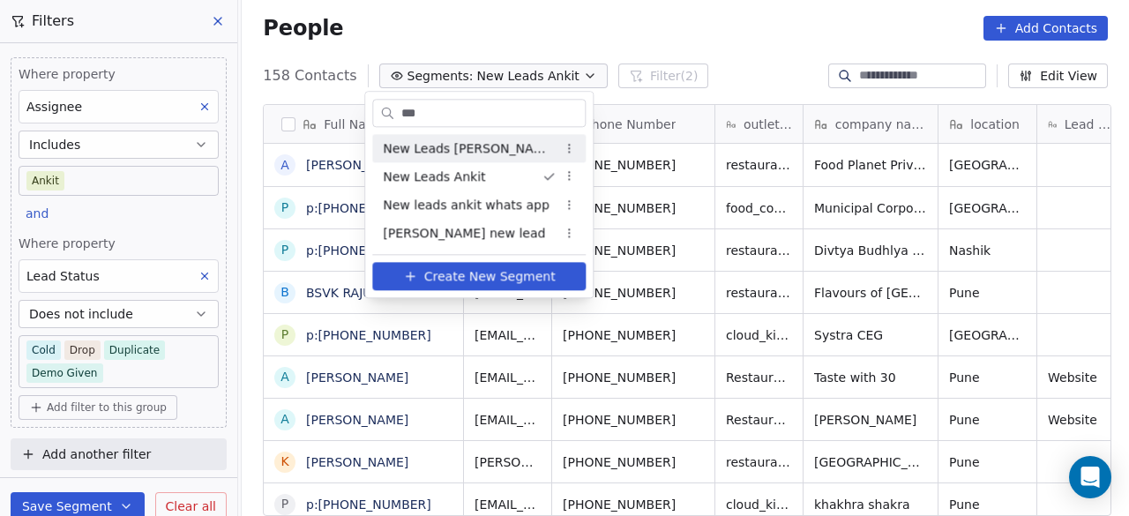
click at [444, 108] on input "***" at bounding box center [491, 114] width 187 height 26
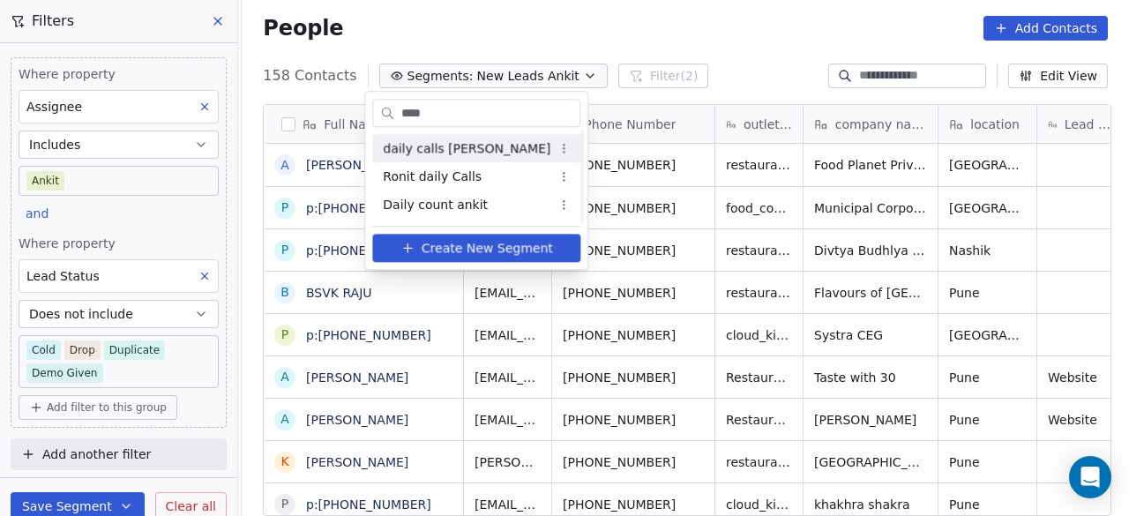
type input "*****"
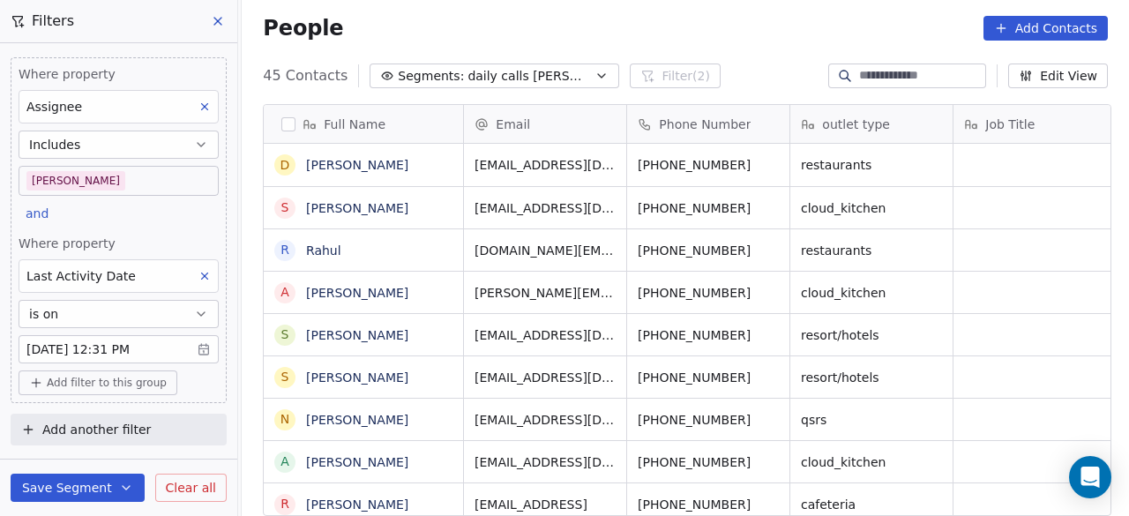
scroll to position [440, 877]
click at [507, 70] on span "daily calls salim" at bounding box center [528, 76] width 123 height 19
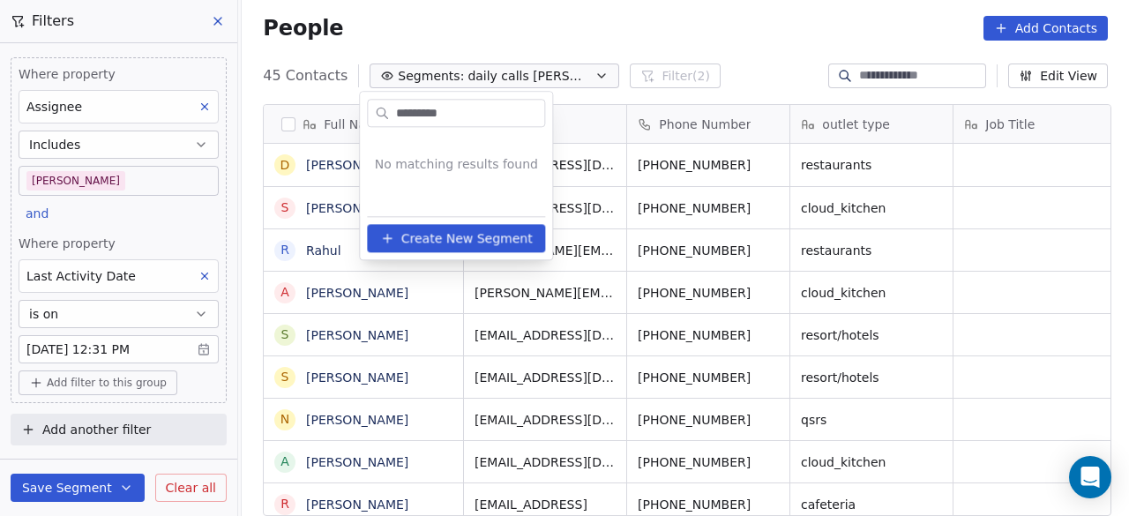
type input "**********"
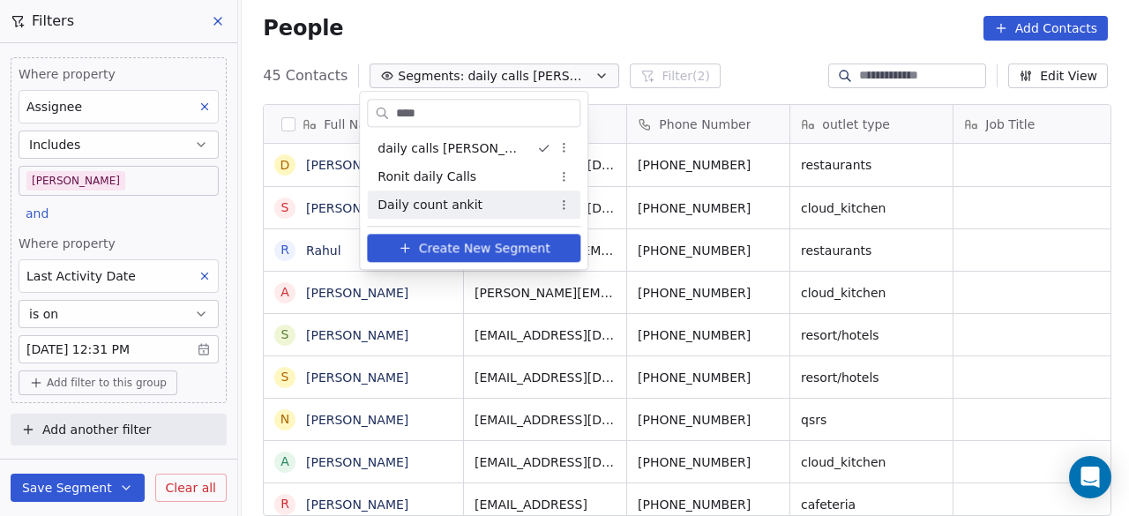
type input "****"
click at [461, 200] on span "Daily count ankit" at bounding box center [429, 205] width 105 height 19
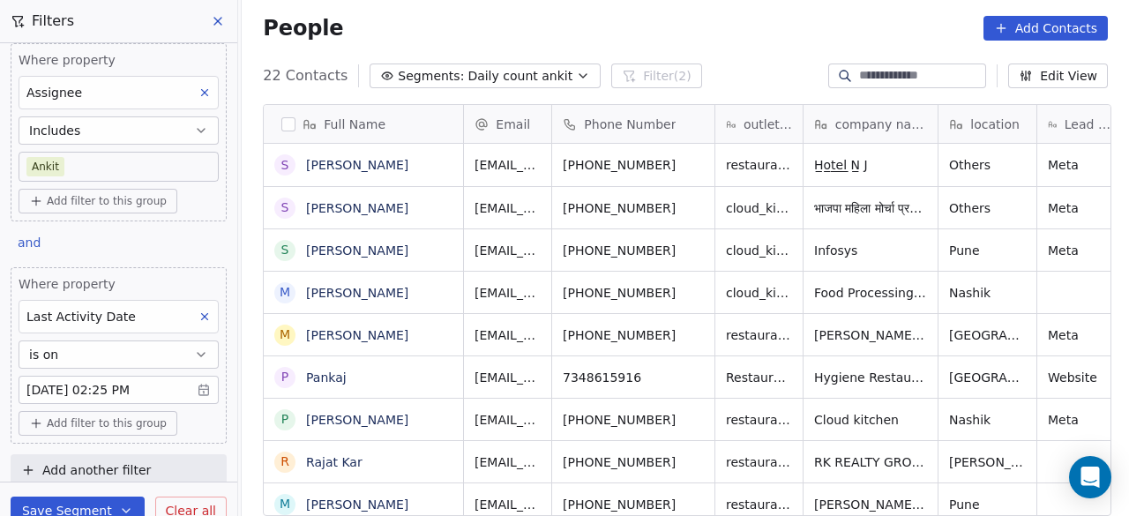
scroll to position [21, 0]
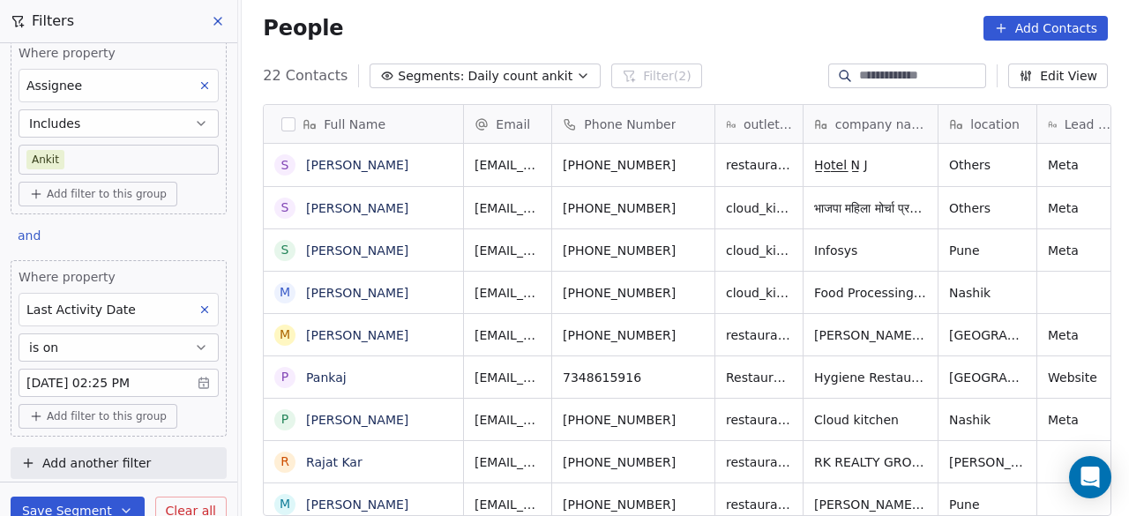
click at [873, 133] on div "company name" at bounding box center [871, 124] width 134 height 38
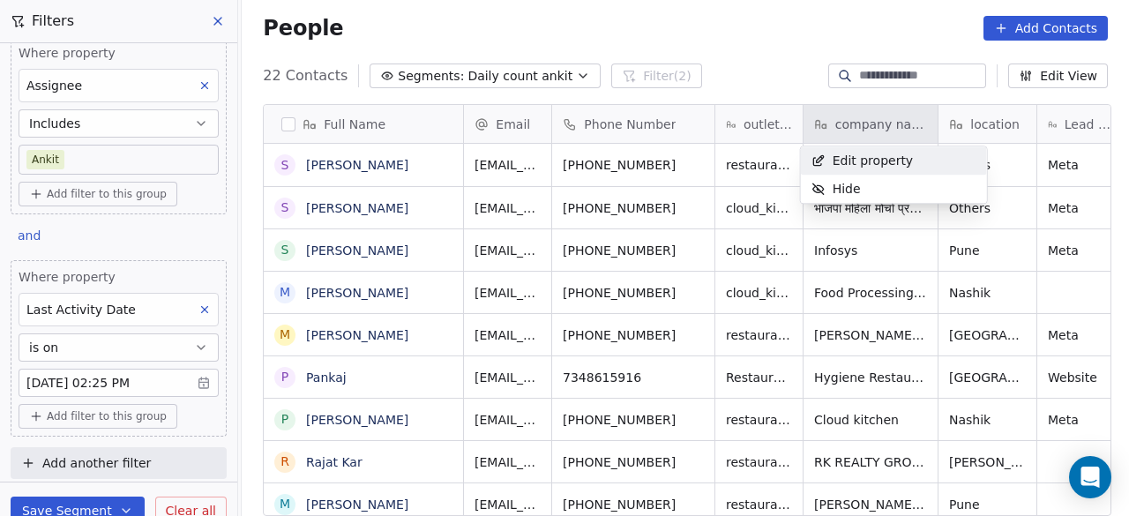
click at [679, 129] on html "On2Cook India Pvt. Ltd. Contacts People Marketing Workflows Campaigns Sales Pip…" at bounding box center [564, 258] width 1129 height 516
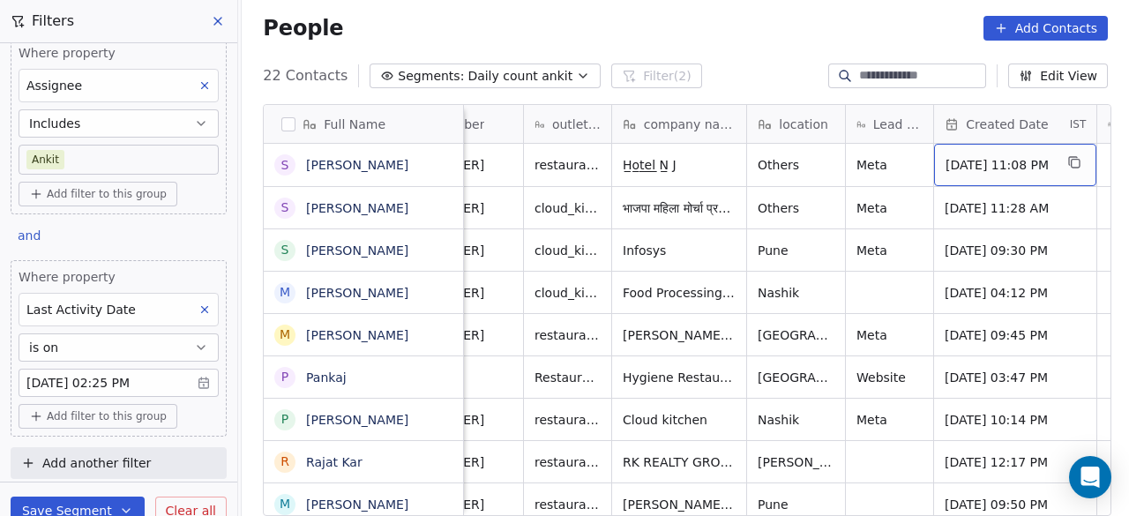
scroll to position [0, 280]
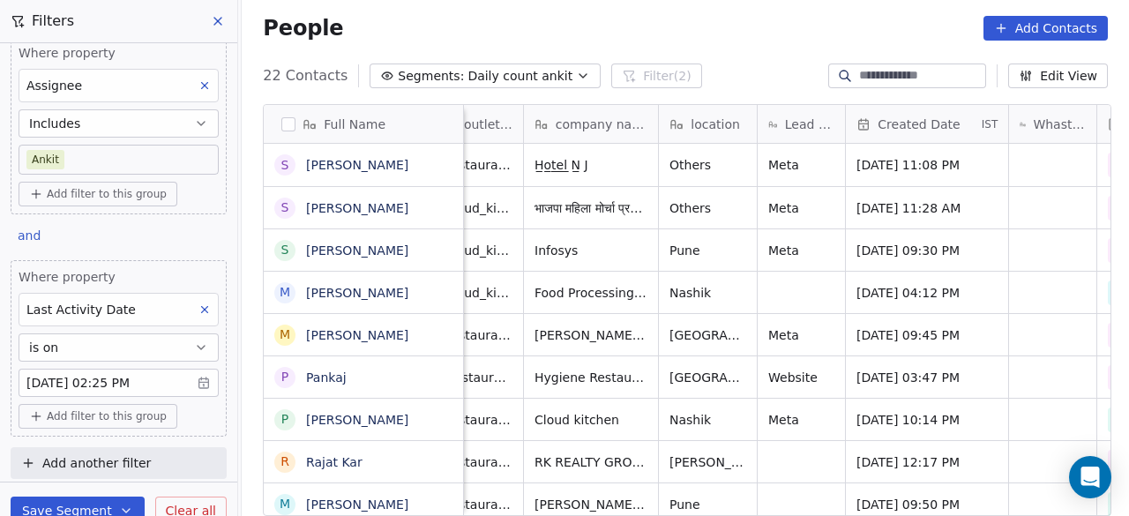
click at [143, 306] on div "Last Activity Date" at bounding box center [119, 310] width 200 height 34
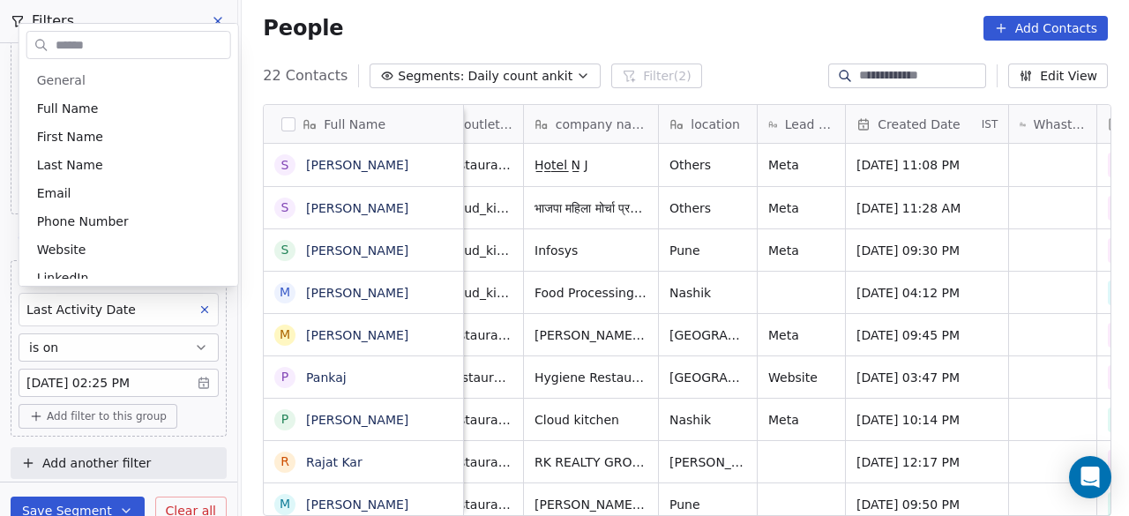
scroll to position [706, 0]
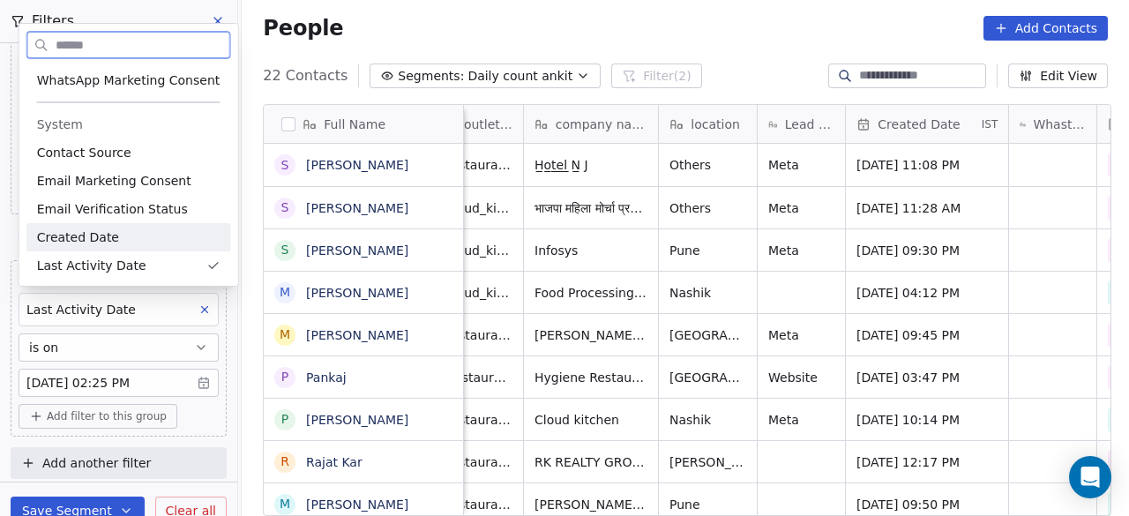
click at [136, 235] on div "Created Date" at bounding box center [128, 237] width 183 height 18
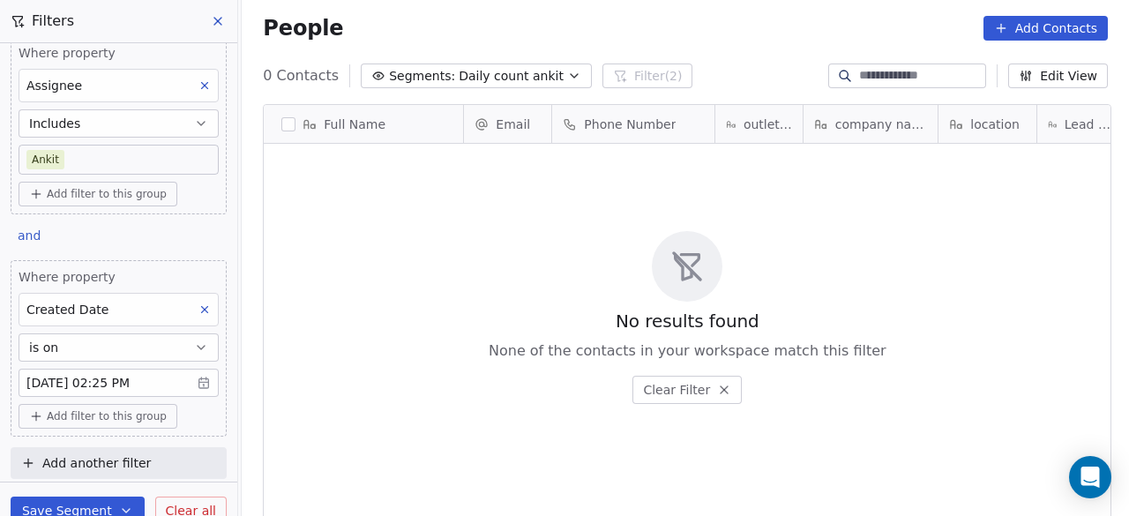
scroll to position [440, 877]
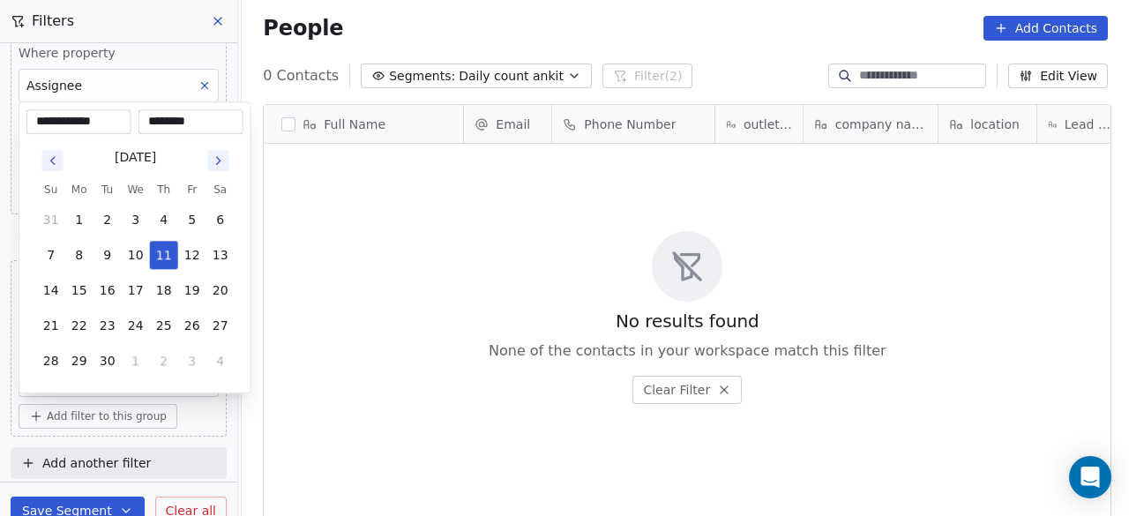
click at [48, 372] on body "**********" at bounding box center [564, 258] width 1129 height 516
click at [134, 251] on button "10" at bounding box center [136, 255] width 28 height 28
type input "**********"
click at [370, 352] on html "**********" at bounding box center [564, 258] width 1129 height 516
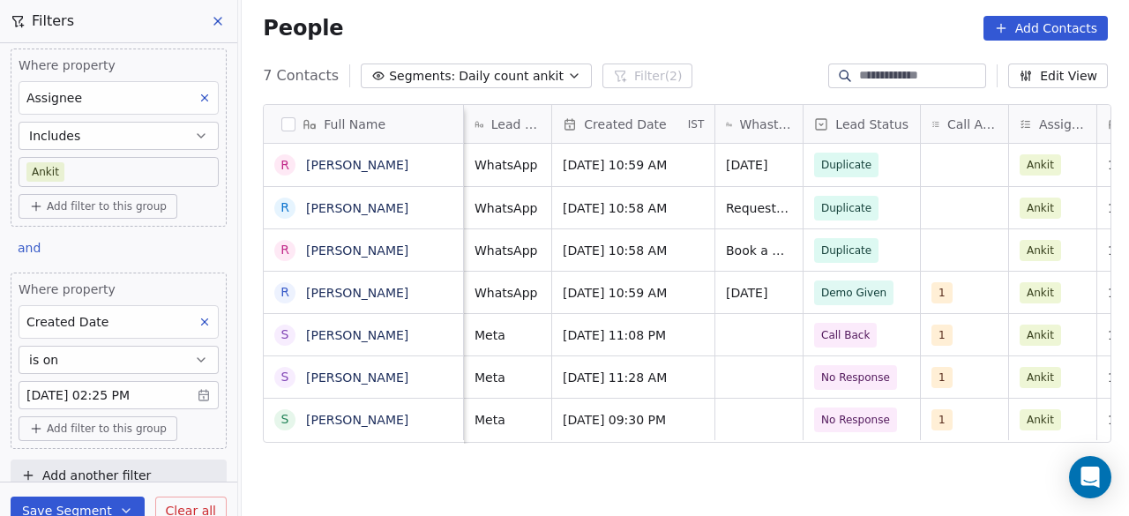
scroll to position [0, 0]
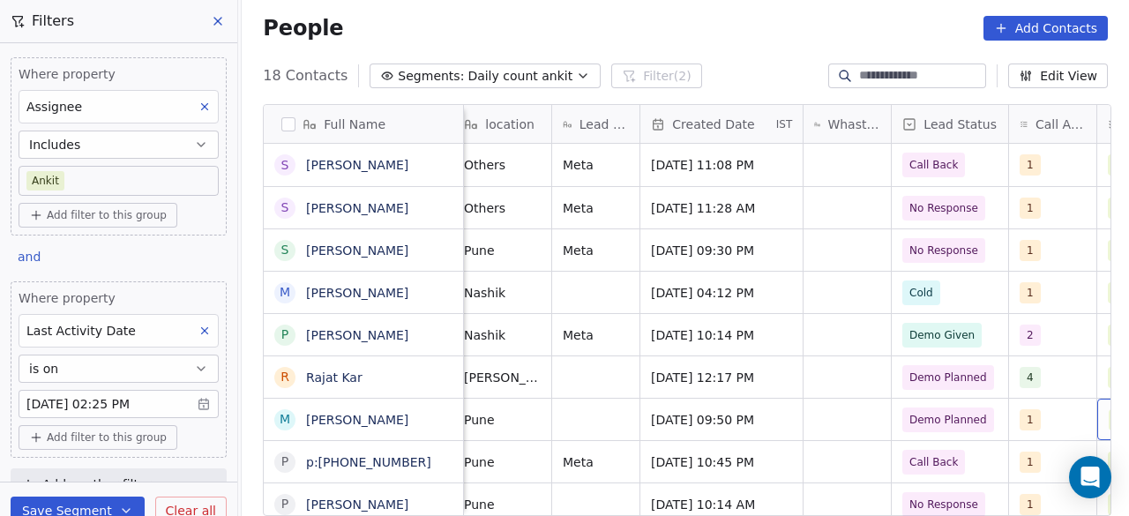
scroll to position [0, 573]
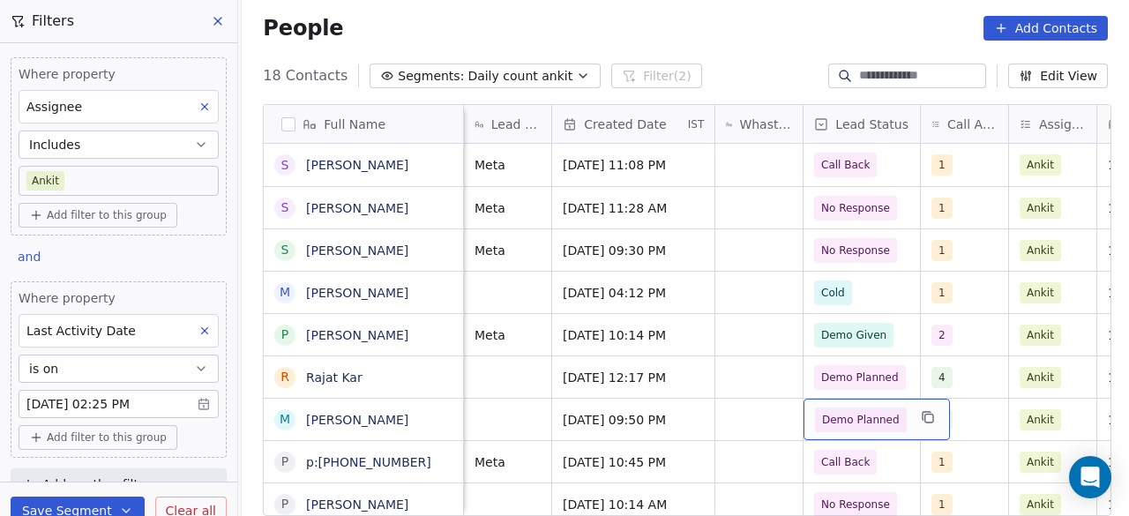
click at [888, 422] on span "Demo Planned" at bounding box center [861, 420] width 78 height 18
click at [900, 423] on div "Demo Planned" at bounding box center [877, 419] width 146 height 41
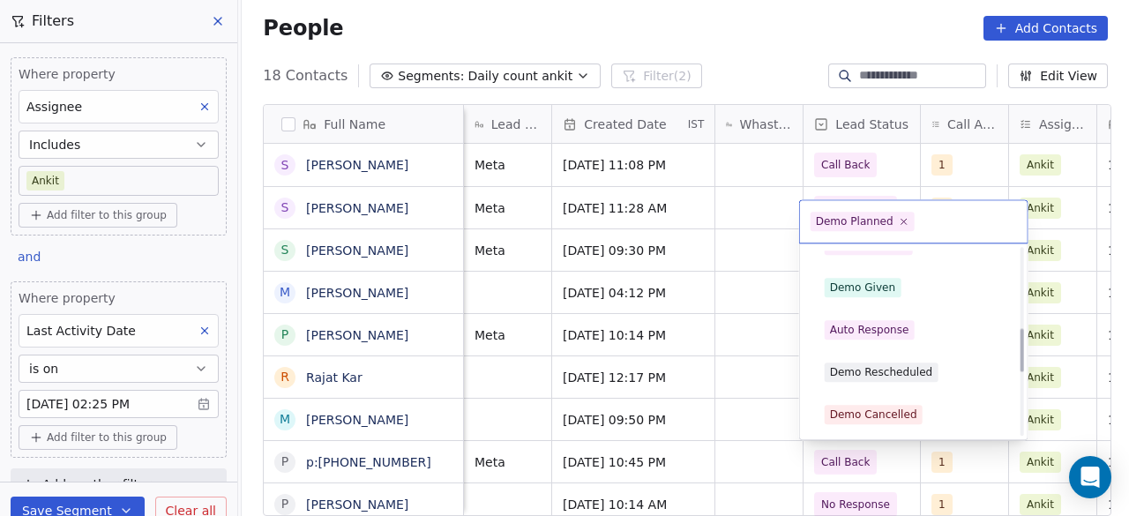
scroll to position [452, 0]
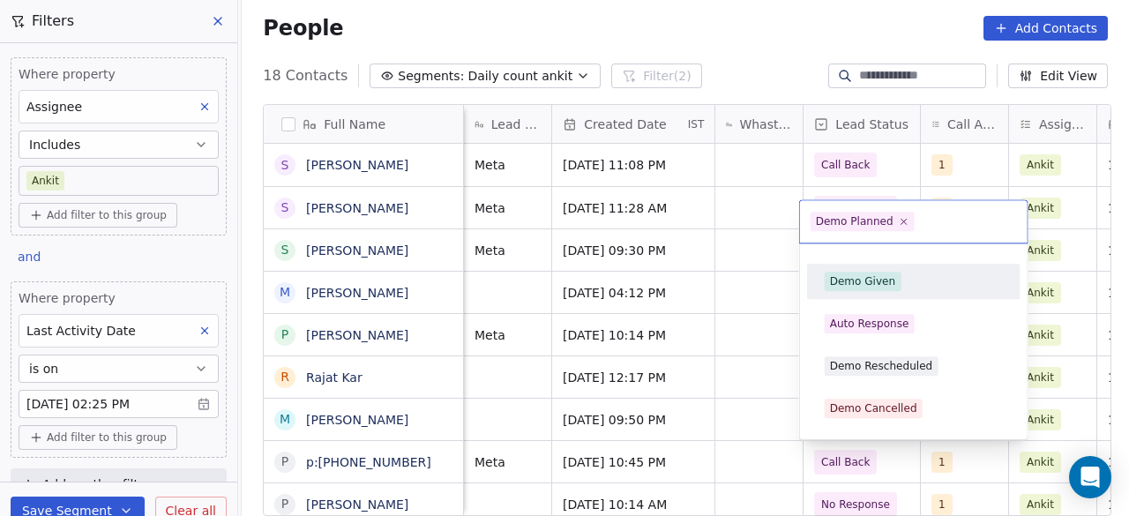
click at [891, 286] on span "Demo Given" at bounding box center [863, 281] width 77 height 19
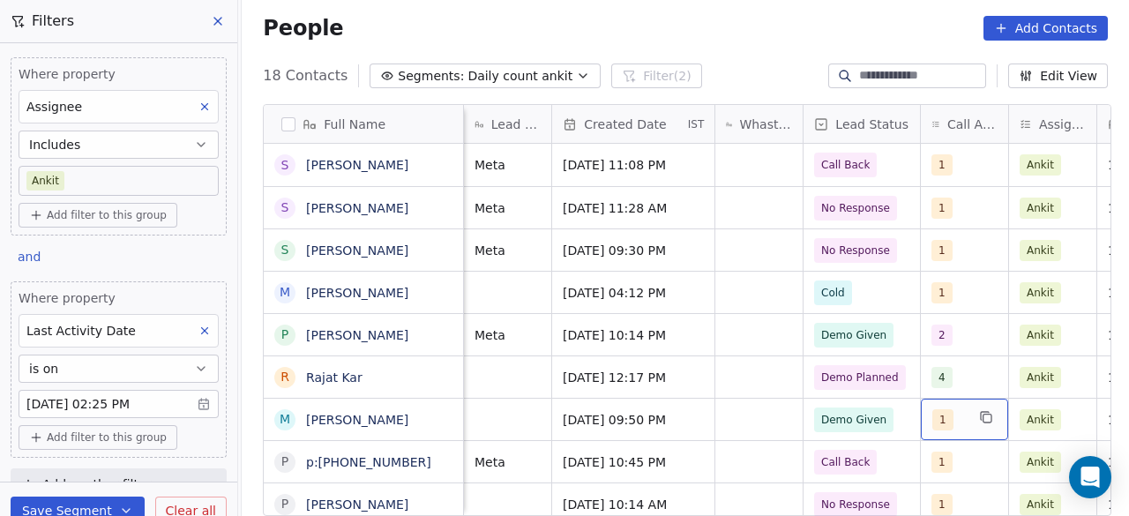
click at [967, 422] on div "1" at bounding box center [964, 419] width 87 height 41
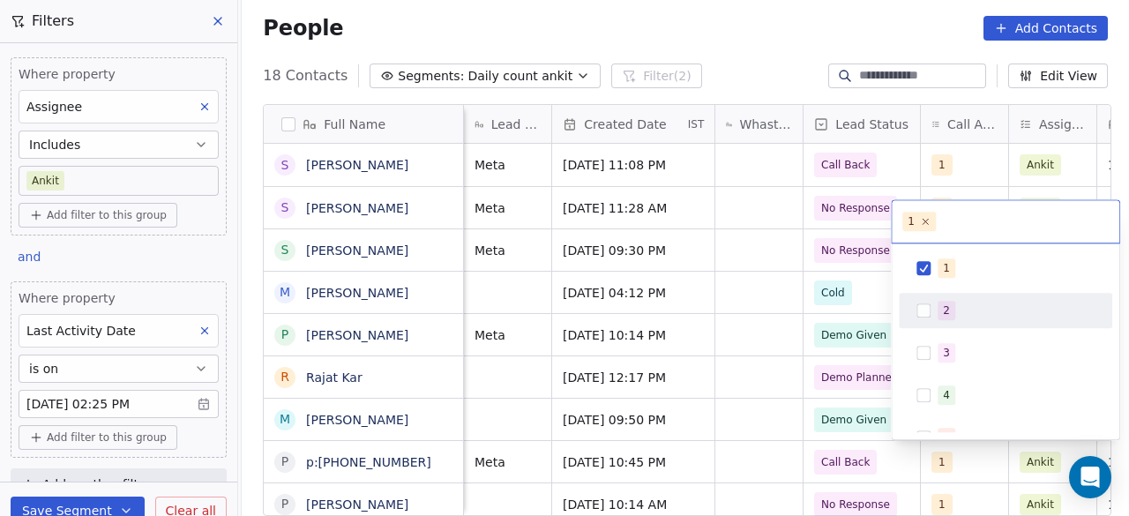
click at [954, 310] on div "2" at bounding box center [1016, 310] width 157 height 19
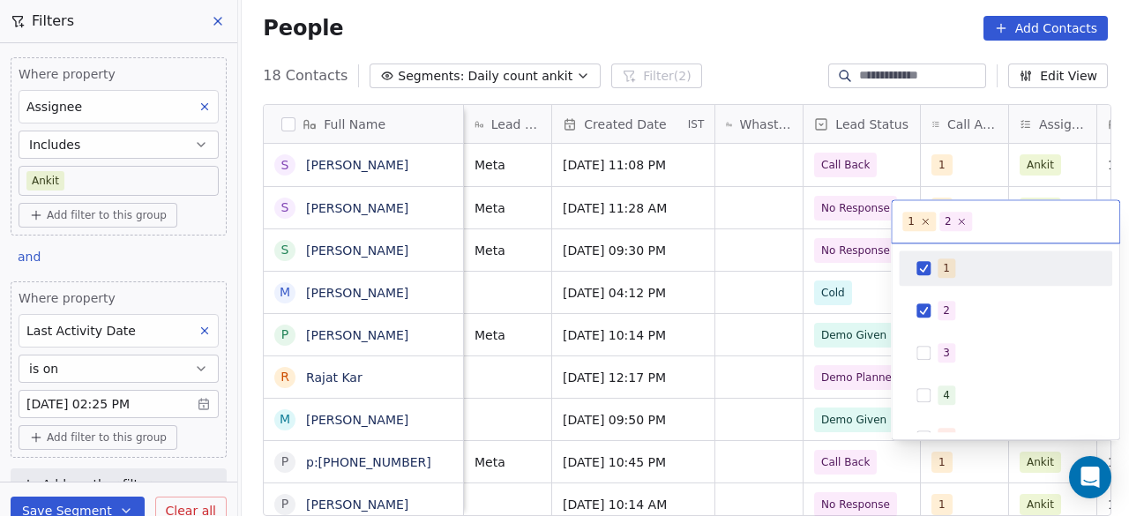
click at [951, 273] on span "1" at bounding box center [947, 267] width 18 height 19
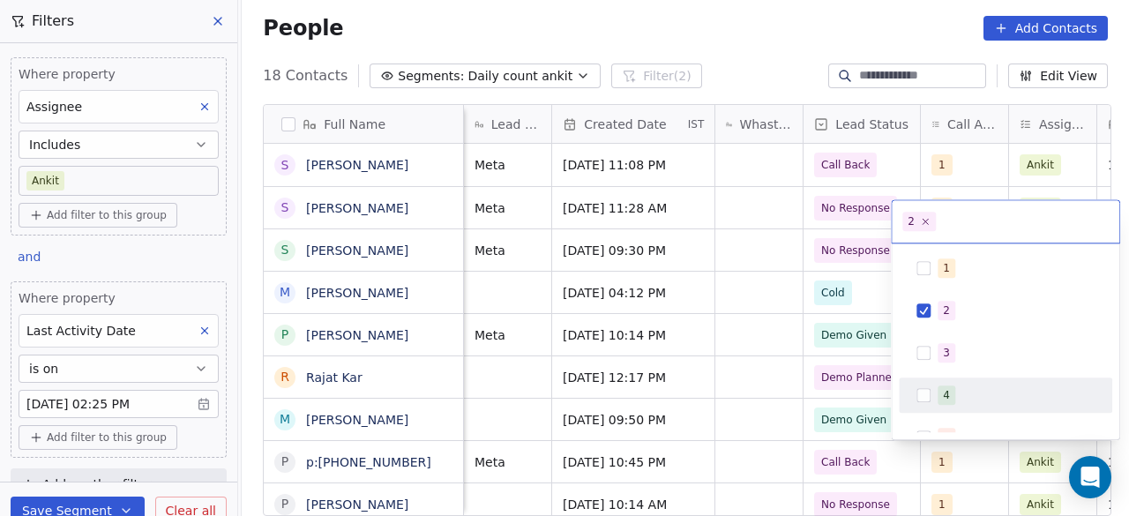
click at [794, 422] on html "On2Cook India Pvt. Ltd. Contacts People Marketing Workflows Campaigns Sales Pip…" at bounding box center [564, 258] width 1129 height 516
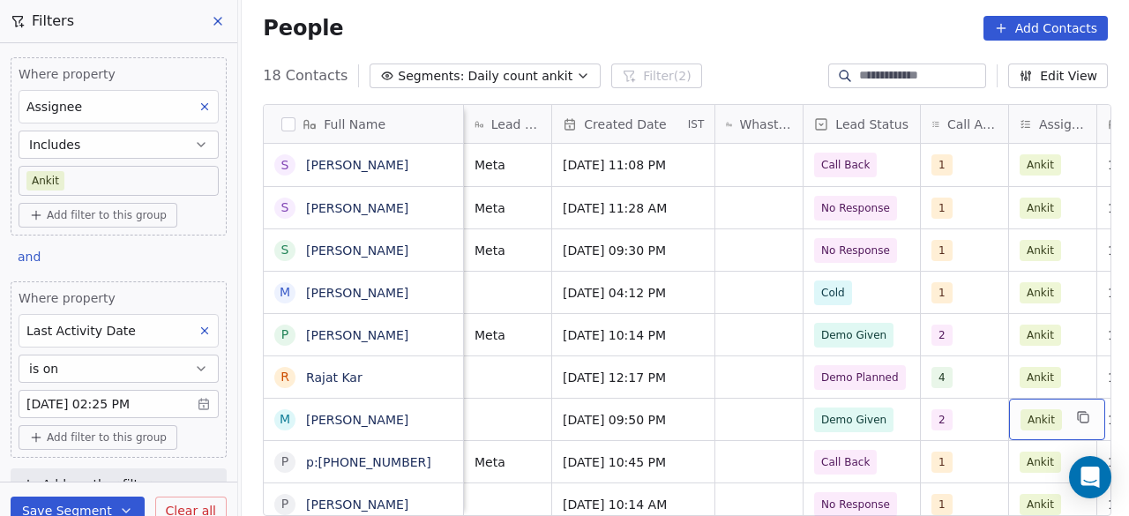
scroll to position [0, 832]
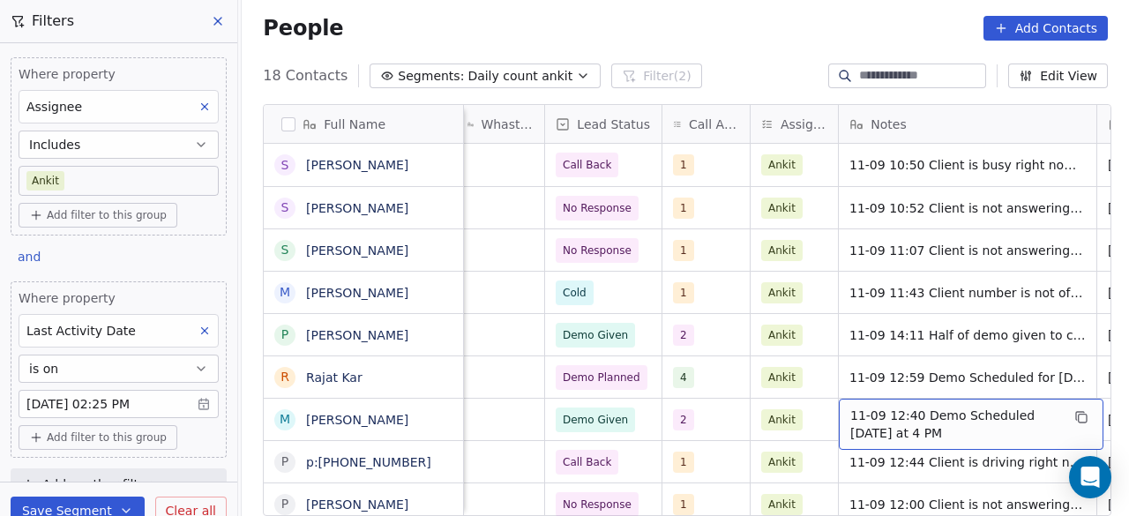
click at [850, 411] on span "11-09 12:40 Demo Scheduled today at 4 PM" at bounding box center [955, 424] width 210 height 35
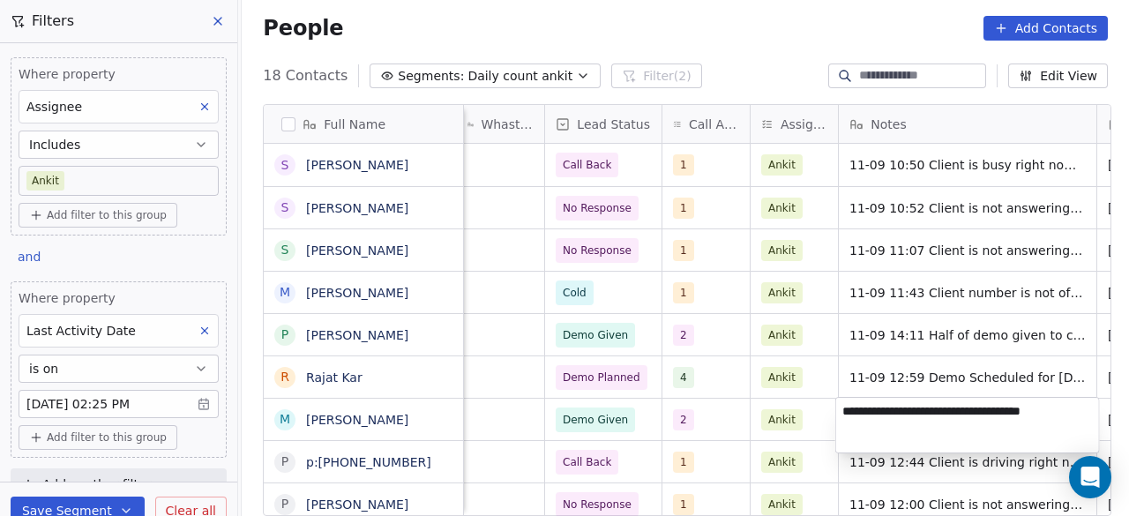
click at [843, 408] on textarea "**********" at bounding box center [967, 425] width 263 height 55
type textarea "**********"
click at [811, 422] on html "On2Cook India Pvt. Ltd. Contacts People Marketing Workflows Campaigns Sales Pip…" at bounding box center [564, 258] width 1129 height 516
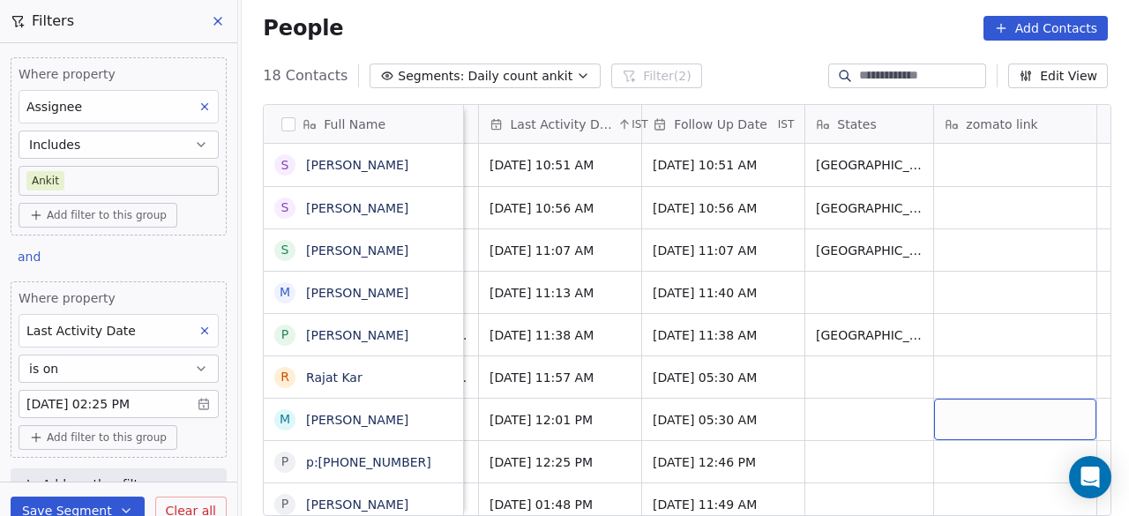
scroll to position [0, 1491]
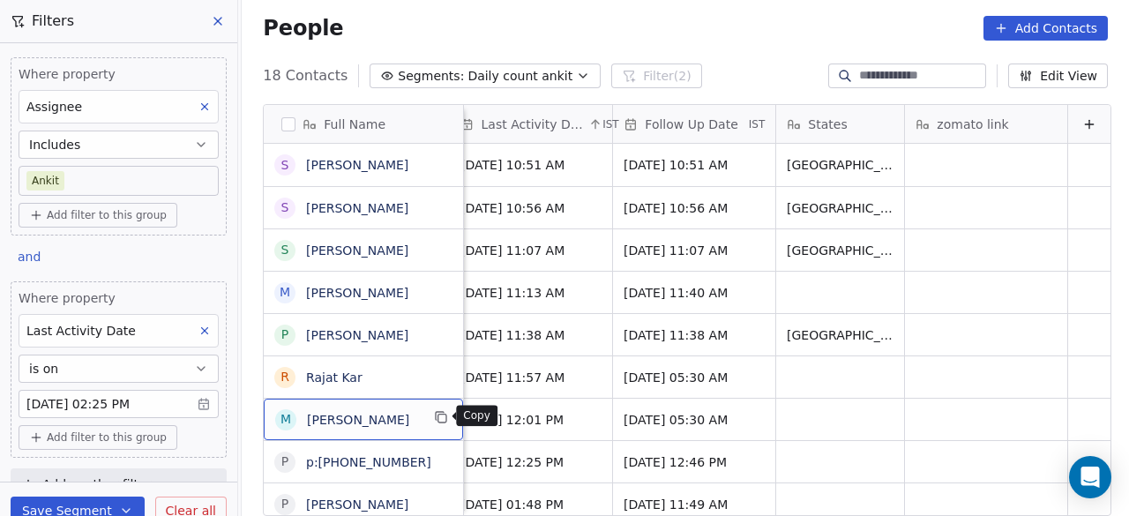
click at [438, 414] on icon "grid" at bounding box center [441, 417] width 14 height 14
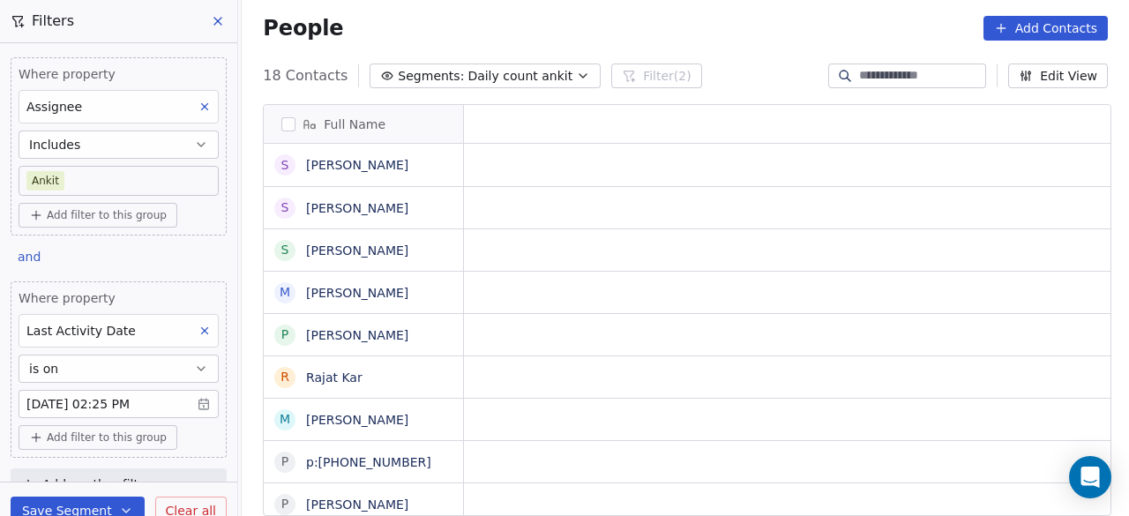
scroll to position [0, 0]
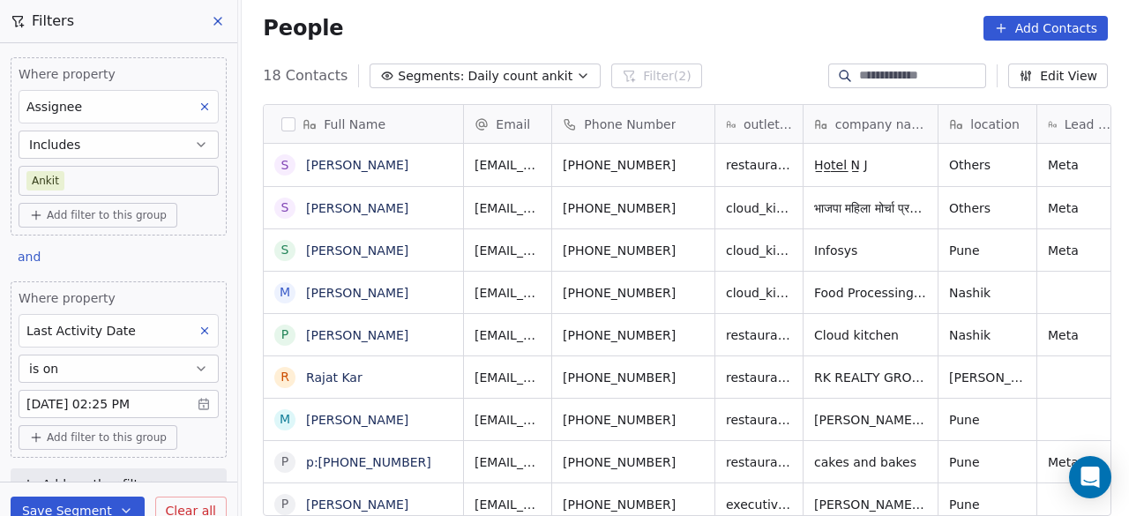
click at [351, 28] on div "People Add Contacts" at bounding box center [685, 28] width 845 height 25
click at [641, 27] on div "People Add Contacts" at bounding box center [685, 28] width 845 height 25
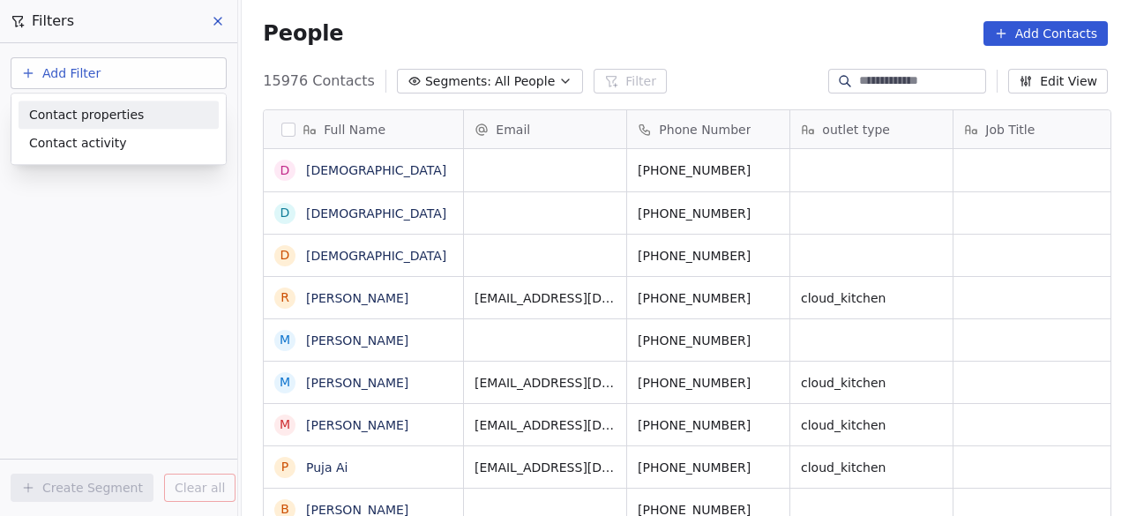
scroll to position [440, 877]
click at [125, 120] on span "Contact properties" at bounding box center [86, 115] width 115 height 19
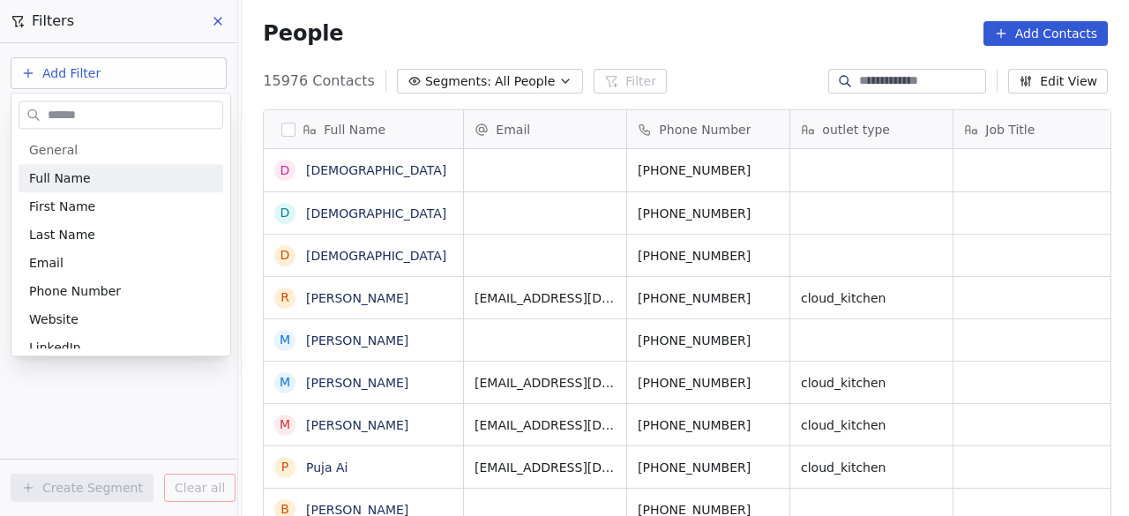
click at [554, 18] on html "On2Cook India Pvt. Ltd. Contacts People Marketing Workflows Campaigns Sales Pip…" at bounding box center [564, 258] width 1129 height 516
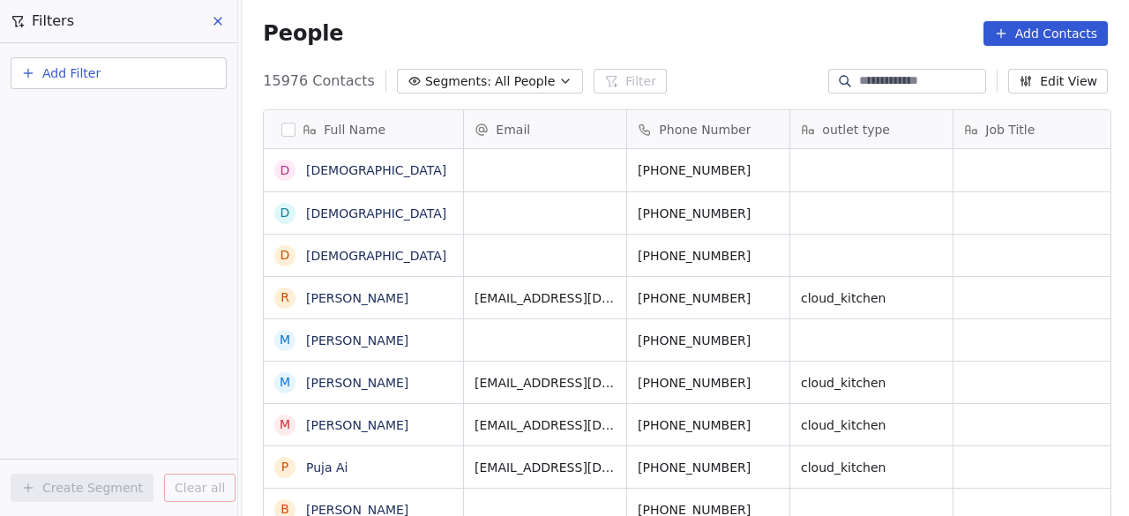
click at [558, 78] on icon "button" at bounding box center [565, 81] width 14 height 14
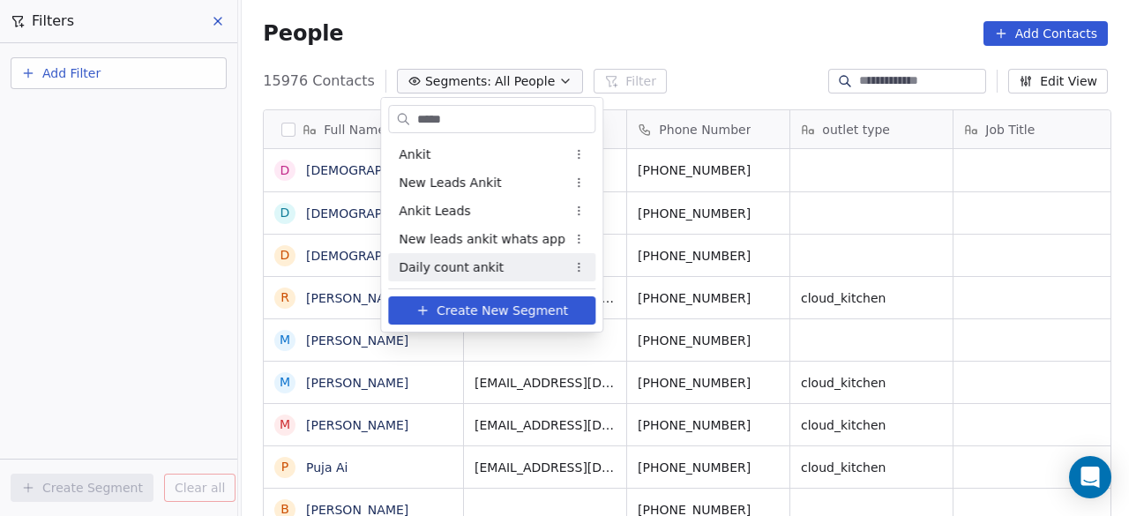
type input "*****"
click at [487, 278] on div "Daily count ankit" at bounding box center [491, 267] width 207 height 28
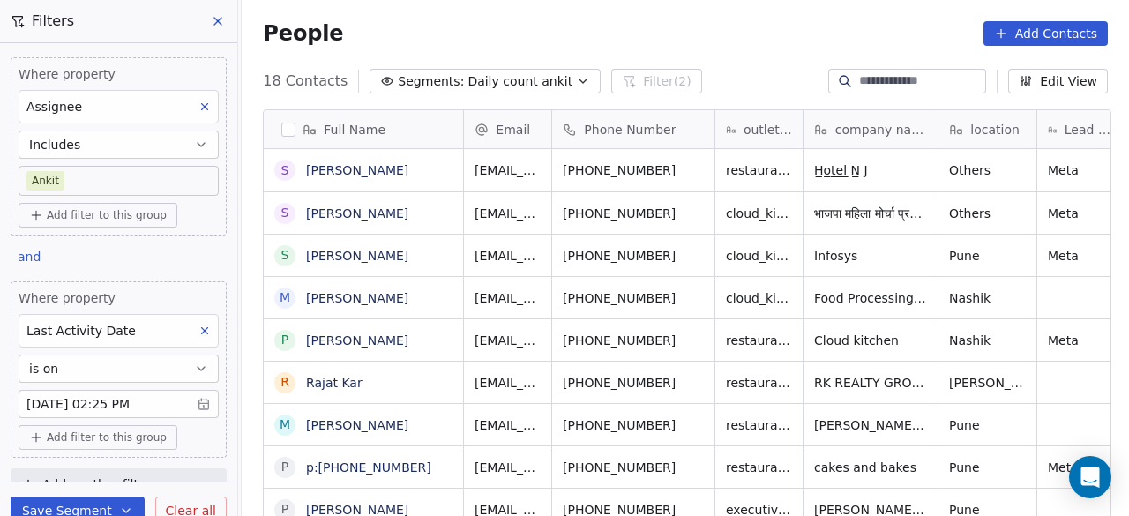
scroll to position [440, 877]
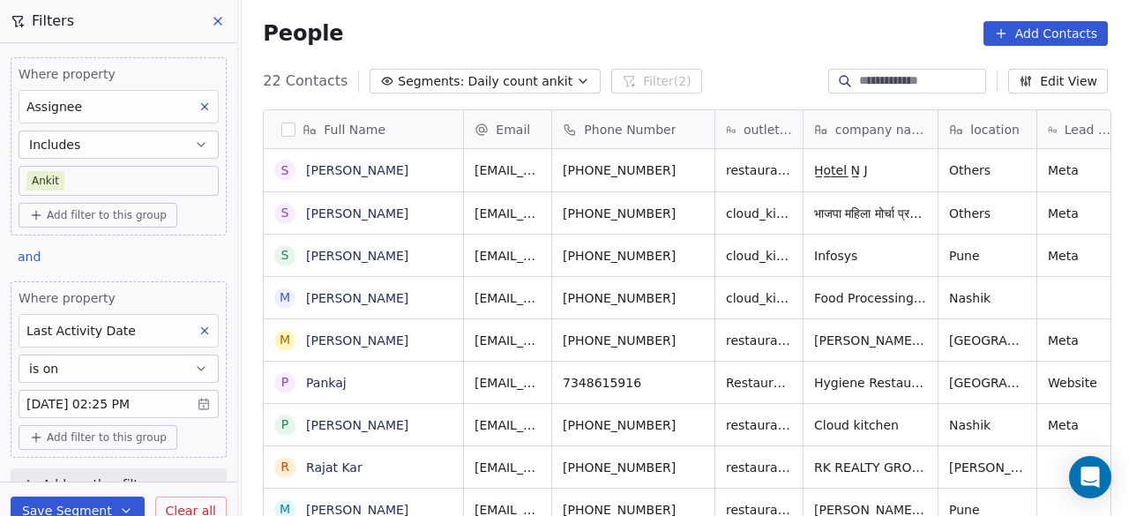
click at [436, 36] on div "People Add Contacts" at bounding box center [685, 33] width 845 height 25
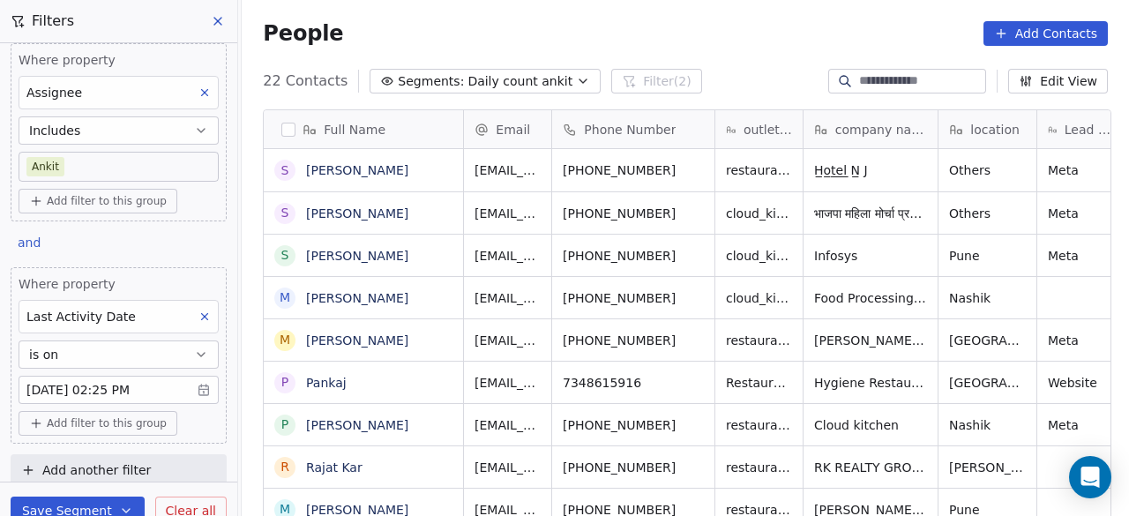
scroll to position [21, 0]
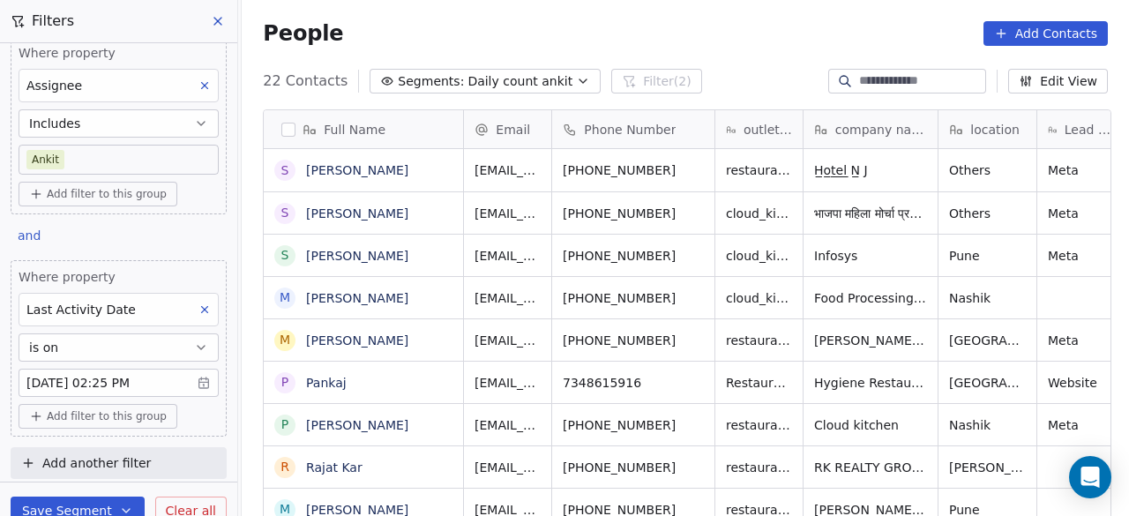
click at [108, 414] on span "Add filter to this group" at bounding box center [107, 416] width 120 height 14
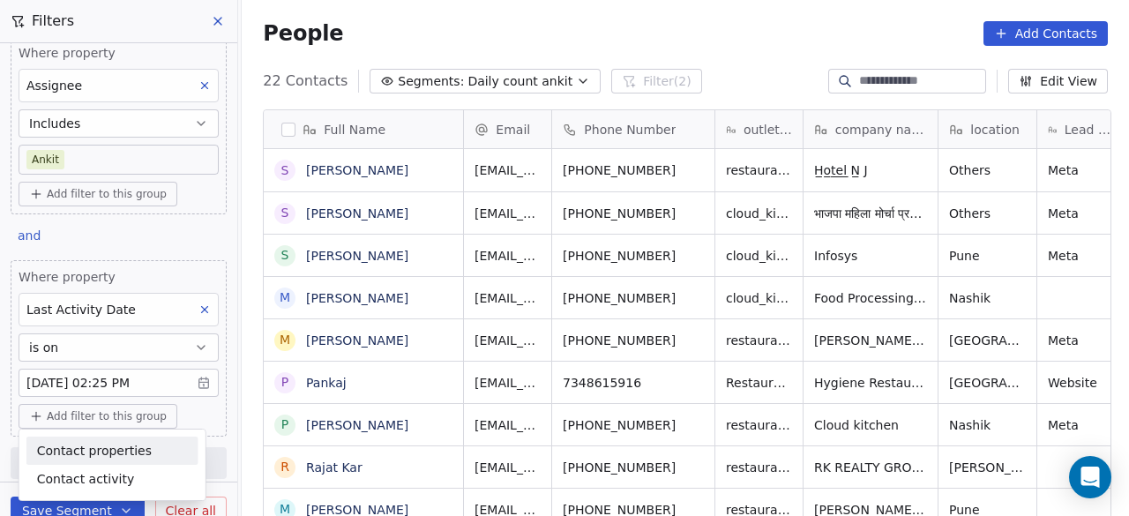
click at [93, 444] on span "Contact properties" at bounding box center [94, 451] width 115 height 19
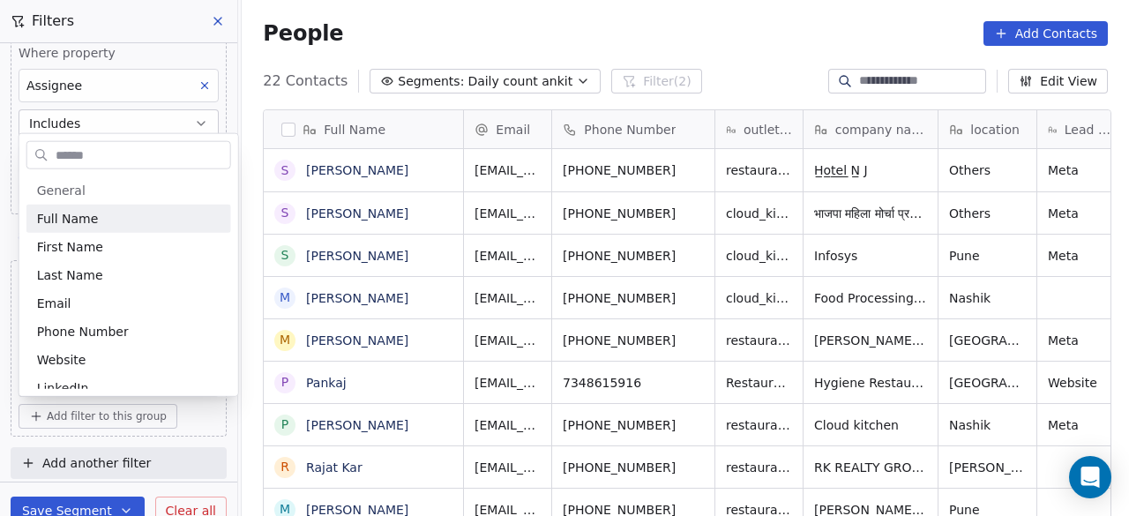
click at [94, 154] on input "text" at bounding box center [141, 155] width 178 height 26
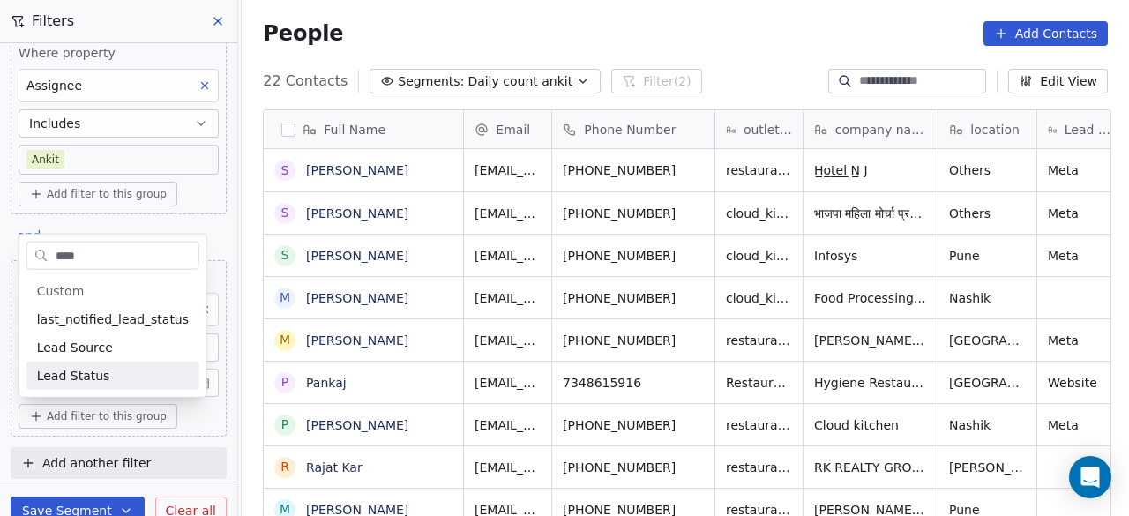
type input "****"
click at [83, 377] on span "Lead Status" at bounding box center [73, 376] width 73 height 18
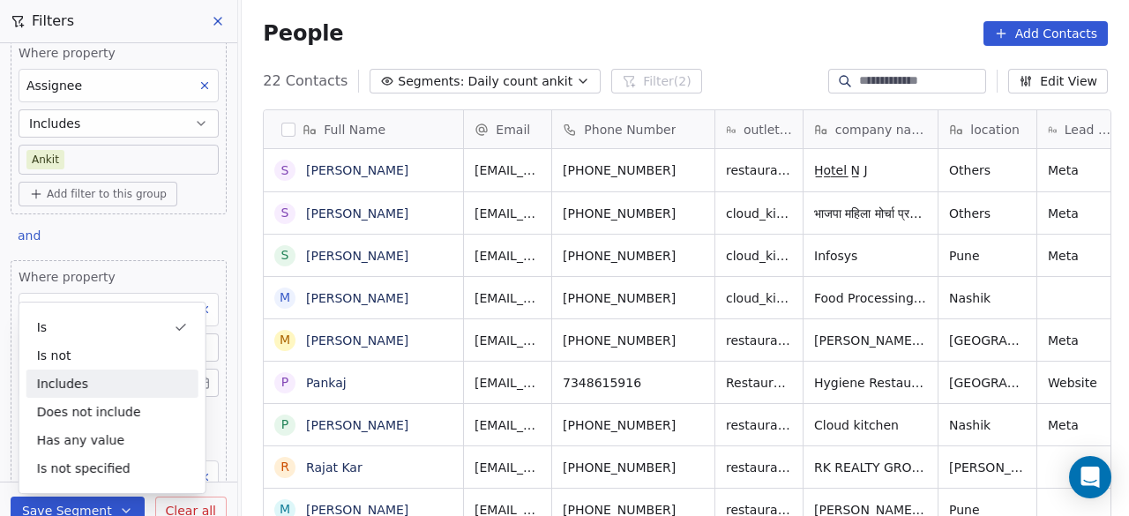
click at [222, 376] on div "Where property Assignee Includes Ankit Add filter to this group and Where prope…" at bounding box center [118, 241] width 237 height 438
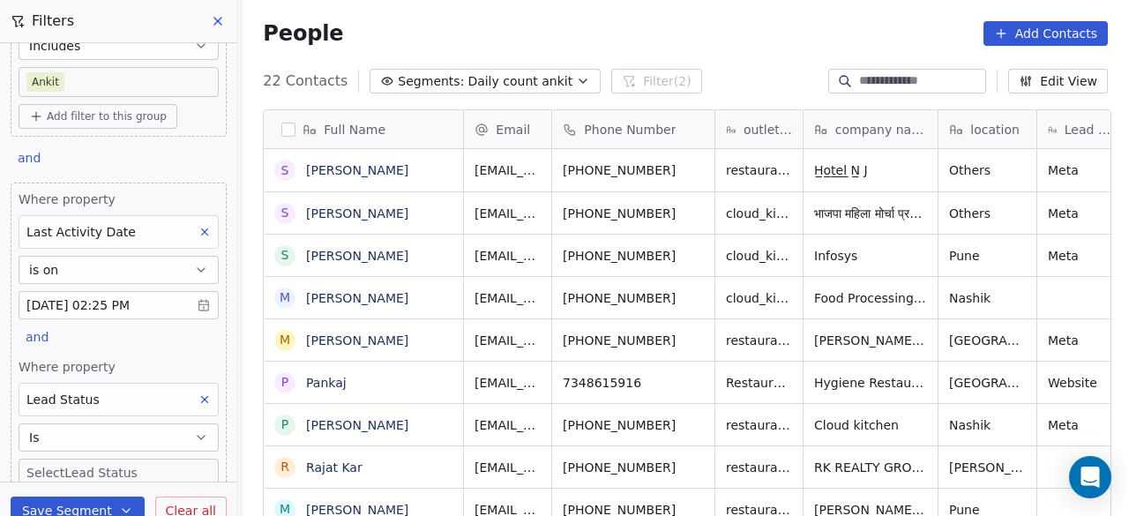
scroll to position [188, 0]
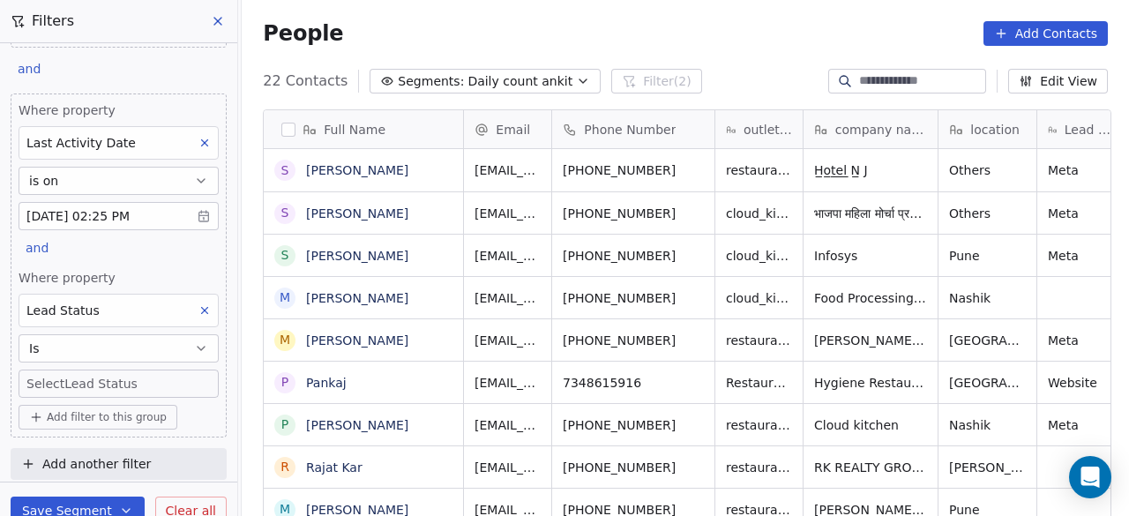
click at [78, 378] on body "On2Cook India Pvt. Ltd. Contacts People Marketing Workflows Campaigns Sales Pip…" at bounding box center [564, 258] width 1129 height 516
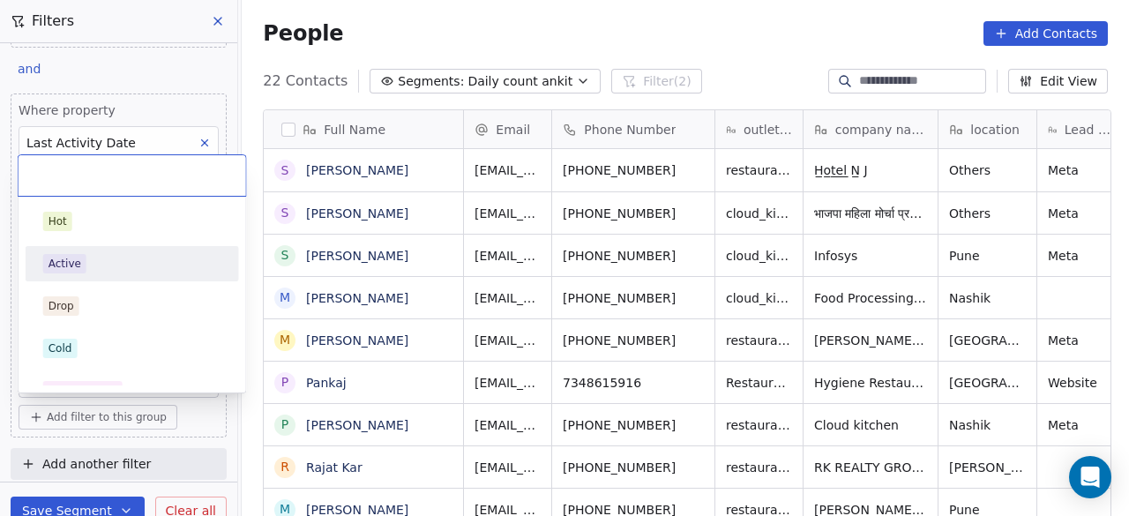
click at [92, 270] on div "Active" at bounding box center [132, 263] width 178 height 19
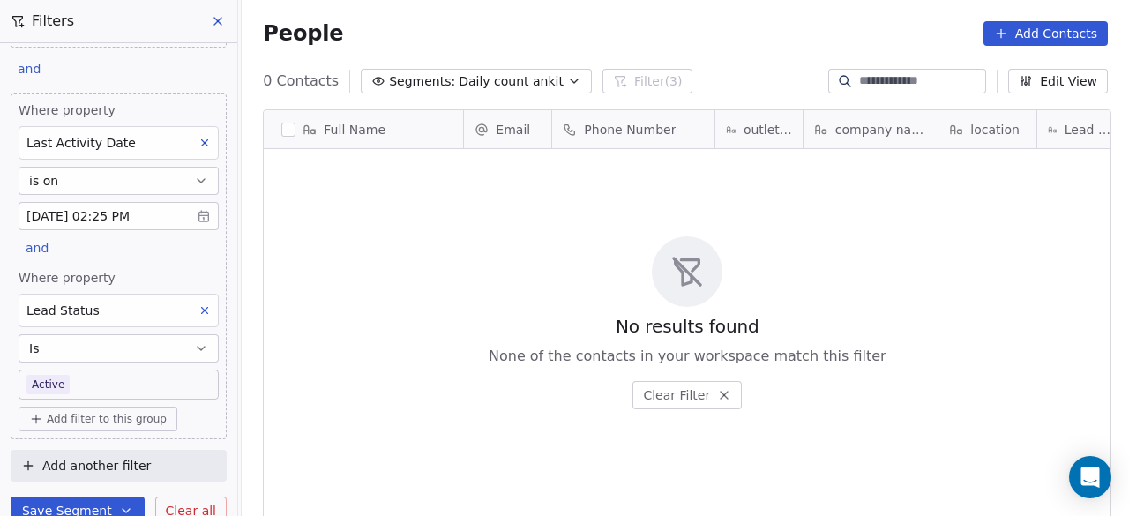
scroll to position [440, 877]
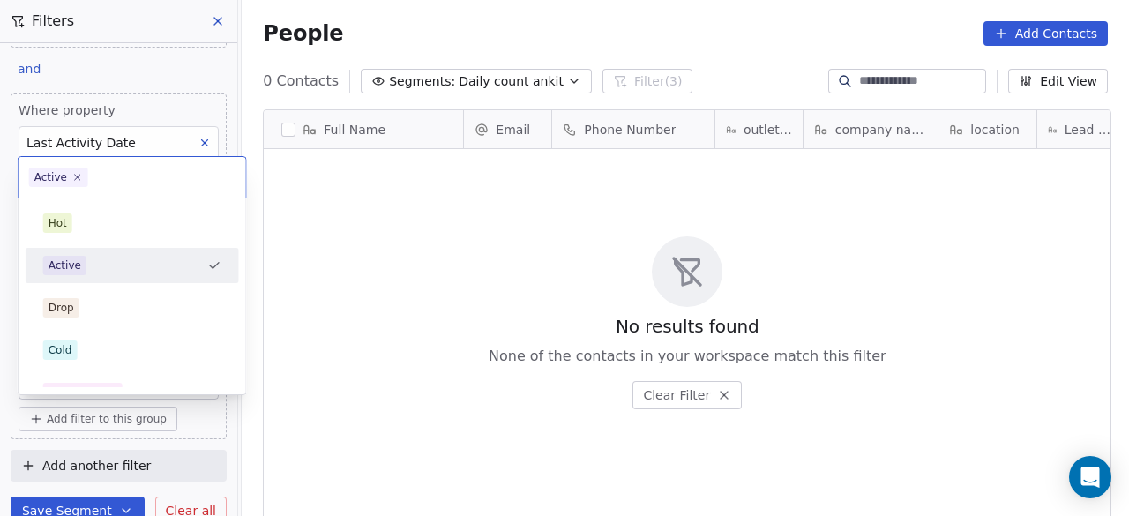
click at [81, 382] on body "On2Cook India Pvt. Ltd. Contacts People Marketing Workflows Campaigns Sales Pip…" at bounding box center [564, 258] width 1129 height 516
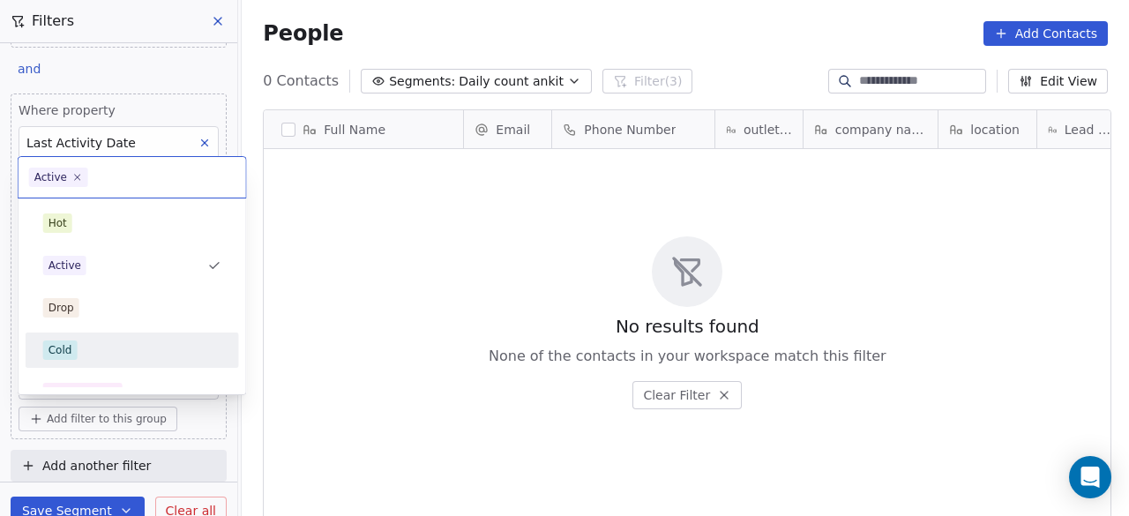
click at [100, 347] on div "Cold" at bounding box center [132, 349] width 178 height 19
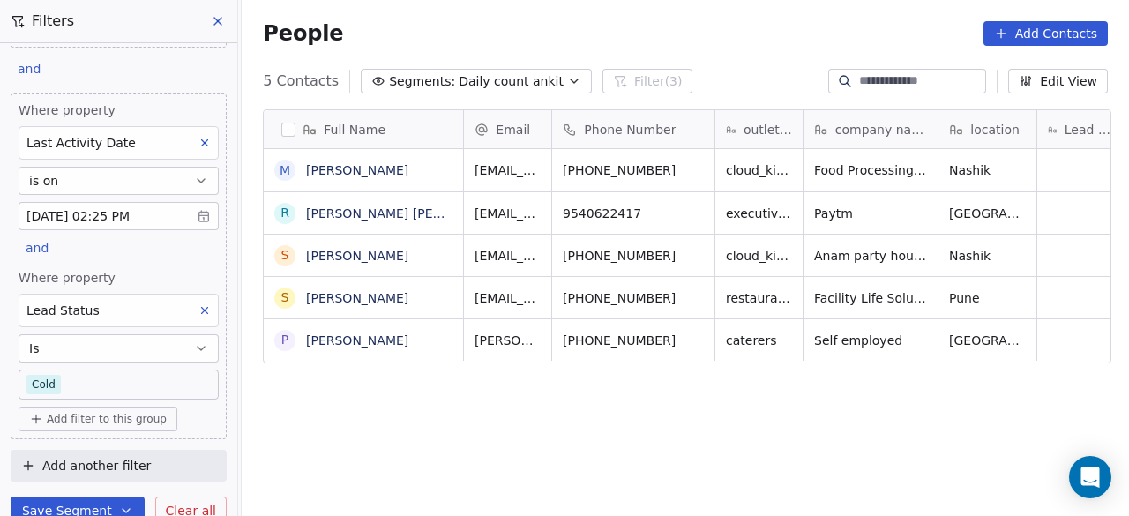
click at [148, 387] on body "On2Cook India Pvt. Ltd. Contacts People Marketing Workflows Campaigns Sales Pip…" at bounding box center [564, 258] width 1129 height 516
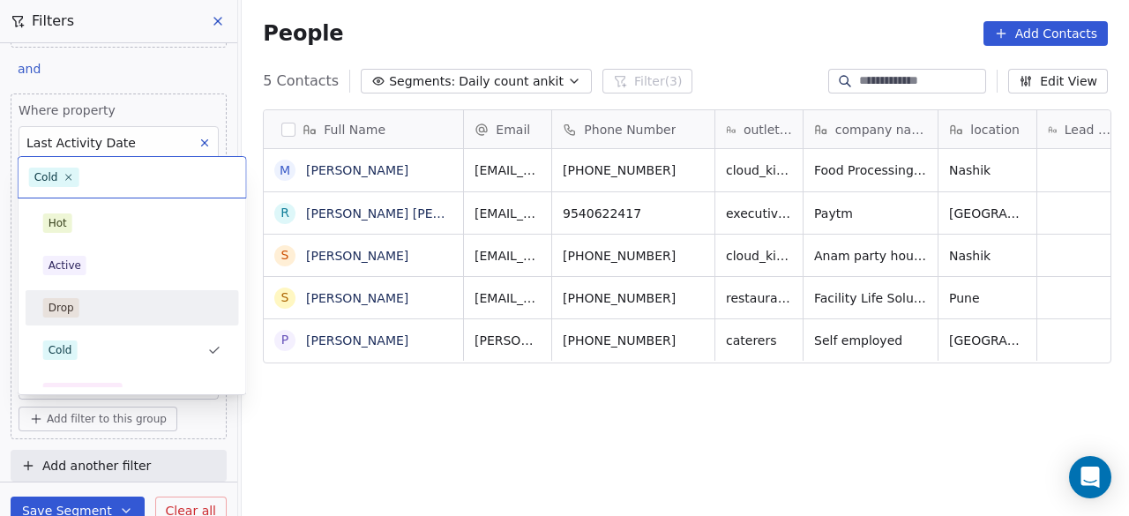
scroll to position [88, 0]
click at [159, 295] on div "No Response" at bounding box center [132, 304] width 178 height 19
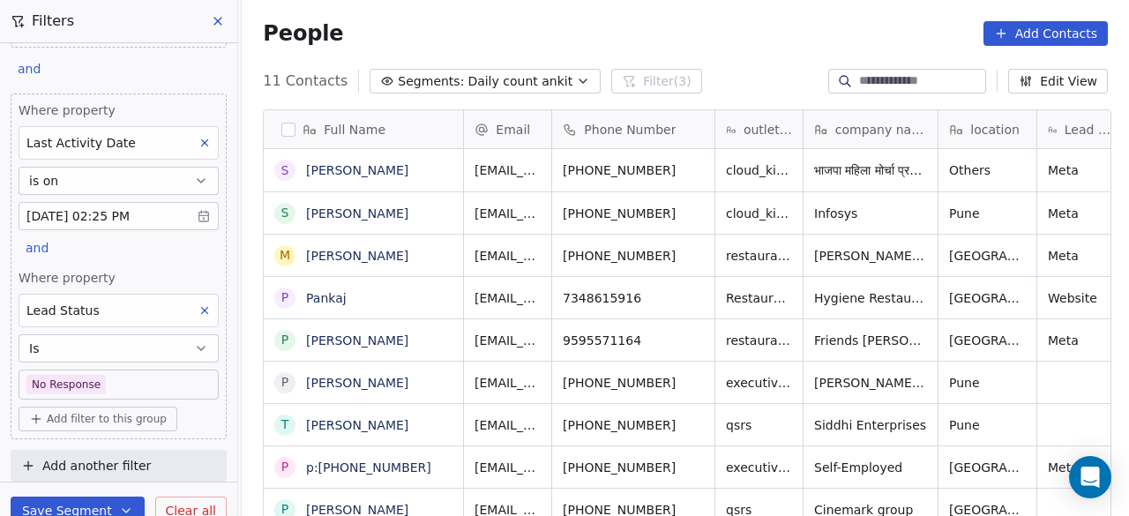
scroll to position [440, 877]
click at [103, 385] on body "On2Cook India Pvt. Ltd. Contacts People Marketing Workflows Campaigns Sales Pip…" at bounding box center [564, 258] width 1129 height 516
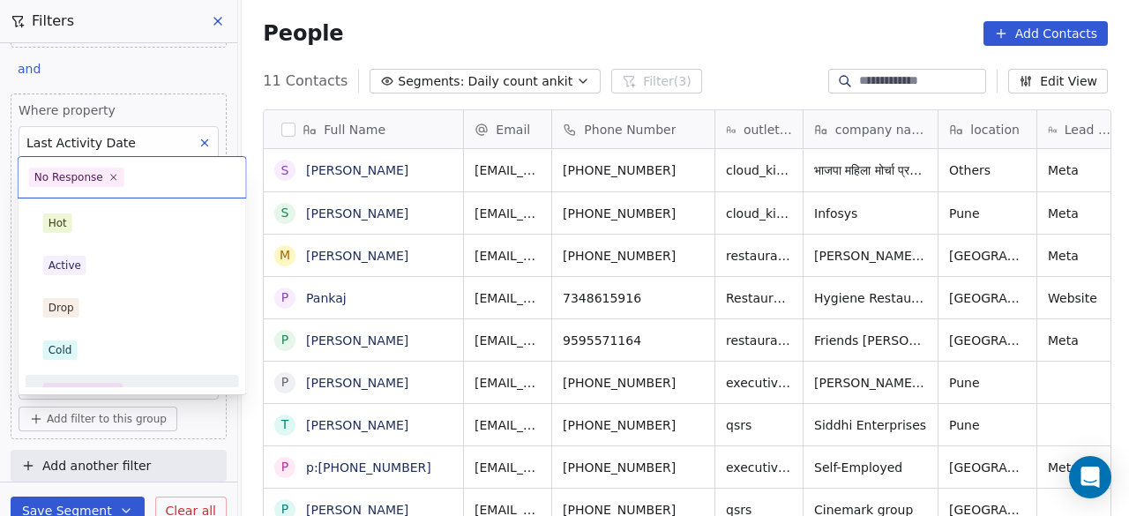
scroll to position [22, 0]
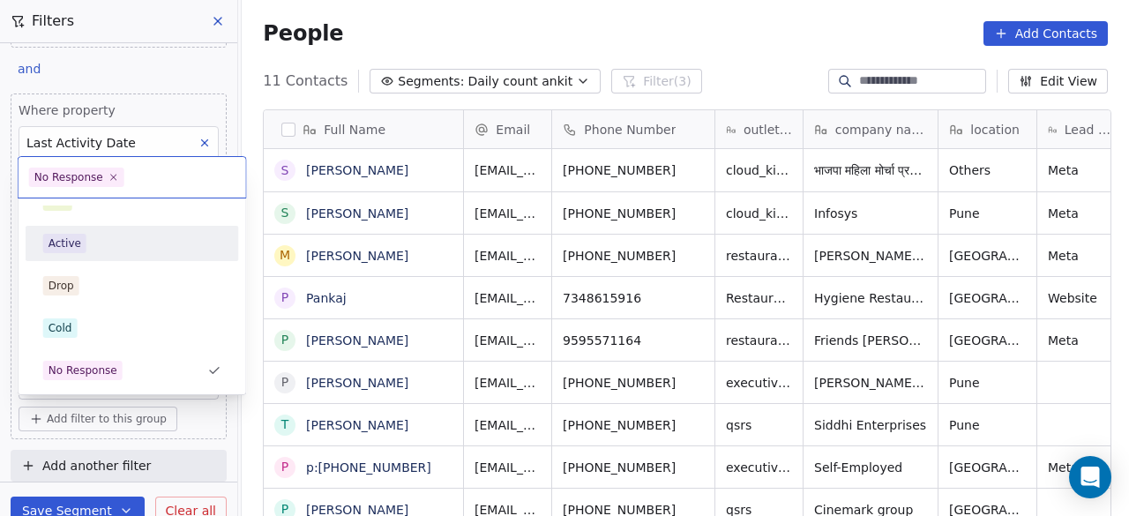
click at [104, 247] on div "Active" at bounding box center [132, 243] width 178 height 19
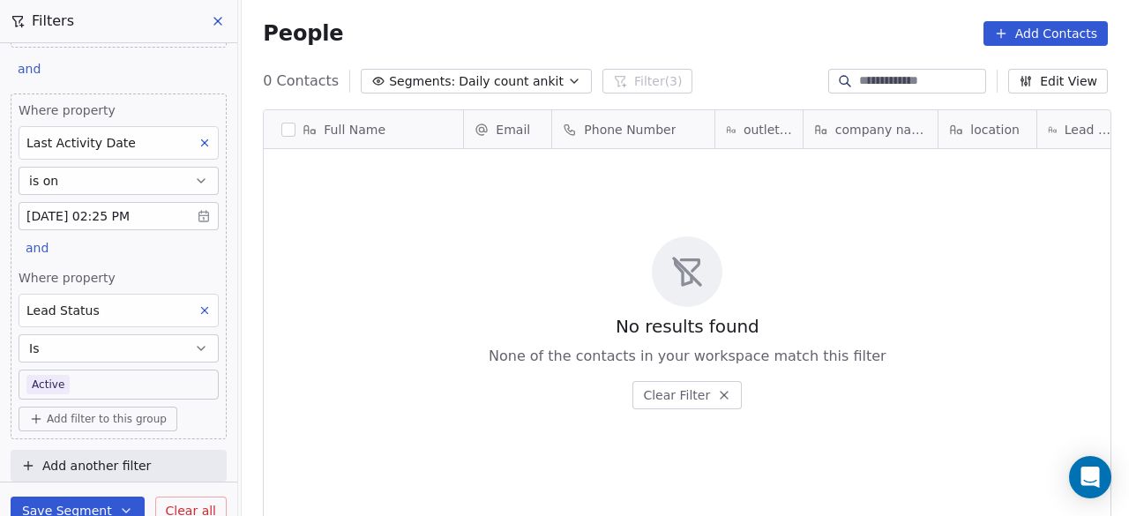
scroll to position [440, 877]
click at [126, 386] on body "On2Cook India Pvt. Ltd. Contacts People Marketing Workflows Campaigns Sales Pip…" at bounding box center [564, 258] width 1129 height 516
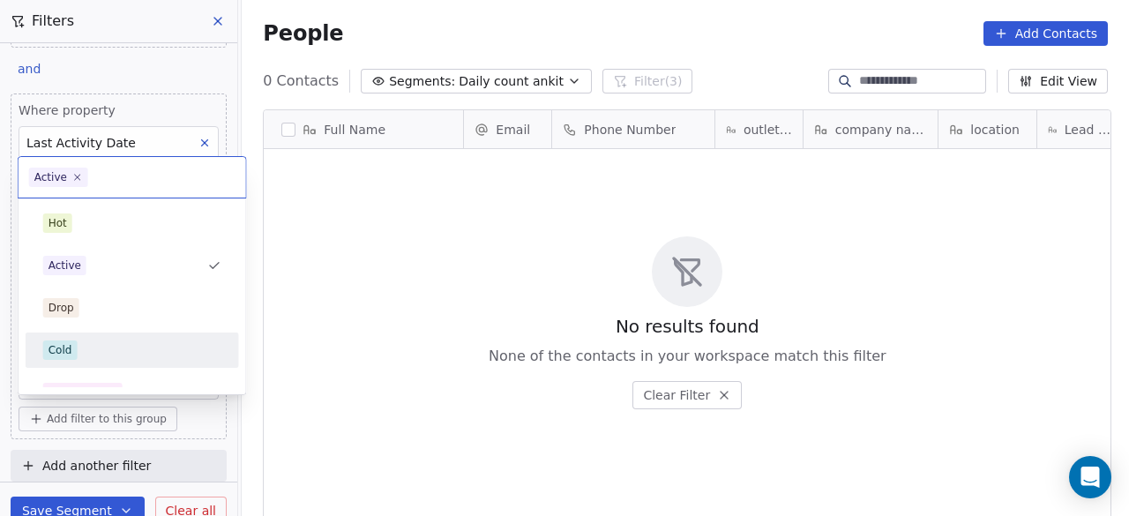
click at [143, 346] on div "Cold" at bounding box center [132, 349] width 178 height 19
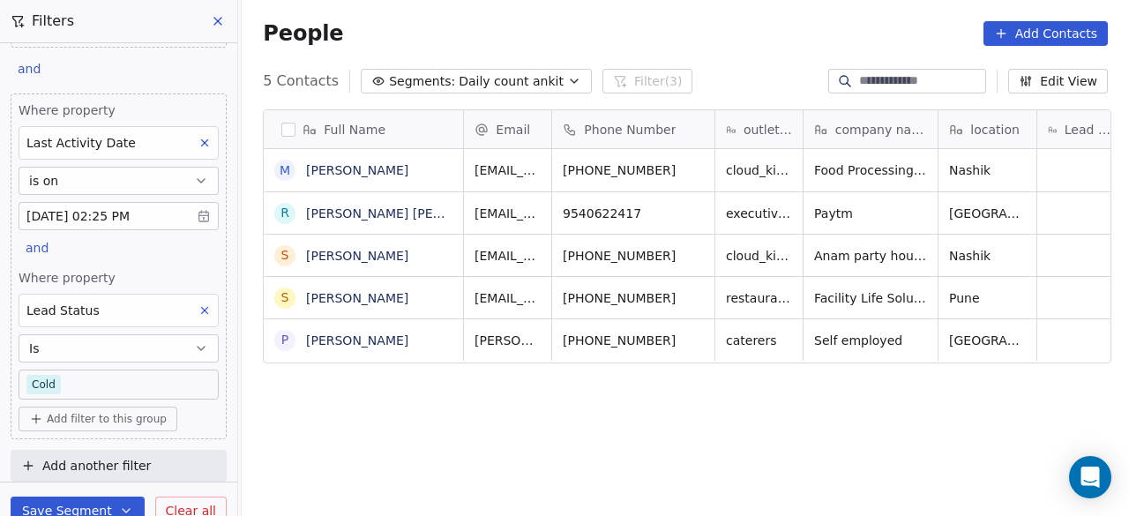
click at [90, 380] on body "On2Cook India Pvt. Ltd. Contacts People Marketing Workflows Campaigns Sales Pip…" at bounding box center [564, 258] width 1129 height 516
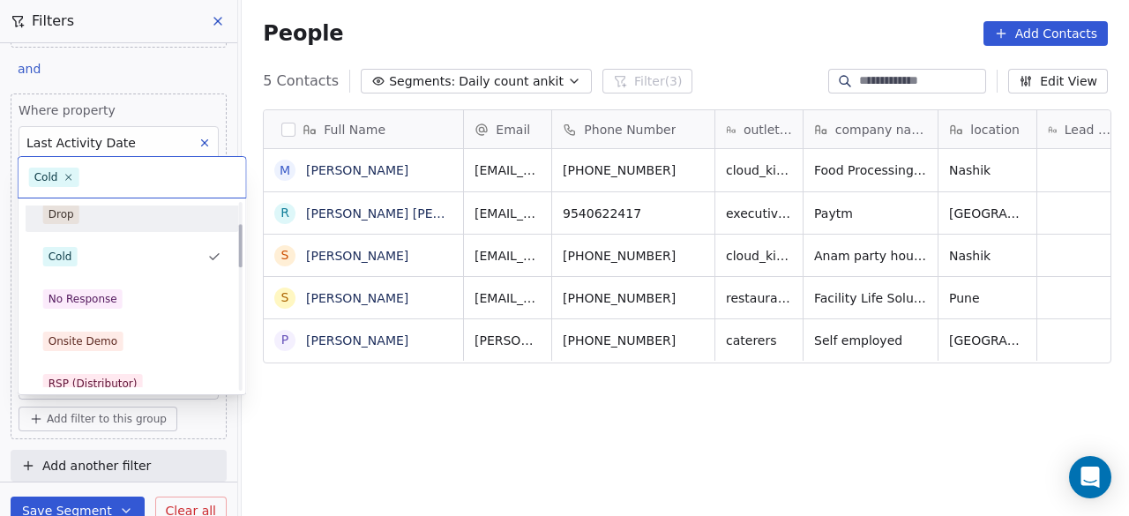
scroll to position [176, 0]
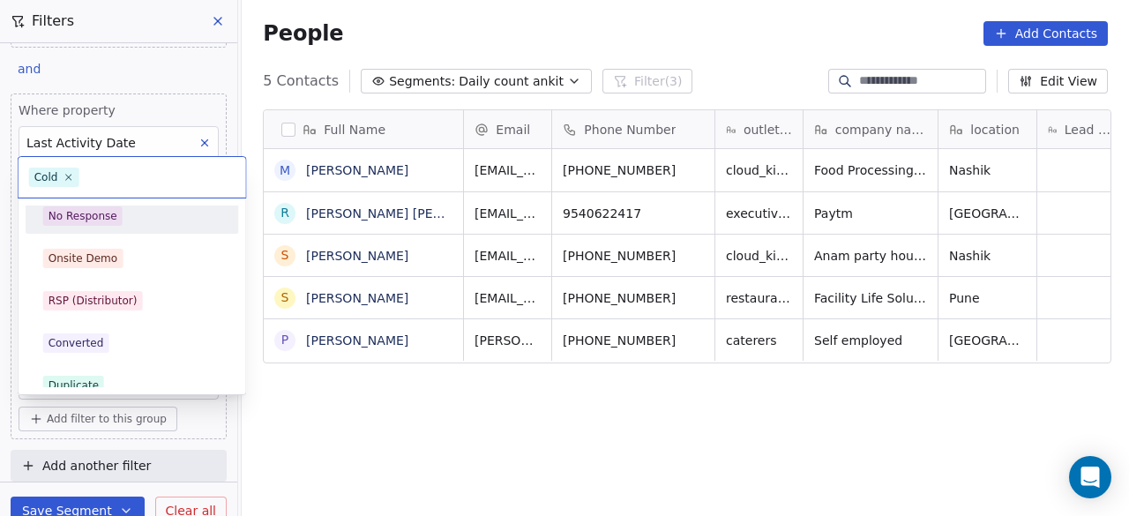
click at [109, 213] on div "No Response" at bounding box center [83, 216] width 69 height 16
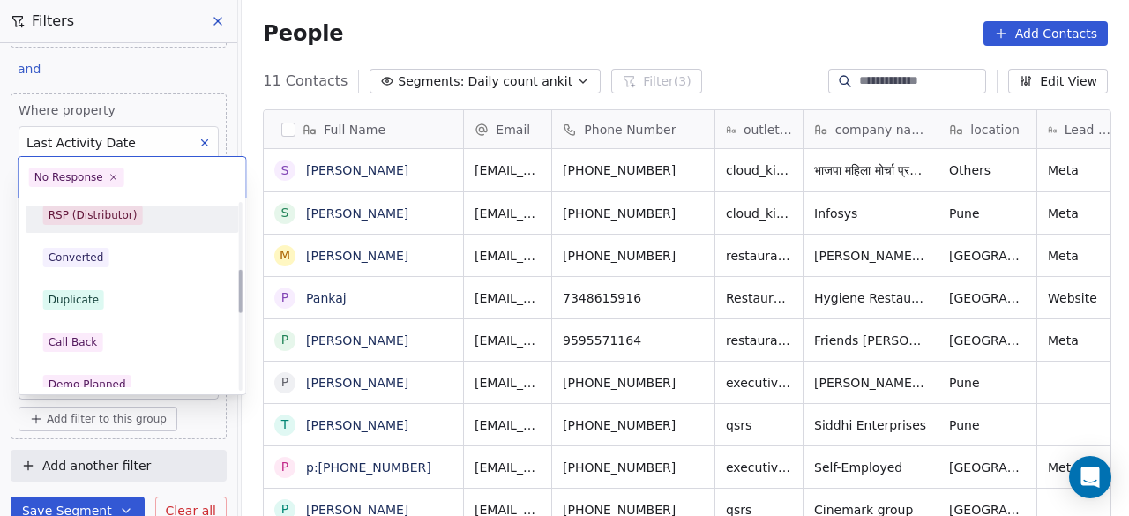
scroll to position [287, 0]
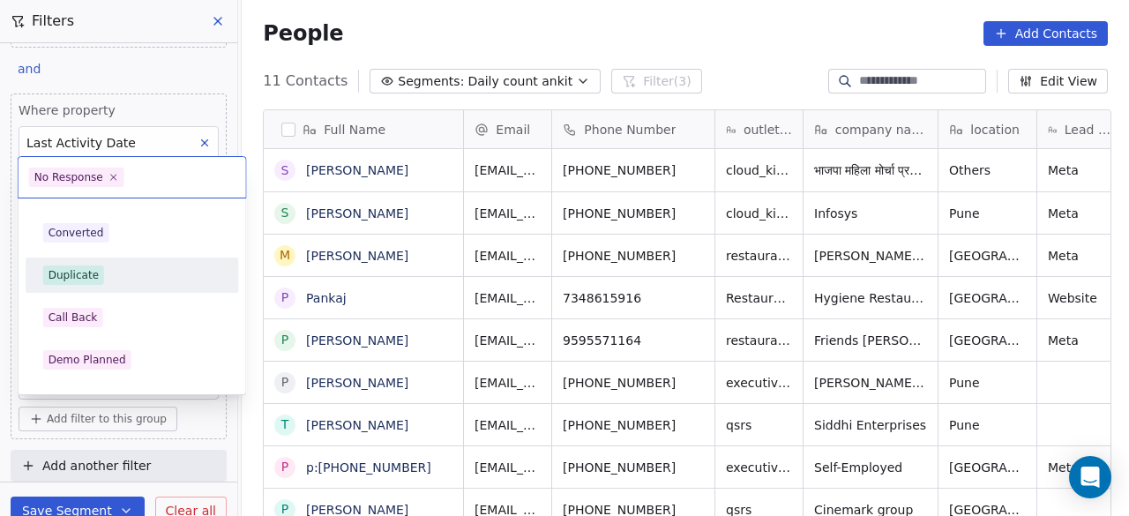
click at [129, 278] on div "Duplicate" at bounding box center [132, 274] width 178 height 19
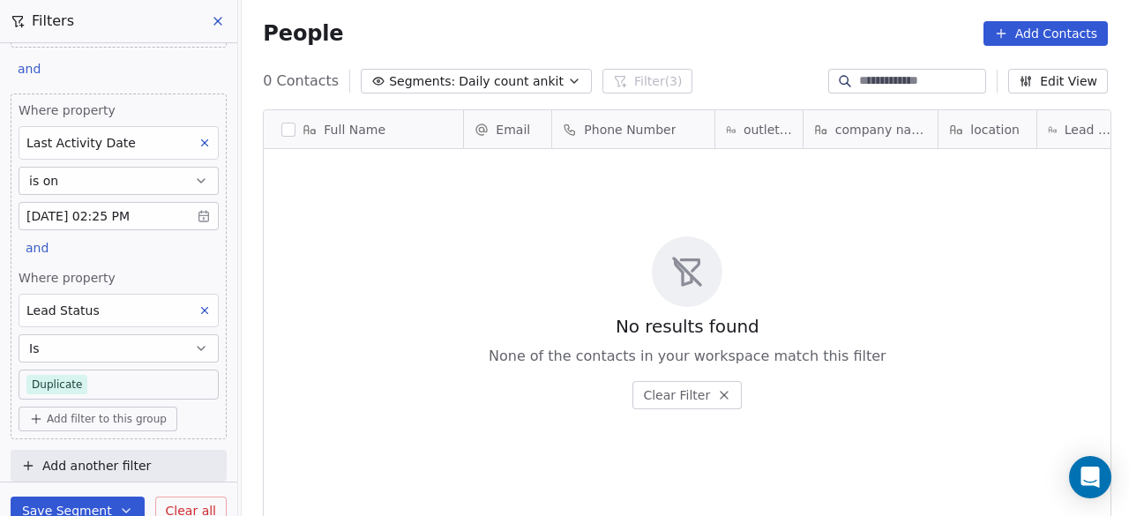
scroll to position [440, 877]
click at [100, 385] on body "On2Cook India Pvt. Ltd. Contacts People Marketing Workflows Campaigns Sales Pip…" at bounding box center [564, 258] width 1129 height 516
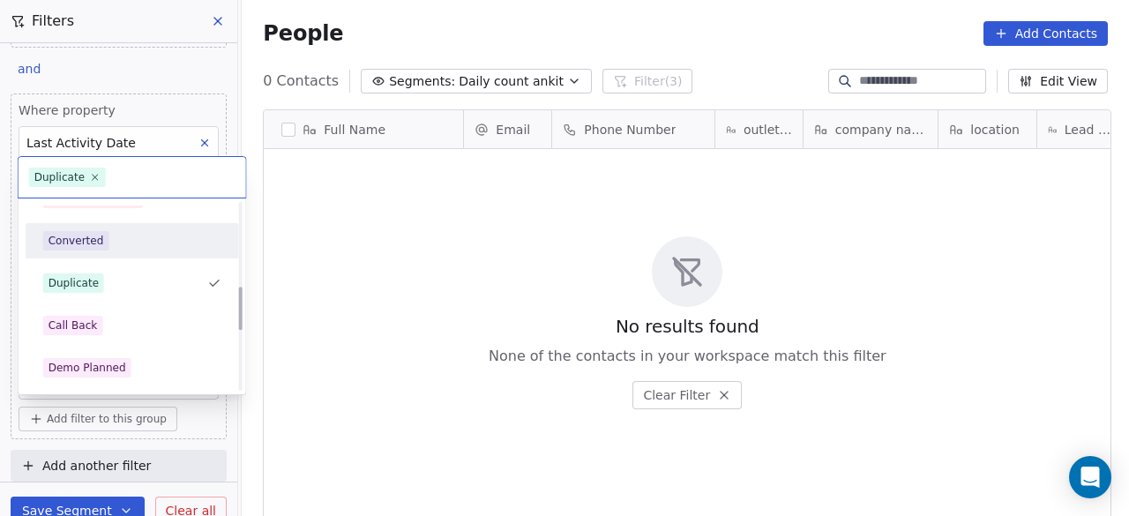
scroll to position [368, 0]
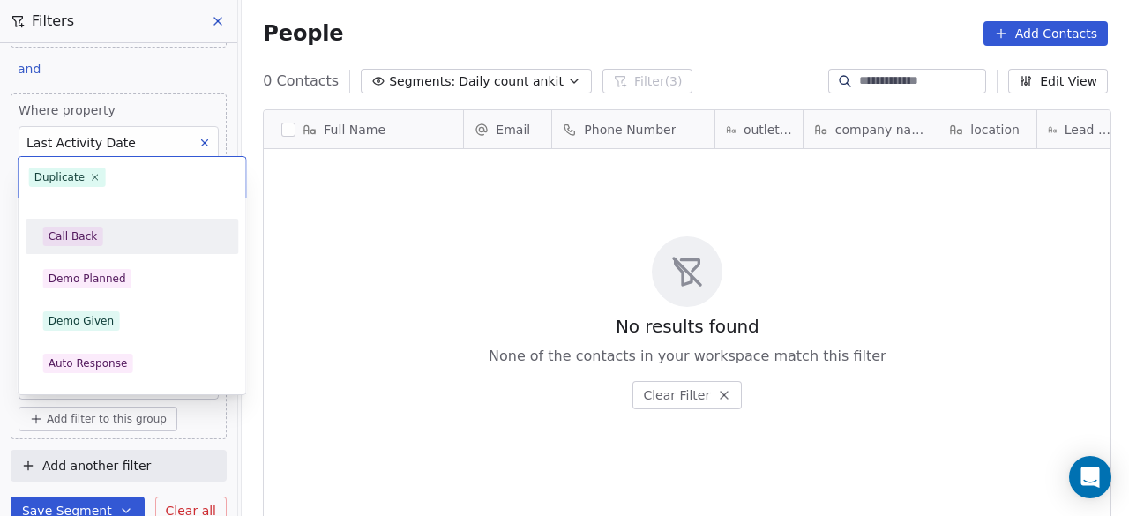
click at [116, 243] on div "Call Back" at bounding box center [132, 236] width 178 height 19
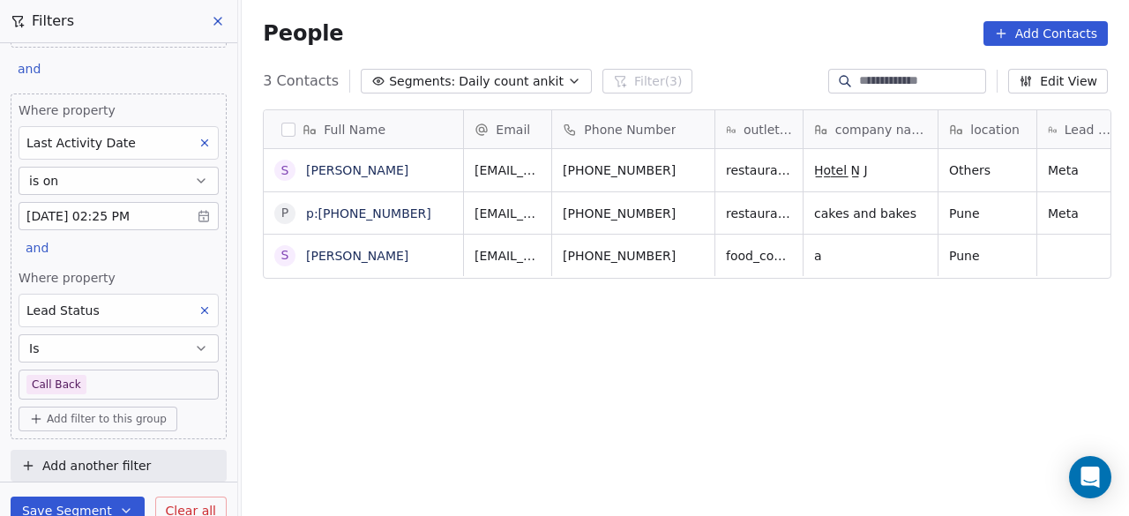
scroll to position [440, 877]
click at [123, 378] on body "On2Cook India Pvt. Ltd. Contacts People Marketing Workflows Campaigns Sales Pip…" at bounding box center [564, 258] width 1129 height 516
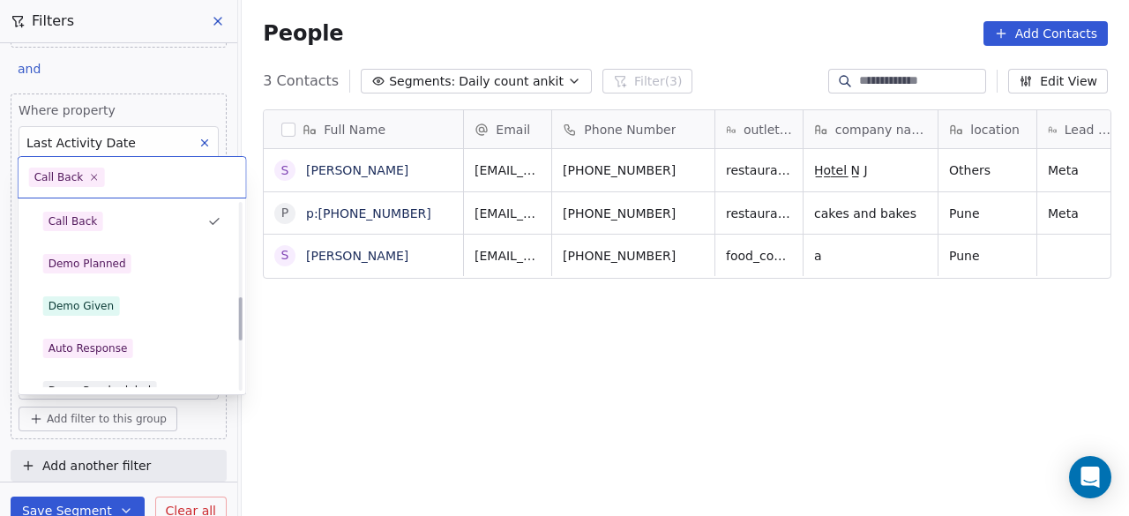
scroll to position [410, 0]
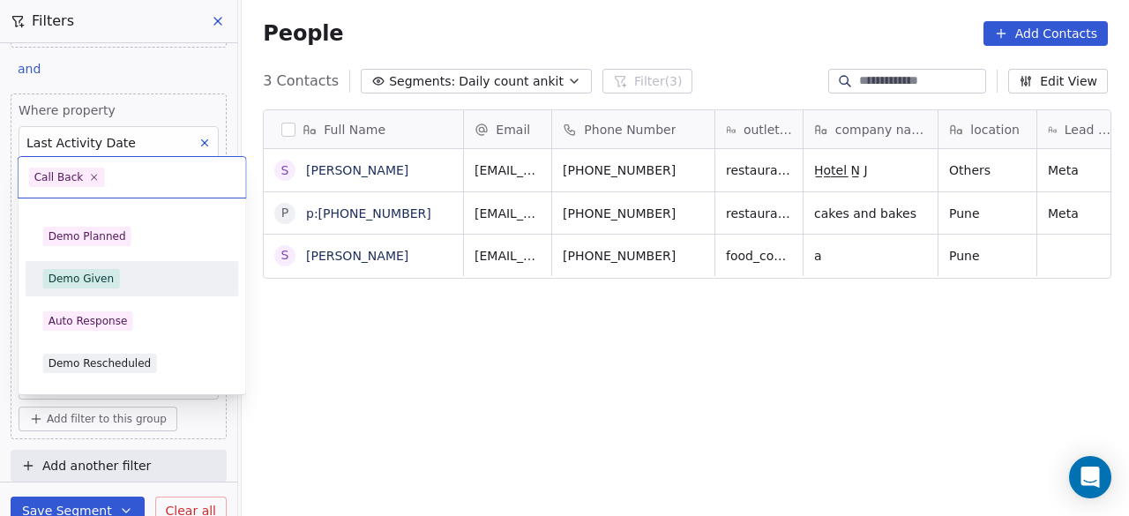
click at [113, 274] on span "Demo Given" at bounding box center [81, 278] width 77 height 19
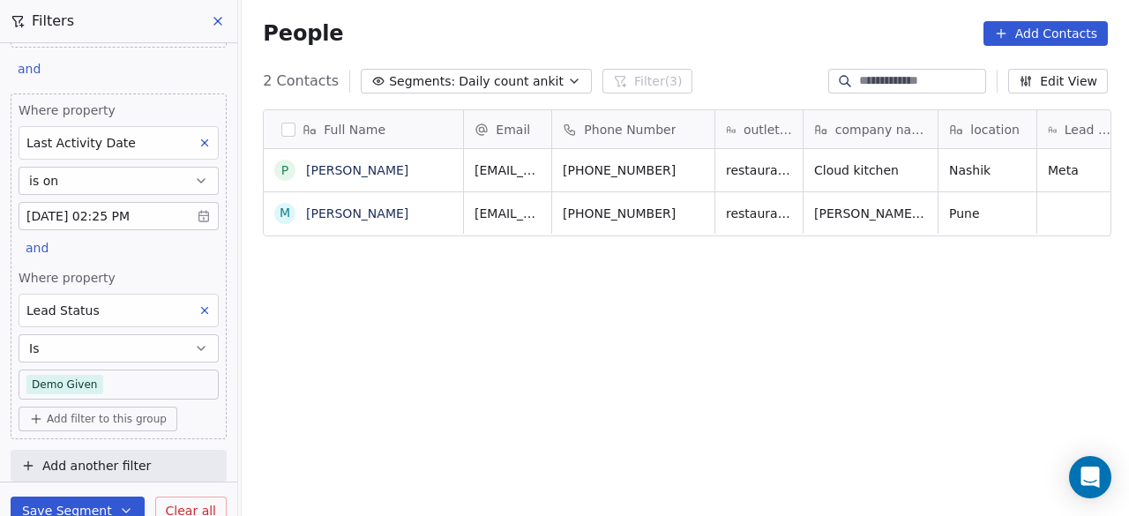
scroll to position [440, 877]
click at [387, 303] on div "Full Name P [PERSON_NAME] M [PERSON_NAME] Email Phone Number outlet type compan…" at bounding box center [685, 322] width 887 height 454
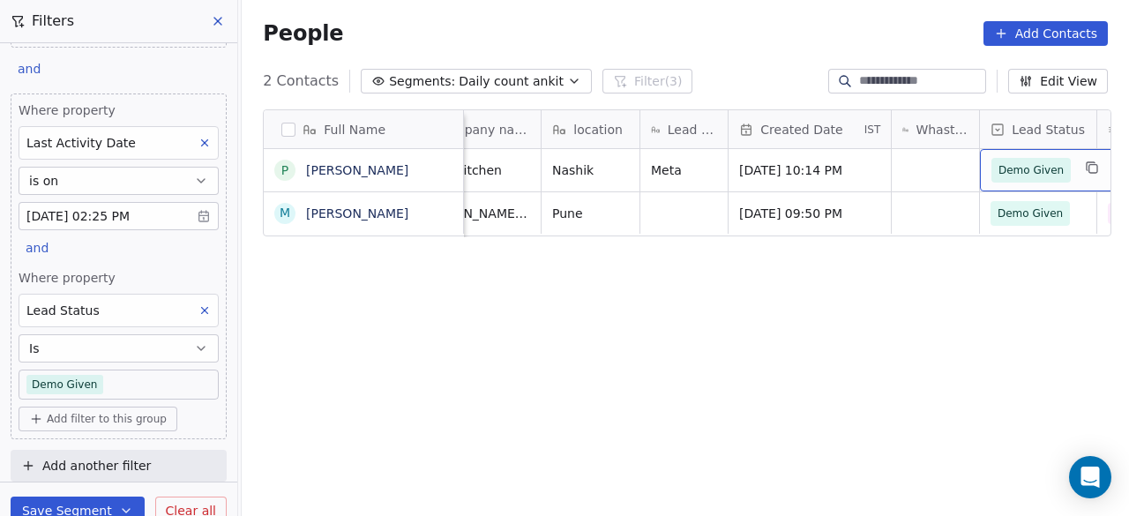
scroll to position [0, 485]
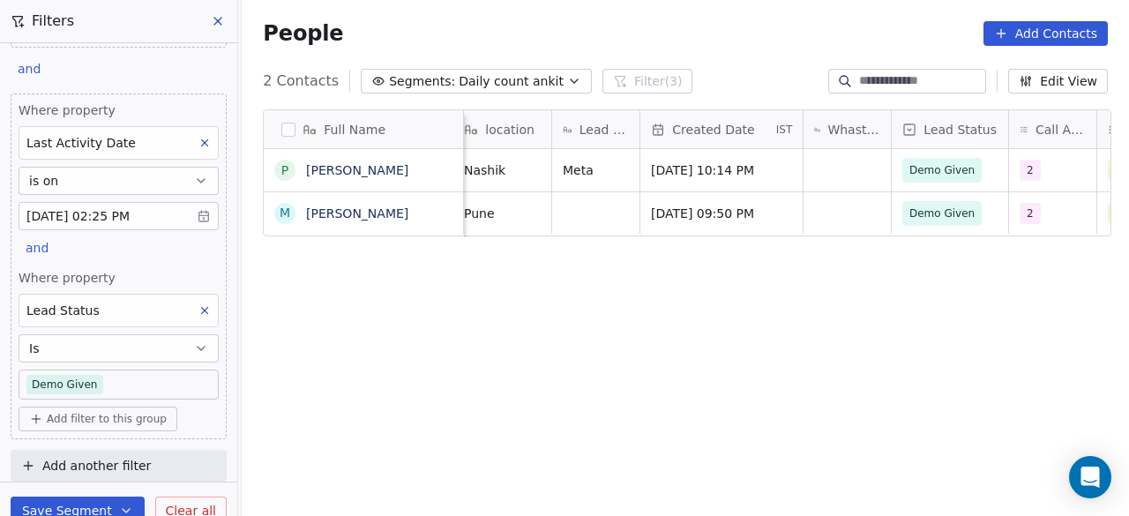
click at [113, 387] on body "On2Cook India Pvt. Ltd. Contacts People Marketing Workflows Campaigns Sales Pip…" at bounding box center [564, 258] width 1129 height 516
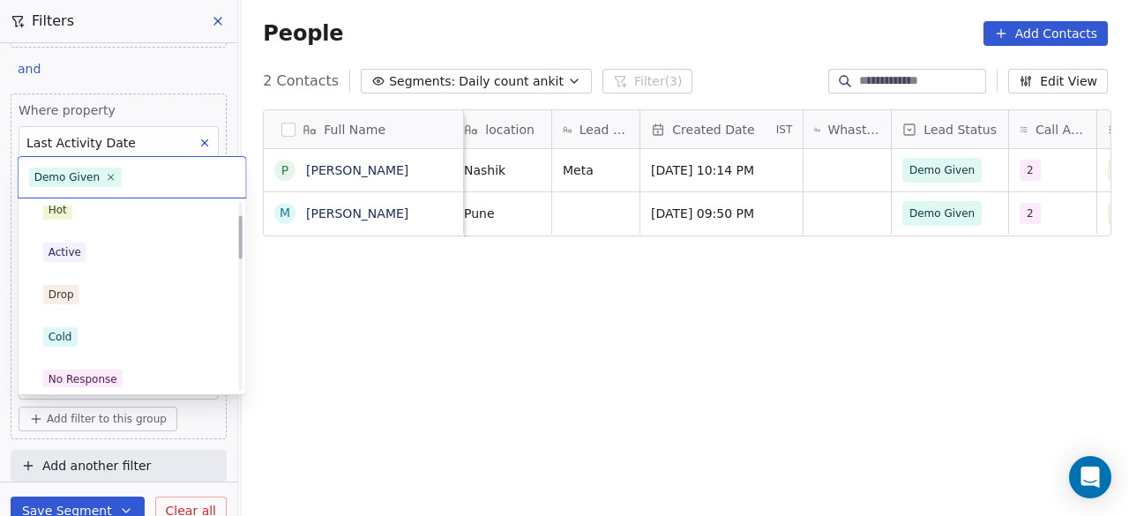
scroll to position [0, 0]
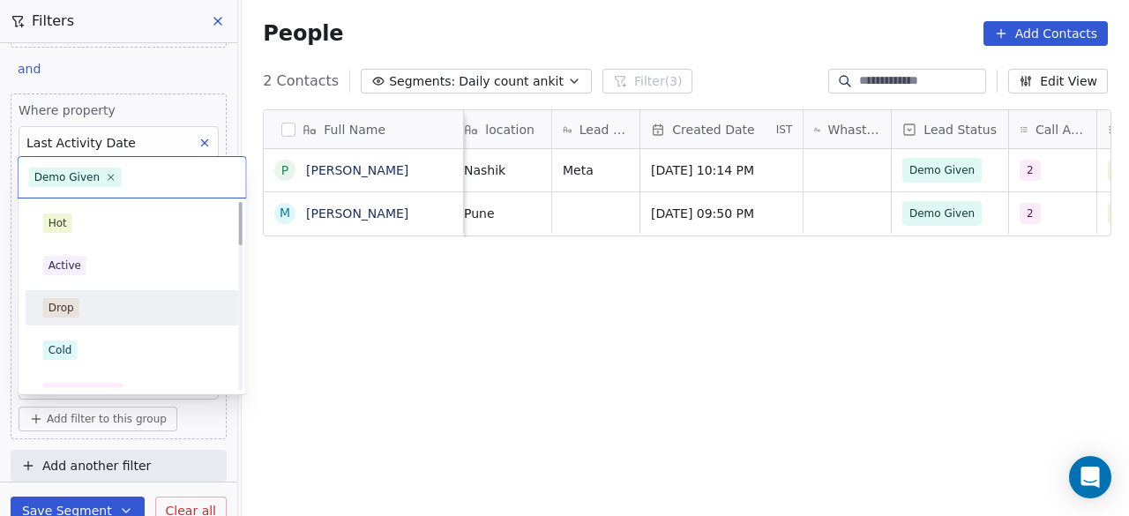
click at [108, 307] on div "Drop" at bounding box center [132, 307] width 178 height 19
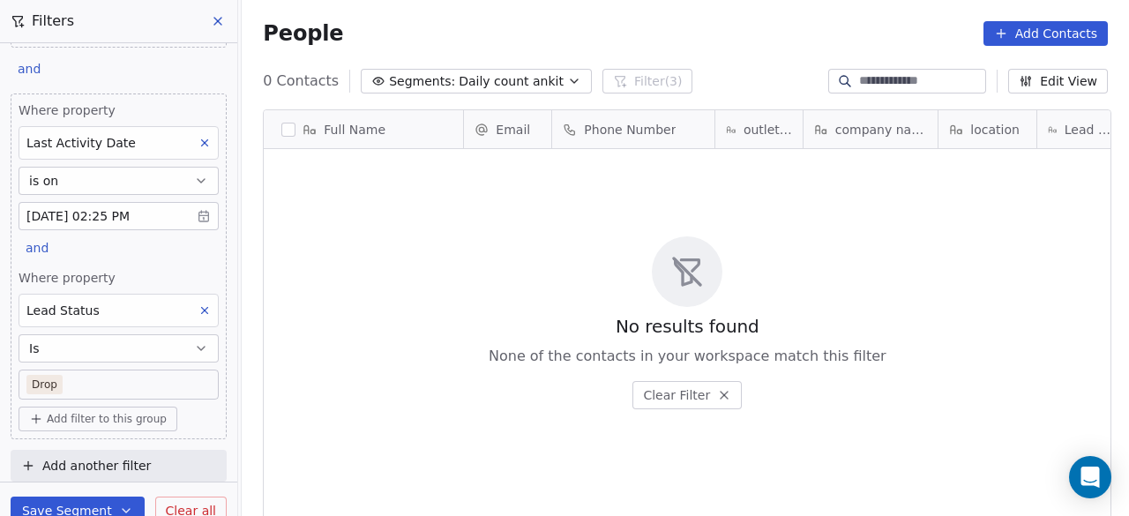
scroll to position [440, 877]
click at [83, 382] on body "On2Cook India Pvt. Ltd. Contacts People Marketing Workflows Campaigns Sales Pip…" at bounding box center [564, 258] width 1129 height 516
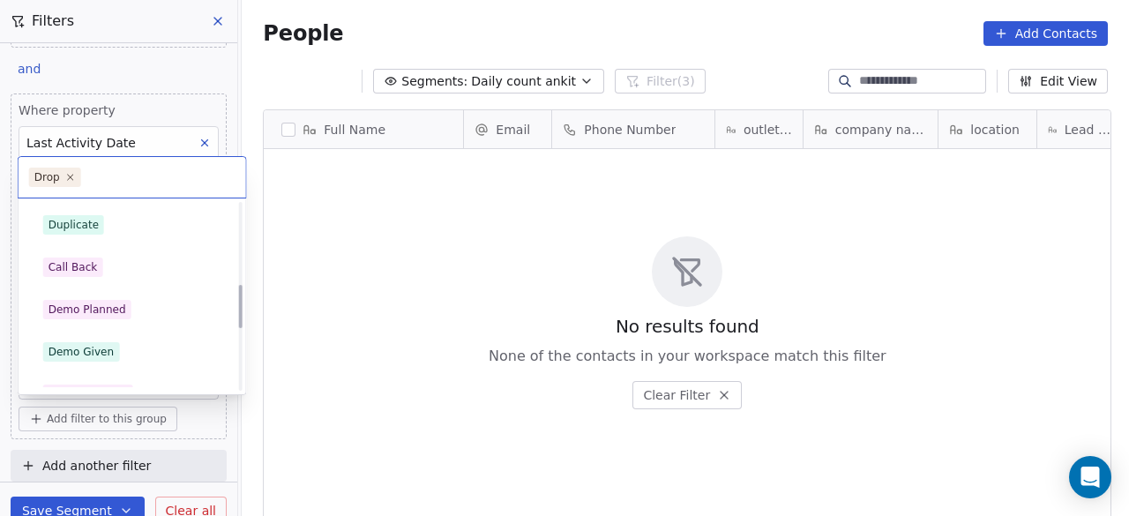
scroll to position [353, 0]
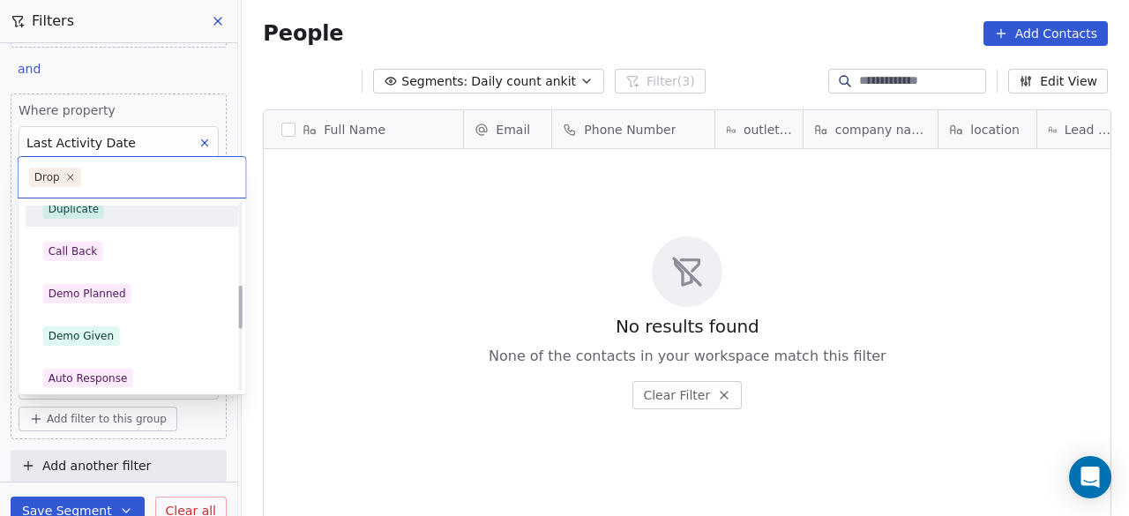
click at [106, 211] on div "Duplicate" at bounding box center [132, 208] width 178 height 19
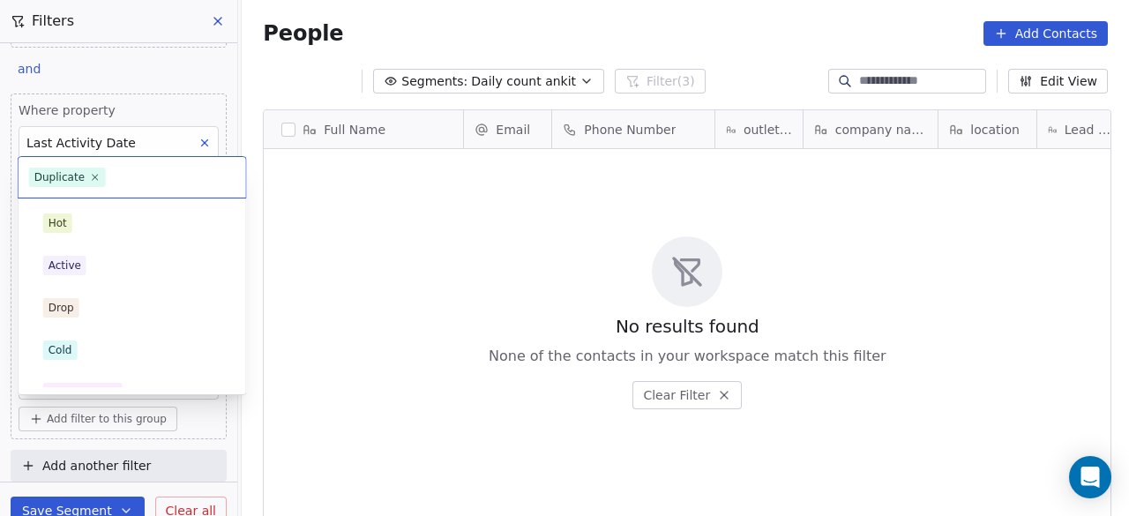
click at [89, 377] on body "On2Cook India Pvt. Ltd. Contacts People Marketing Workflows Campaigns Sales Pip…" at bounding box center [564, 258] width 1129 height 516
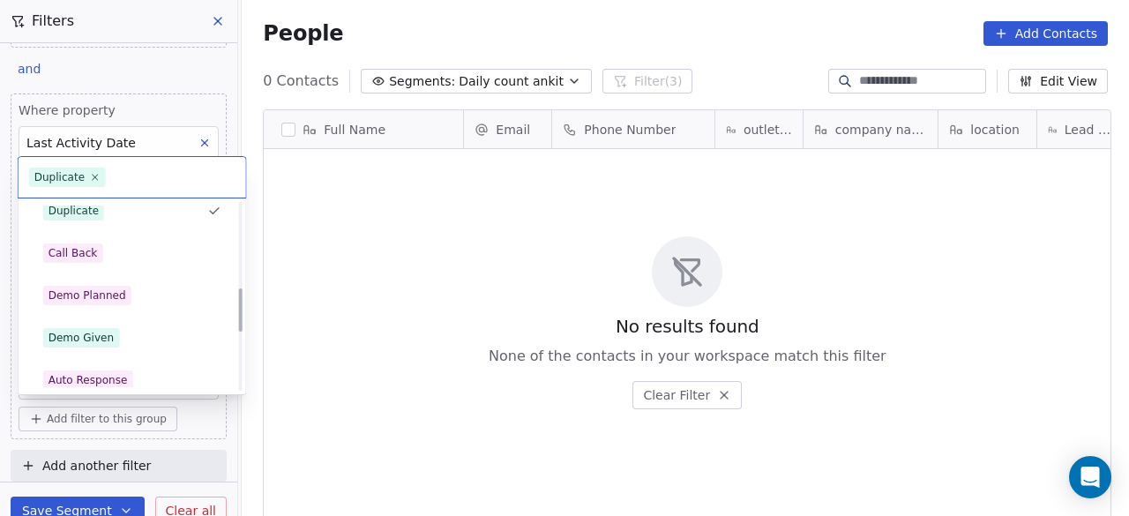
scroll to position [368, 0]
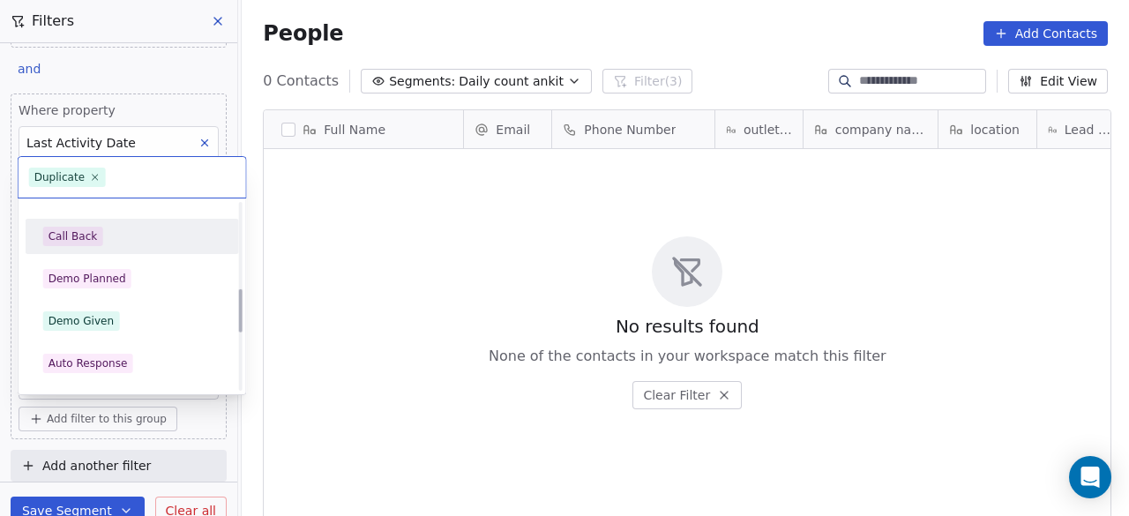
click at [111, 239] on div "Call Back" at bounding box center [132, 236] width 178 height 19
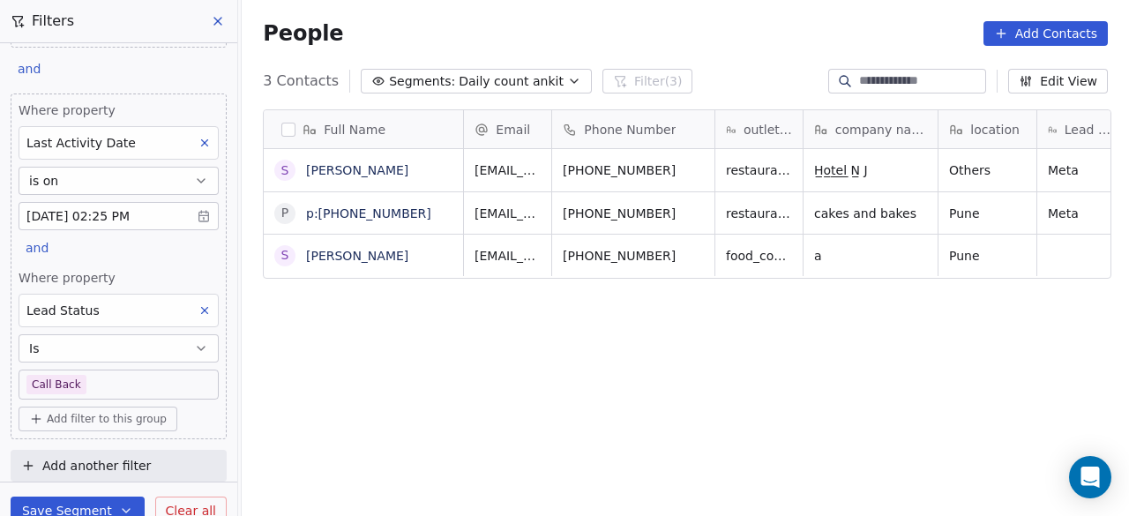
click at [363, 314] on div "Full Name S [PERSON_NAME] p p:[PHONE_NUMBER] S [PERSON_NAME] Email Phone Number…" at bounding box center [685, 322] width 887 height 454
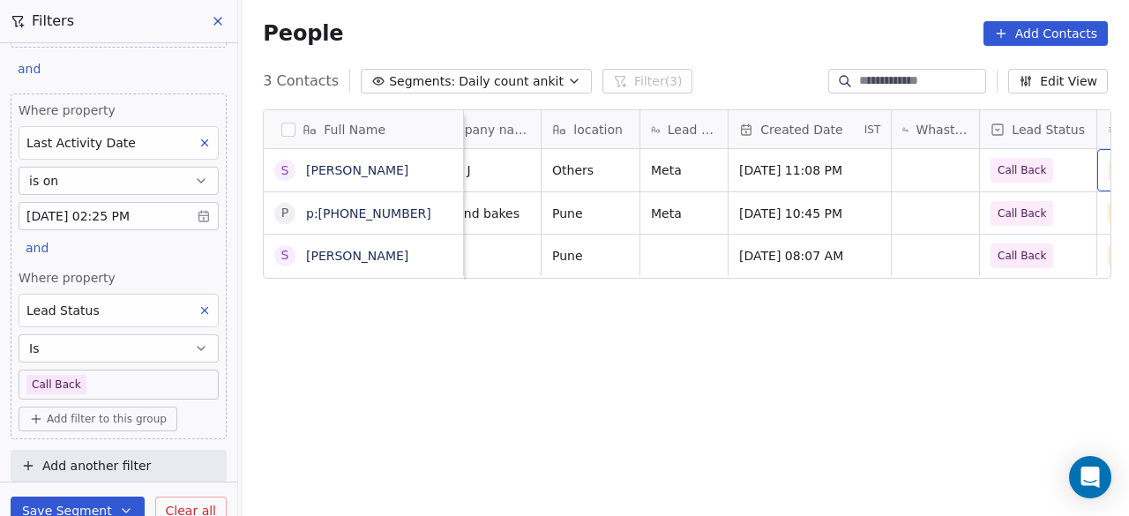
scroll to position [0, 485]
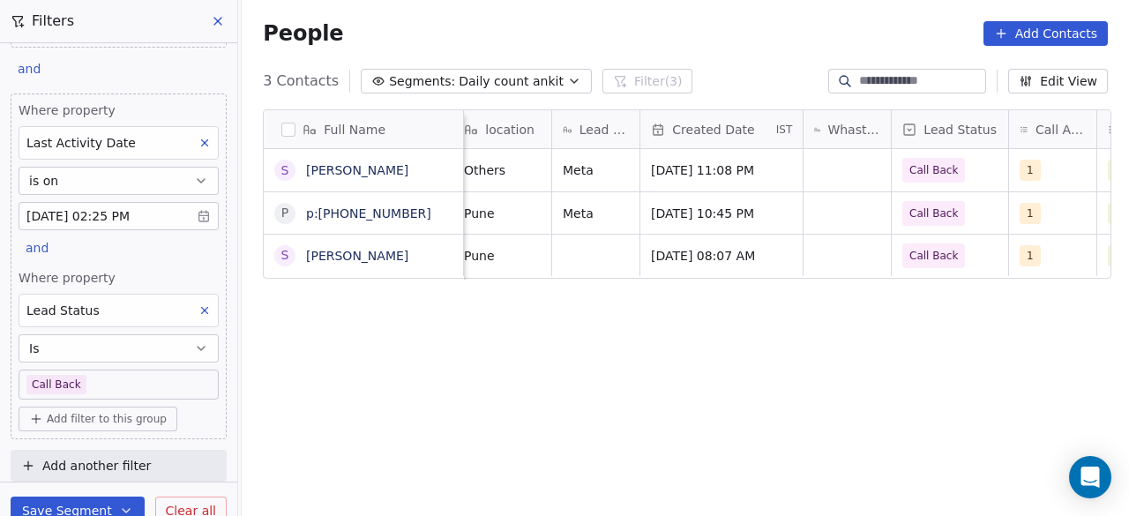
click at [115, 370] on body "On2Cook India Pvt. Ltd. Contacts People Marketing Workflows Campaigns Sales Pip…" at bounding box center [564, 258] width 1129 height 516
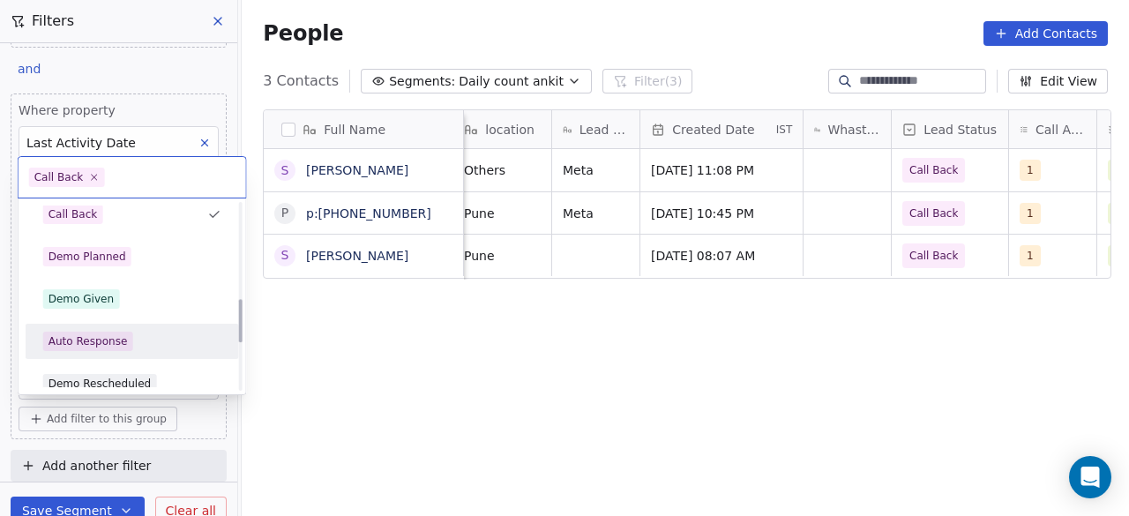
scroll to position [410, 0]
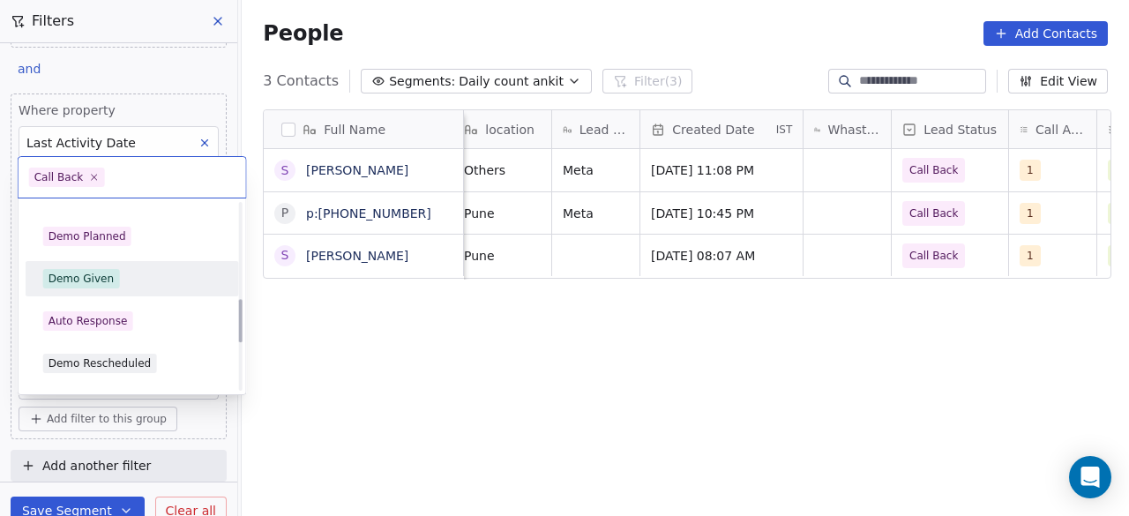
click at [125, 279] on div "Demo Given" at bounding box center [132, 278] width 178 height 19
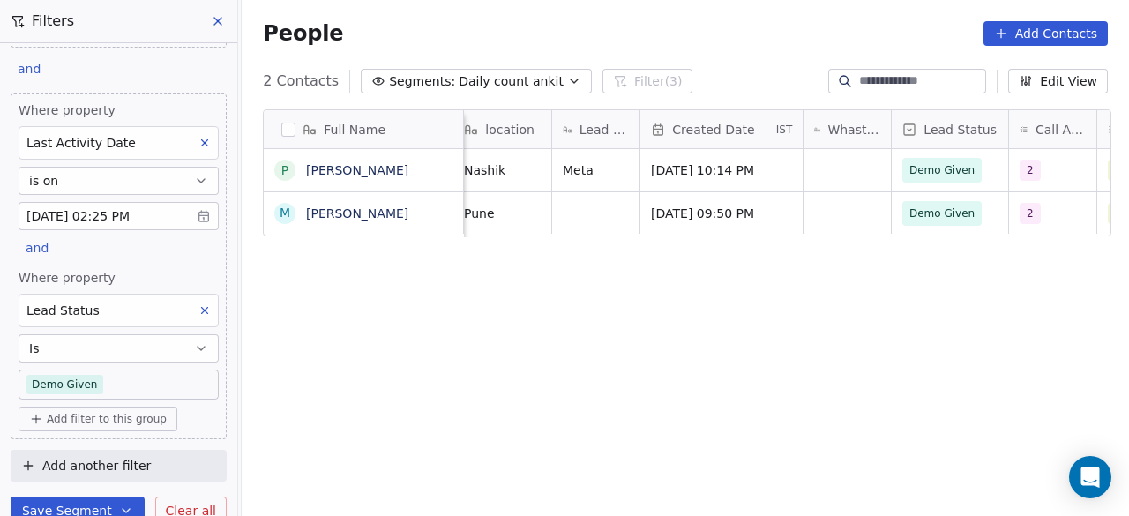
click at [487, 349] on div "Full Name P [PERSON_NAME] M [PERSON_NAME] Phone Number outlet type company name…" at bounding box center [685, 322] width 887 height 454
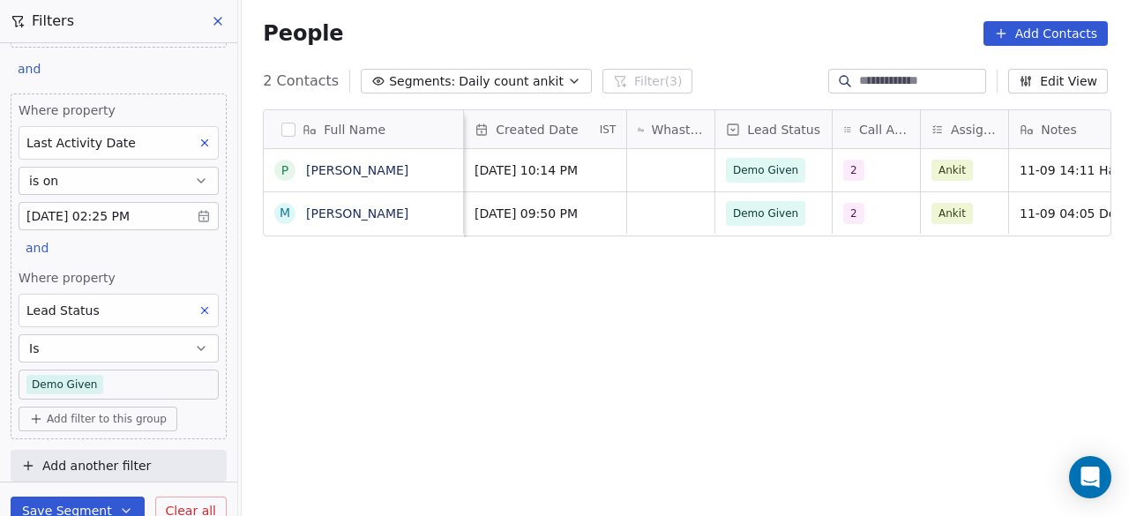
scroll to position [0, 573]
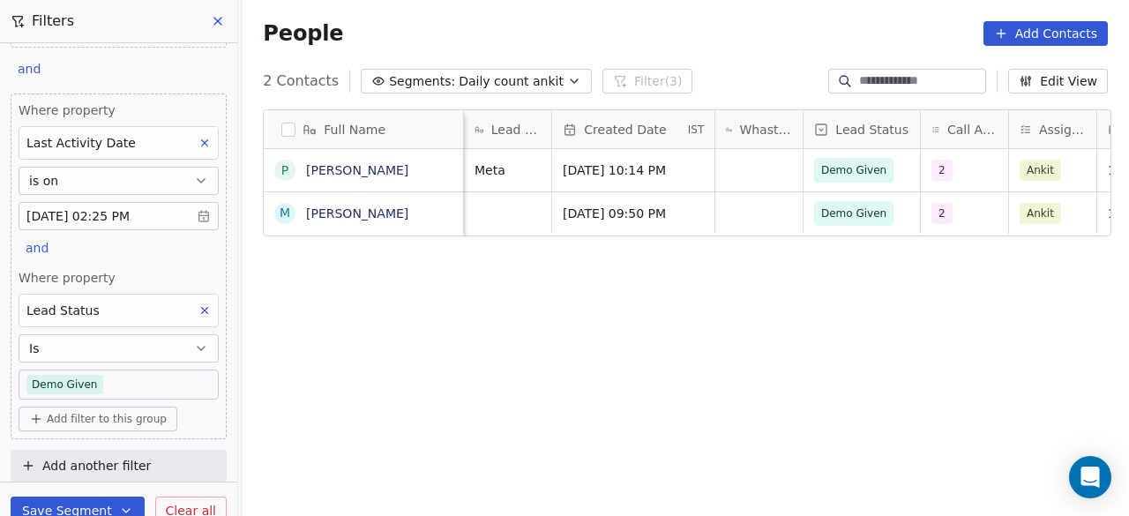
click at [565, 407] on div "Full Name P [PERSON_NAME] M [PERSON_NAME] outlet type company name location Lea…" at bounding box center [685, 322] width 887 height 454
